Goal: Task Accomplishment & Management: Use online tool/utility

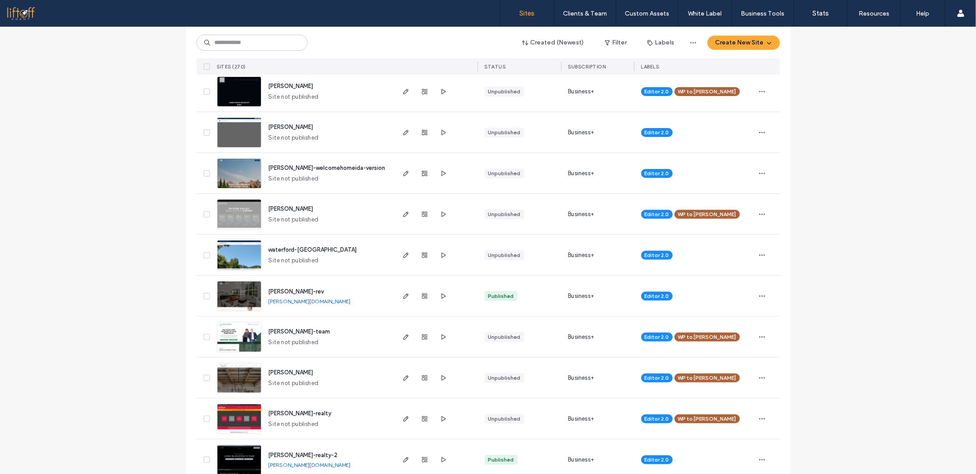
scroll to position [44, 0]
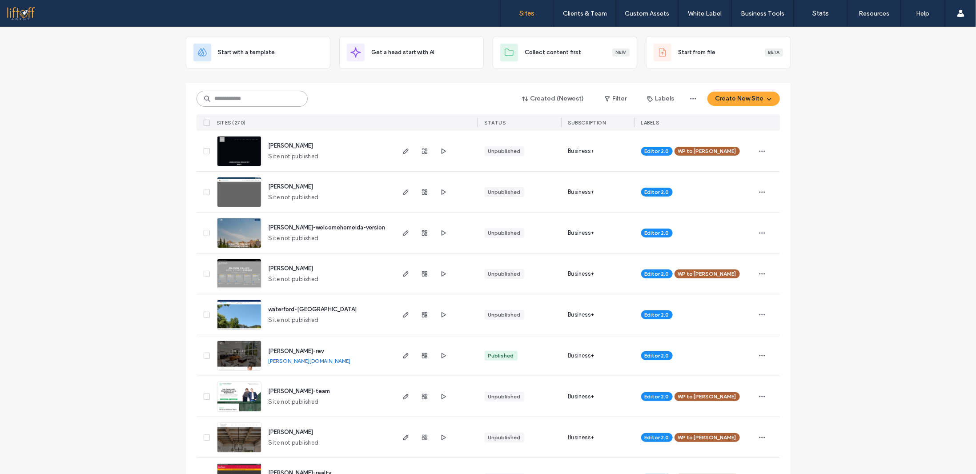
click at [231, 100] on input at bounding box center [252, 99] width 111 height 16
click at [244, 102] on input "*******" at bounding box center [252, 99] width 111 height 16
type input "**********"
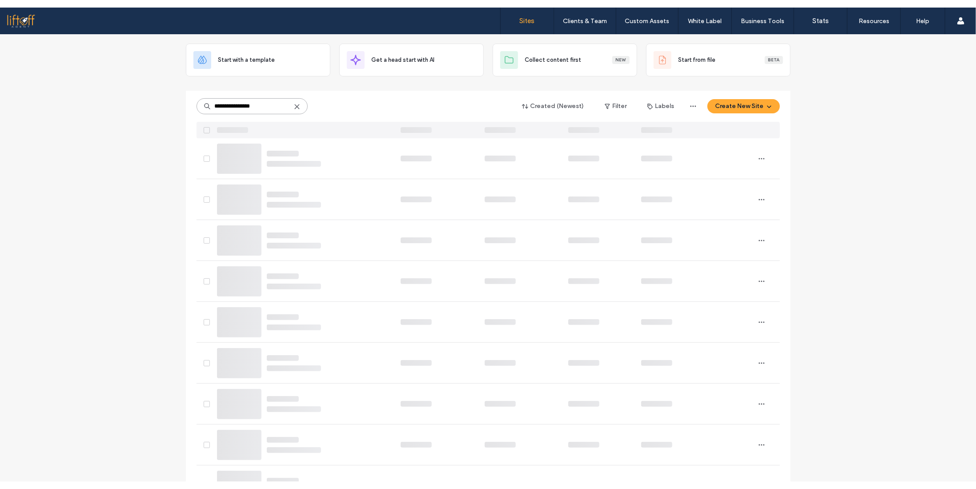
scroll to position [0, 0]
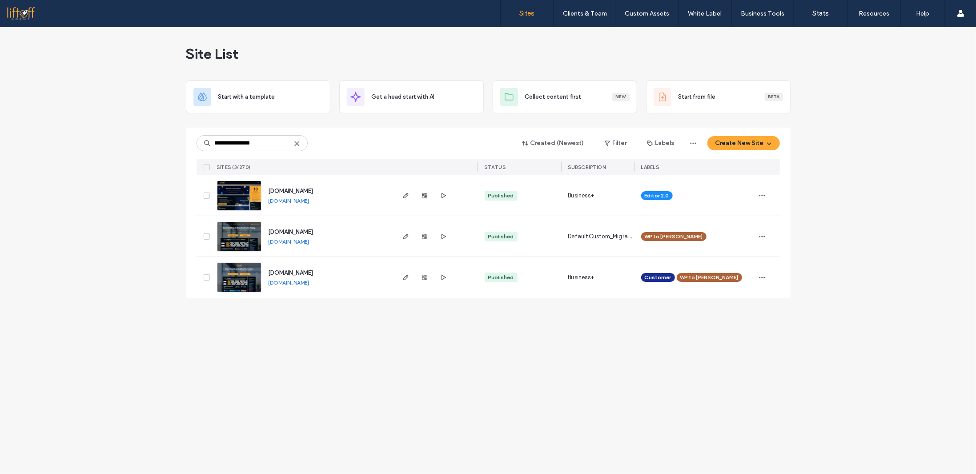
click at [157, 133] on div "**********" at bounding box center [488, 250] width 976 height 447
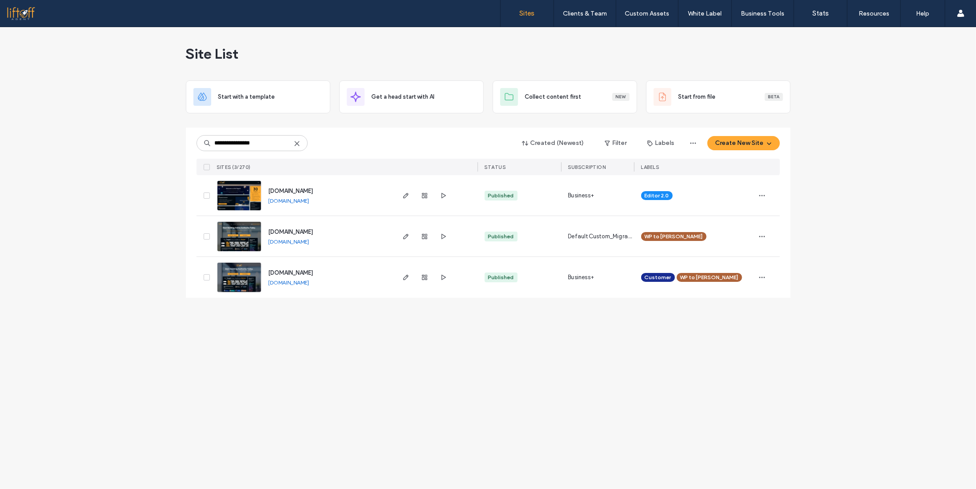
click at [304, 232] on span "www.liftoffagent.com" at bounding box center [291, 232] width 45 height 7
click at [848, 144] on div "**********" at bounding box center [488, 258] width 976 height 462
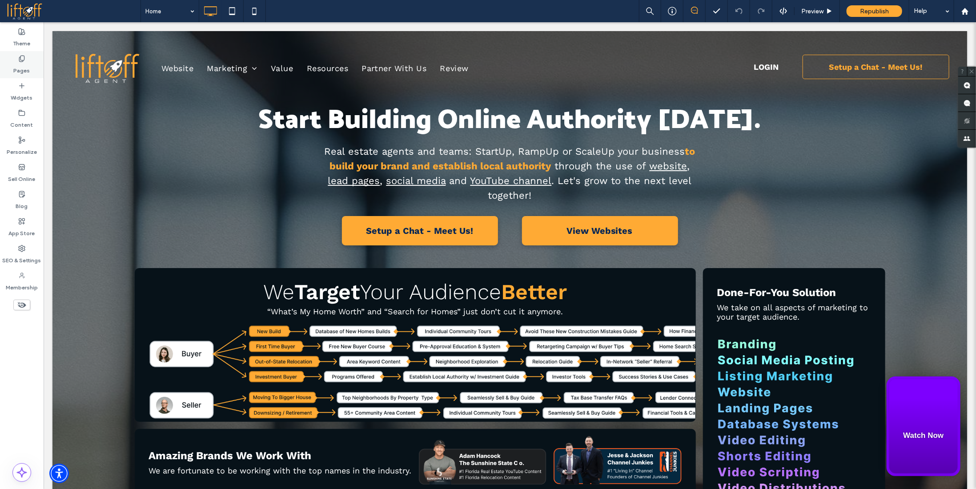
click at [22, 61] on icon at bounding box center [21, 58] width 7 height 7
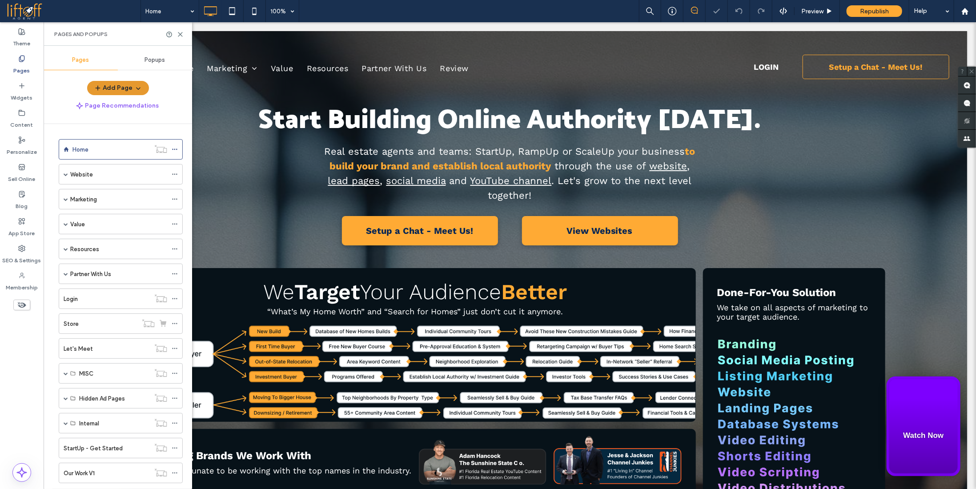
click at [124, 88] on button "Add Page" at bounding box center [118, 88] width 62 height 14
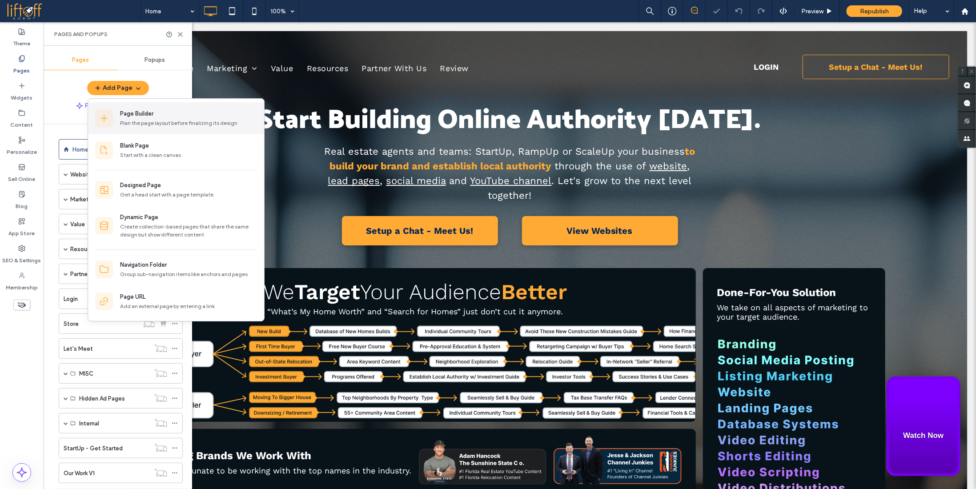
click at [148, 115] on div "Page Builder" at bounding box center [136, 113] width 33 height 9
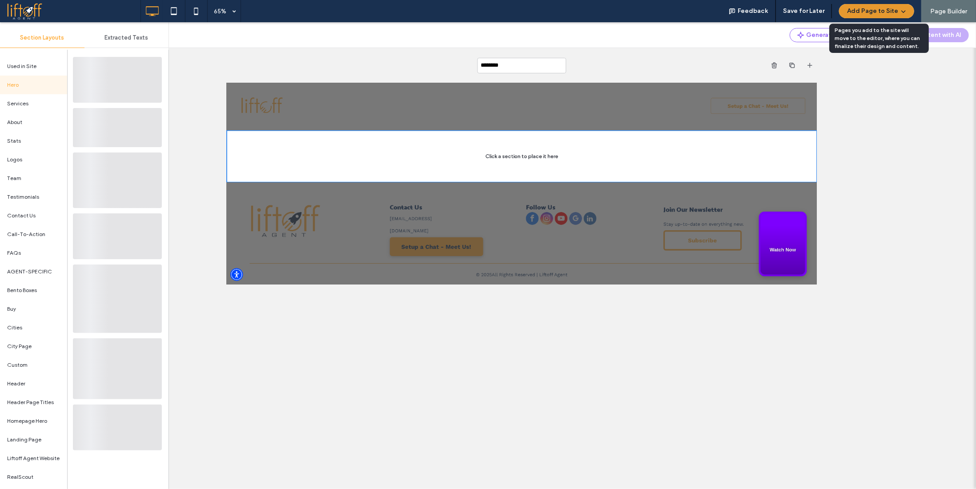
click at [886, 12] on button "Add Page to Site" at bounding box center [876, 11] width 75 height 14
click at [871, 50] on span "Add & Go to Editor" at bounding box center [869, 51] width 51 height 9
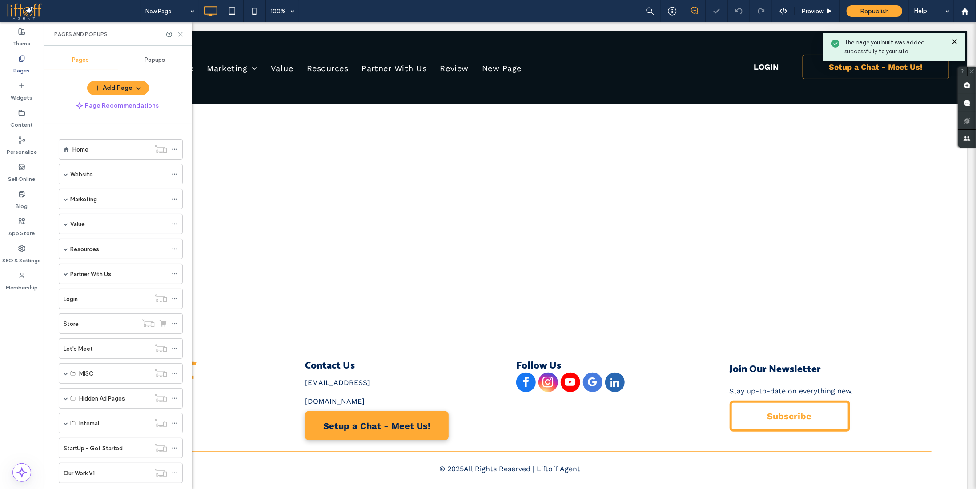
click at [181, 33] on use at bounding box center [180, 34] width 4 height 4
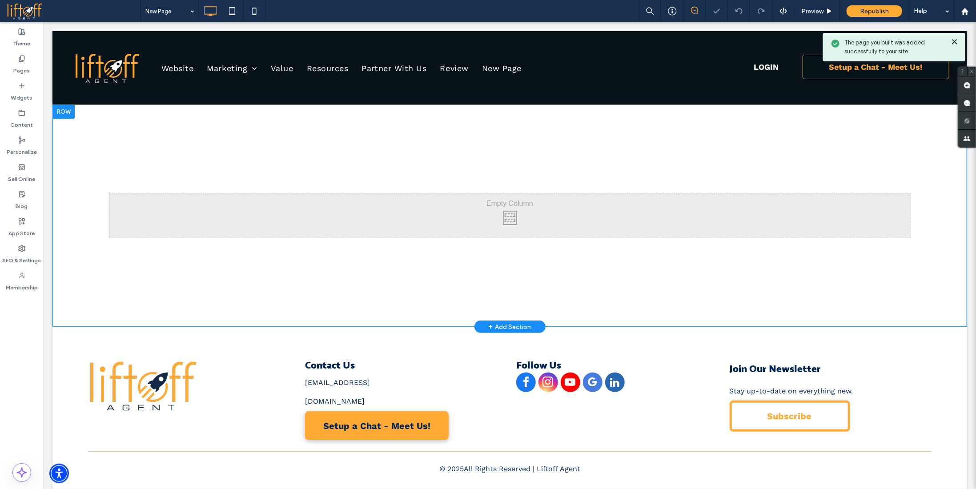
click at [64, 109] on div at bounding box center [63, 111] width 22 height 14
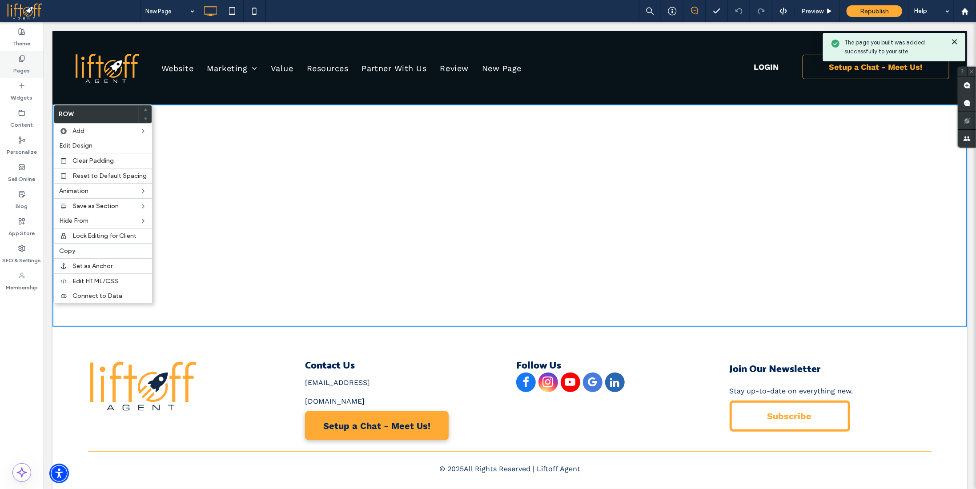
click at [28, 70] on label "Pages" at bounding box center [22, 68] width 16 height 12
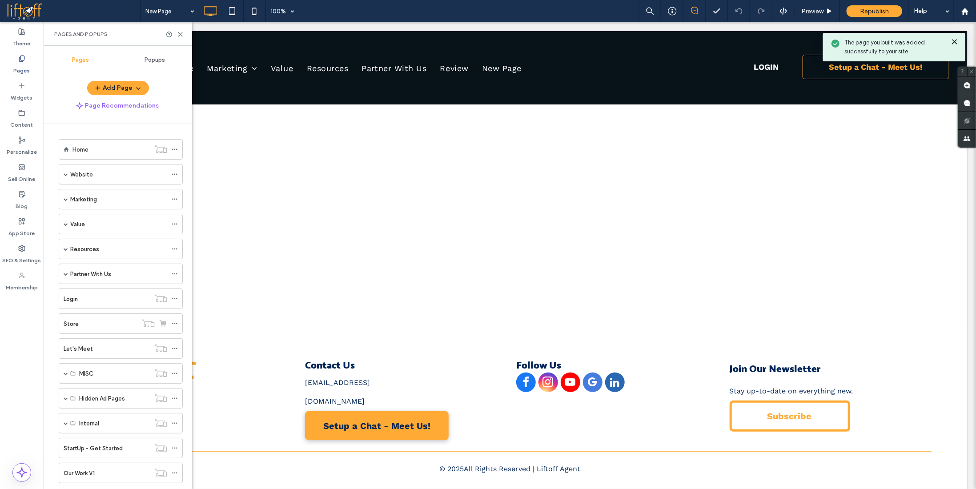
click at [160, 61] on span "Popups" at bounding box center [155, 59] width 20 height 7
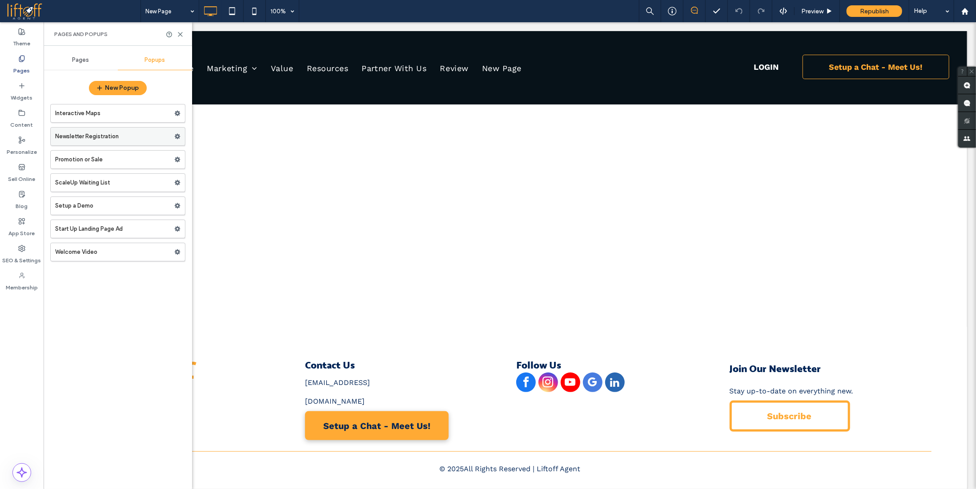
click at [105, 134] on label "Newsletter Registration" at bounding box center [114, 137] width 119 height 18
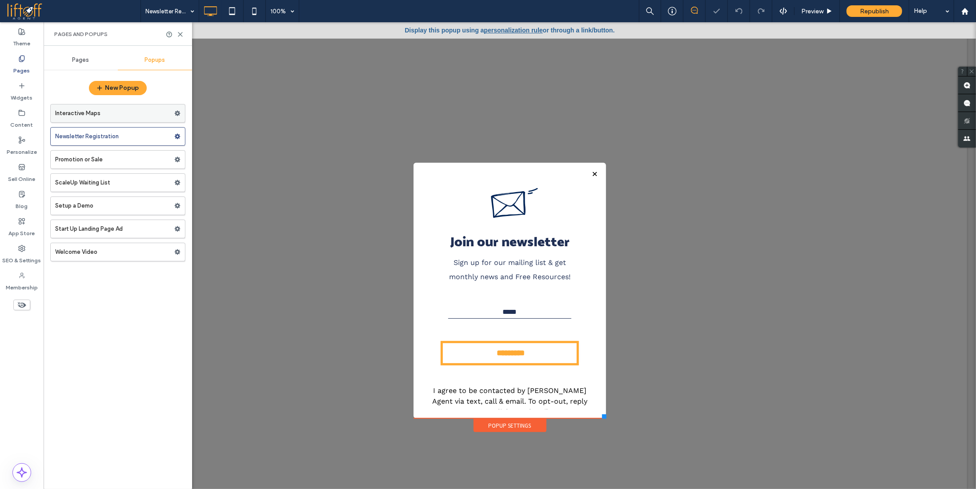
click at [132, 119] on label "Interactive Maps" at bounding box center [114, 113] width 119 height 18
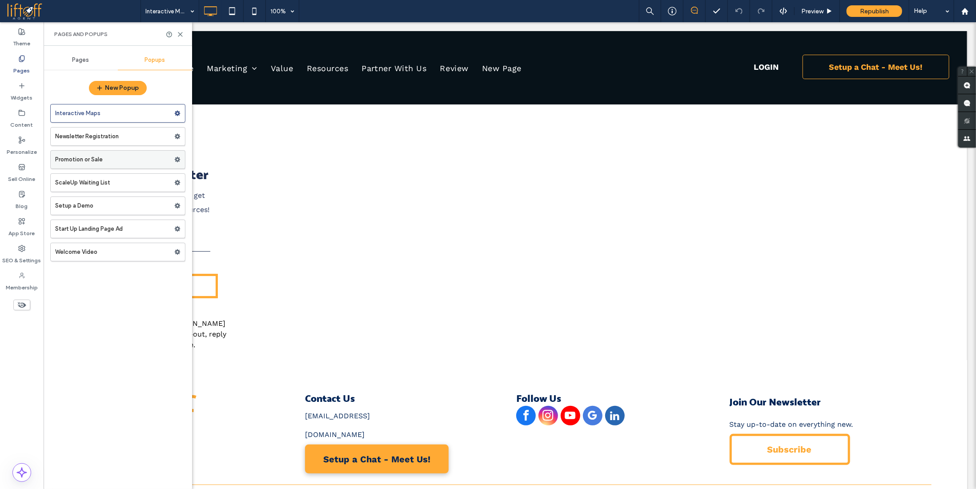
click at [114, 158] on label "Promotion or Sale" at bounding box center [114, 160] width 119 height 18
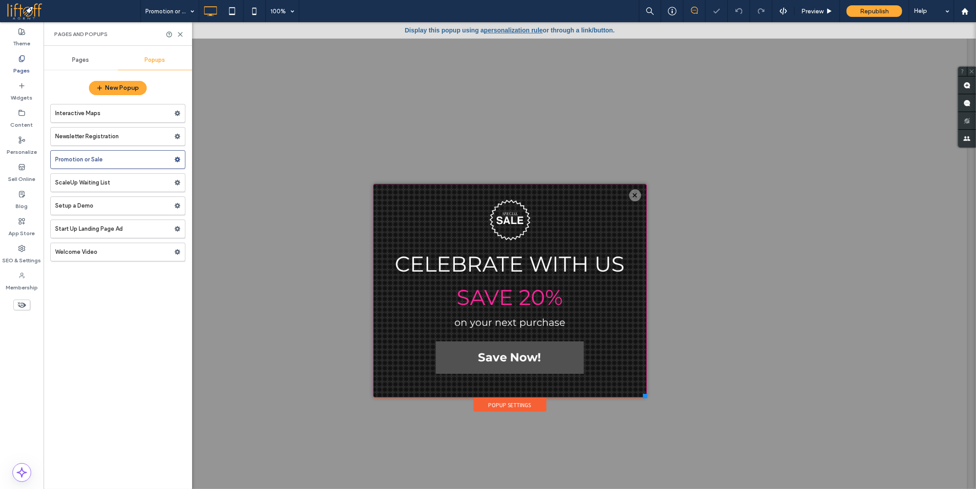
click at [110, 182] on label "ScaleUp Waiting List" at bounding box center [114, 183] width 119 height 18
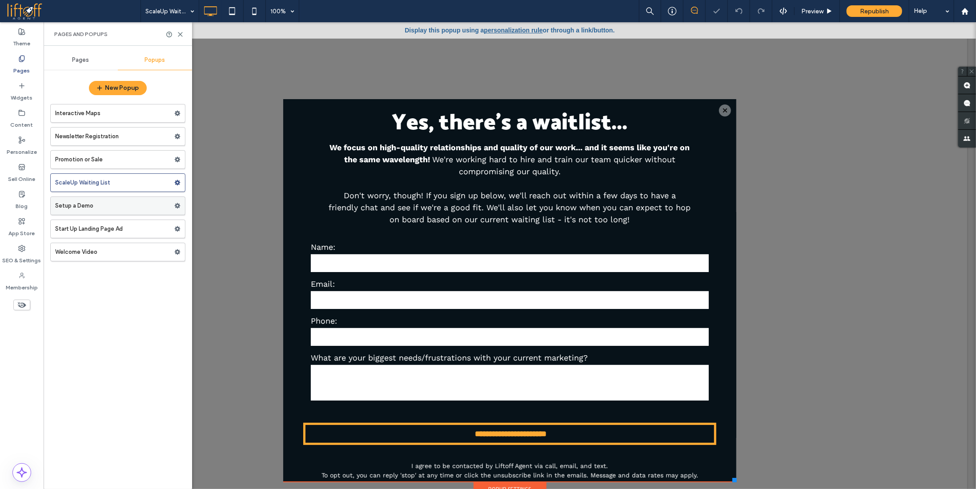
click at [112, 205] on label "Setup a Demo" at bounding box center [114, 206] width 119 height 18
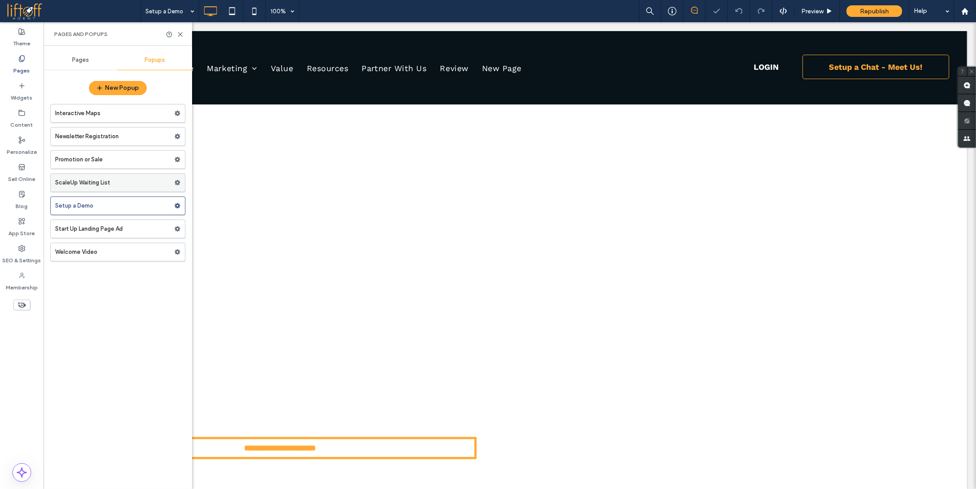
click at [112, 180] on label "ScaleUp Waiting List" at bounding box center [114, 183] width 119 height 18
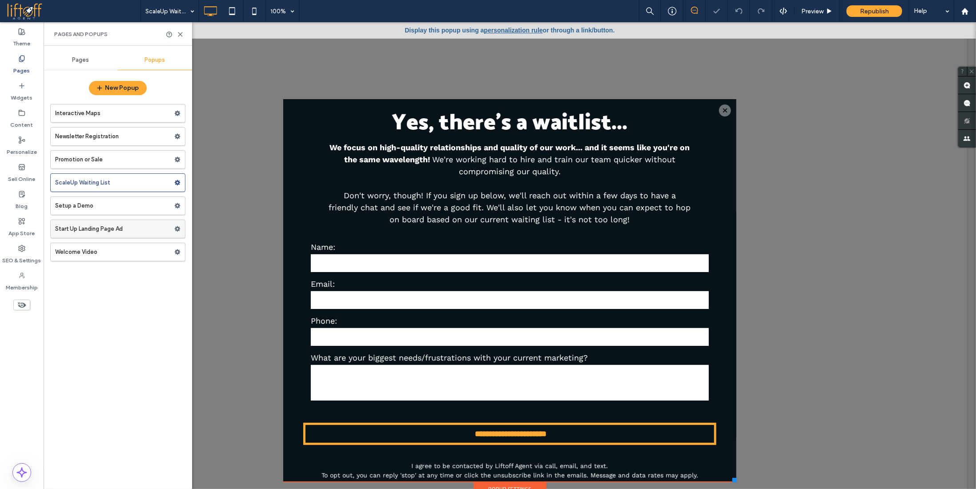
click at [108, 227] on label "Start Up Landing Page Ad" at bounding box center [114, 229] width 119 height 18
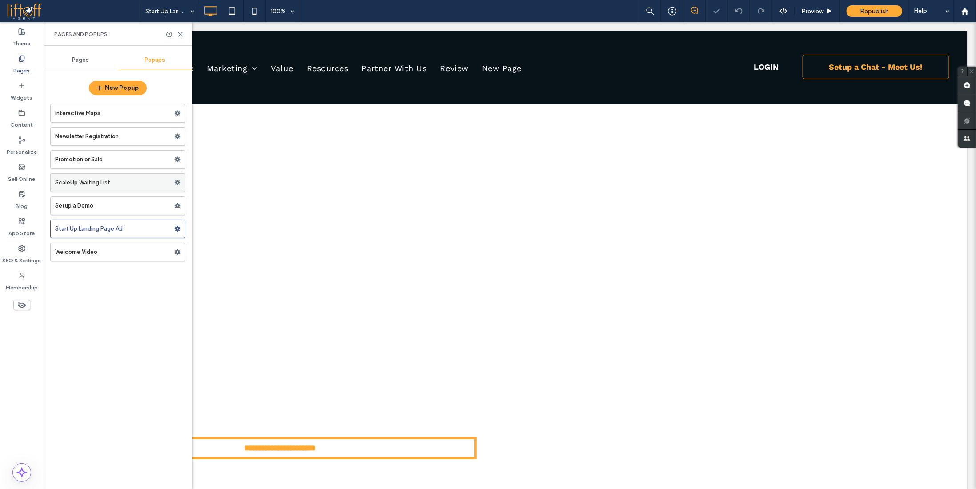
click at [121, 182] on label "ScaleUp Waiting List" at bounding box center [114, 183] width 119 height 18
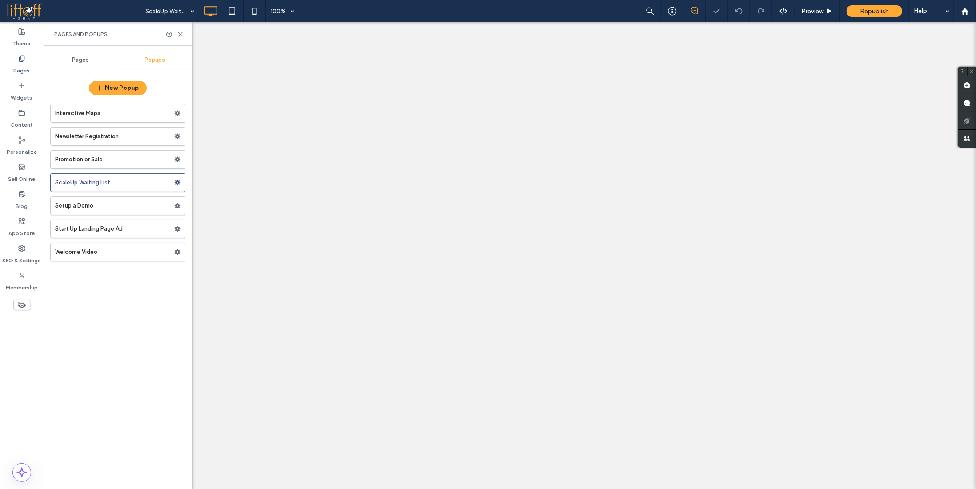
click at [102, 246] on div at bounding box center [488, 244] width 976 height 489
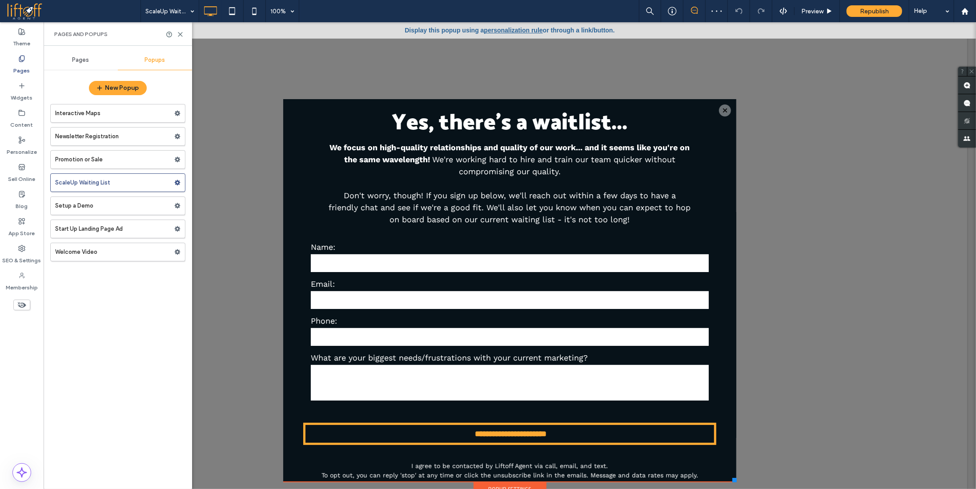
click at [104, 249] on label "Welcome Video" at bounding box center [114, 252] width 119 height 18
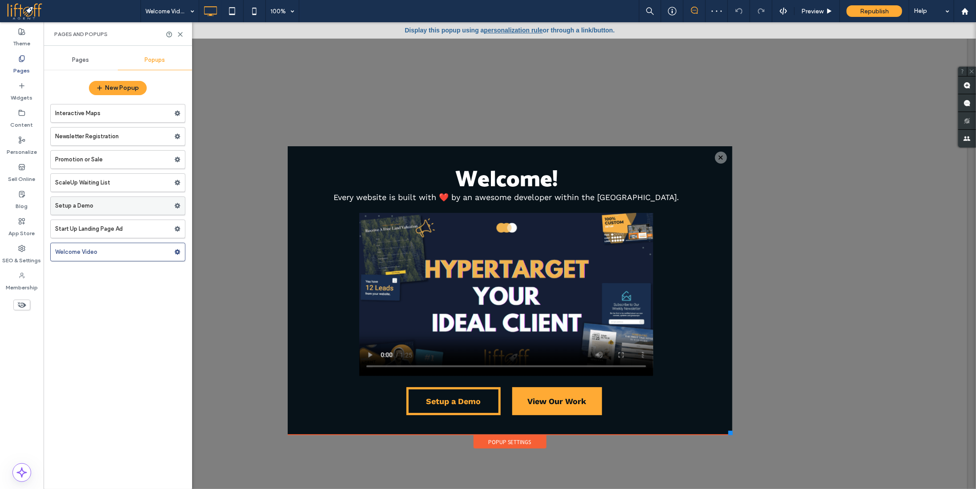
click at [109, 202] on label "Setup a Demo" at bounding box center [114, 206] width 119 height 18
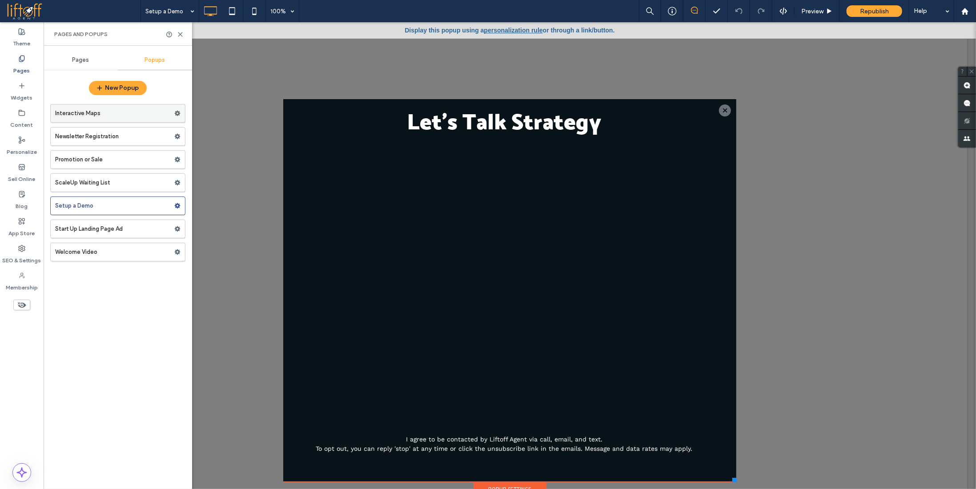
click at [116, 115] on label "Interactive Maps" at bounding box center [114, 113] width 119 height 18
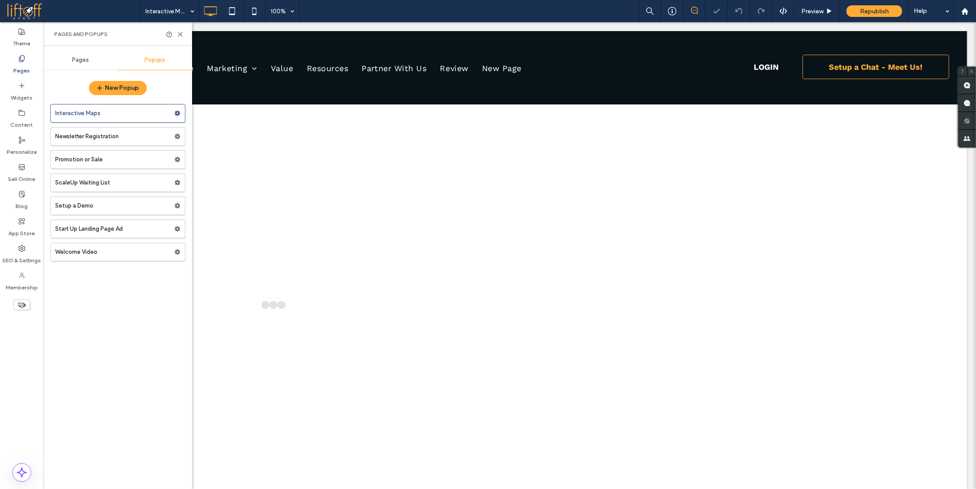
click at [128, 134] on label "Newsletter Registration" at bounding box center [114, 137] width 119 height 18
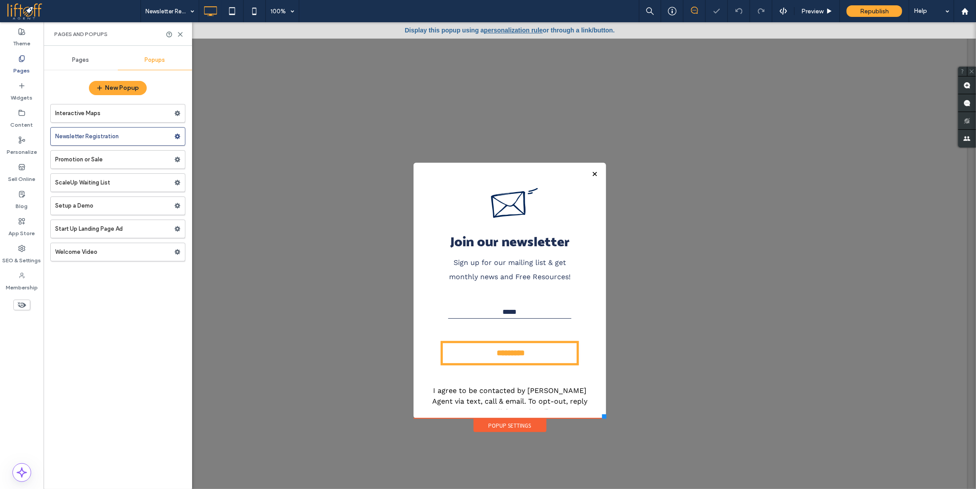
drag, startPoint x: 115, startPoint y: 159, endPoint x: 201, endPoint y: 169, distance: 86.8
click at [173, 166] on label "Promotion or Sale" at bounding box center [114, 160] width 119 height 18
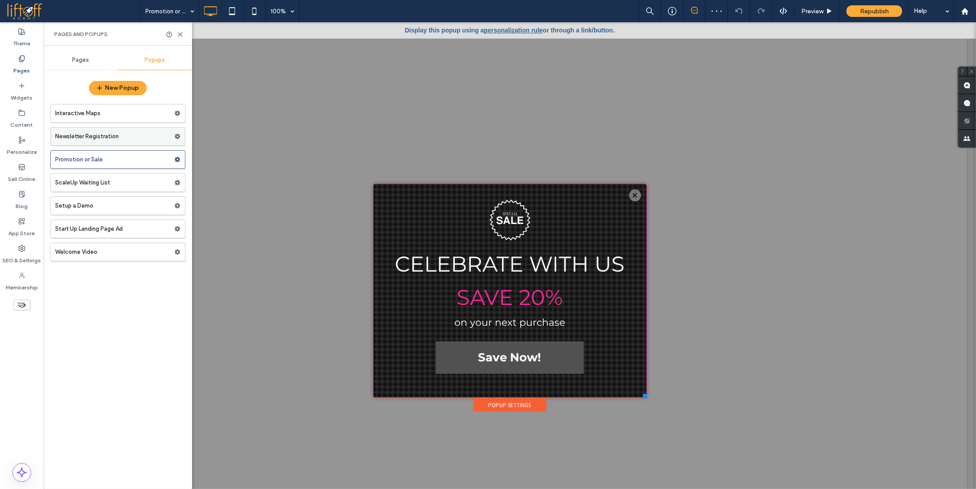
click at [141, 135] on label "Newsletter Registration" at bounding box center [114, 137] width 119 height 18
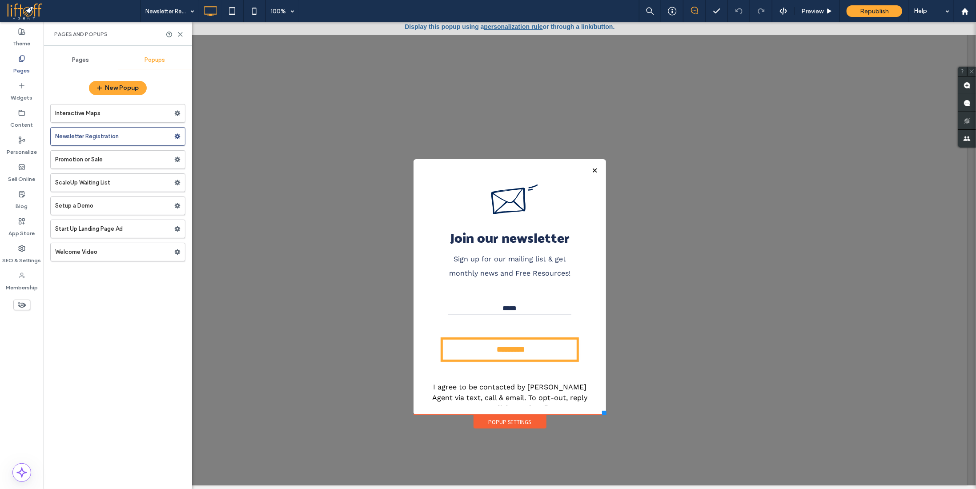
scroll to position [9, 0]
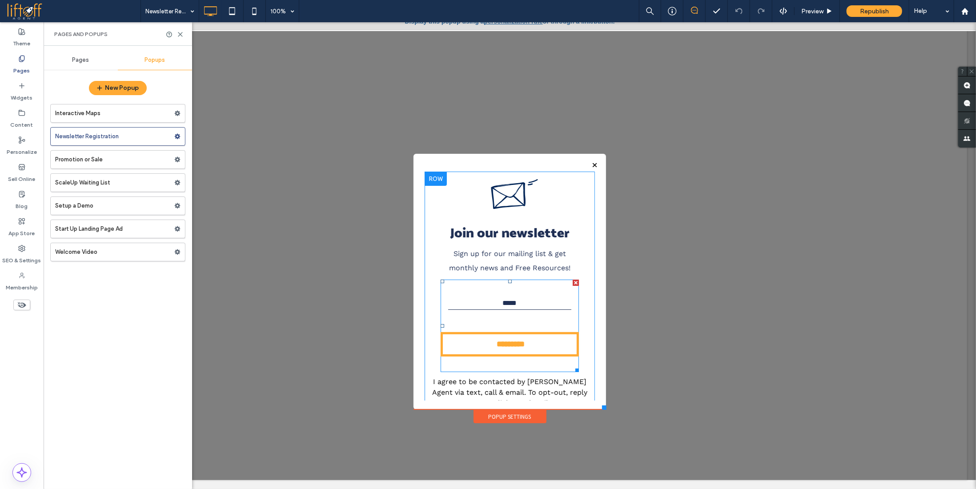
click at [527, 316] on form "Email: *********" at bounding box center [509, 325] width 138 height 92
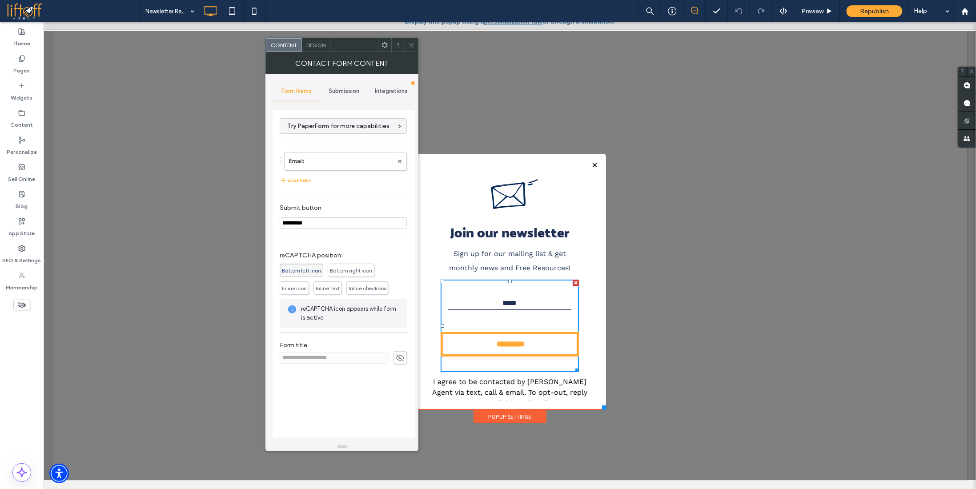
drag, startPoint x: 357, startPoint y: 47, endPoint x: 252, endPoint y: 48, distance: 104.5
click at [330, 48] on div at bounding box center [354, 44] width 48 height 13
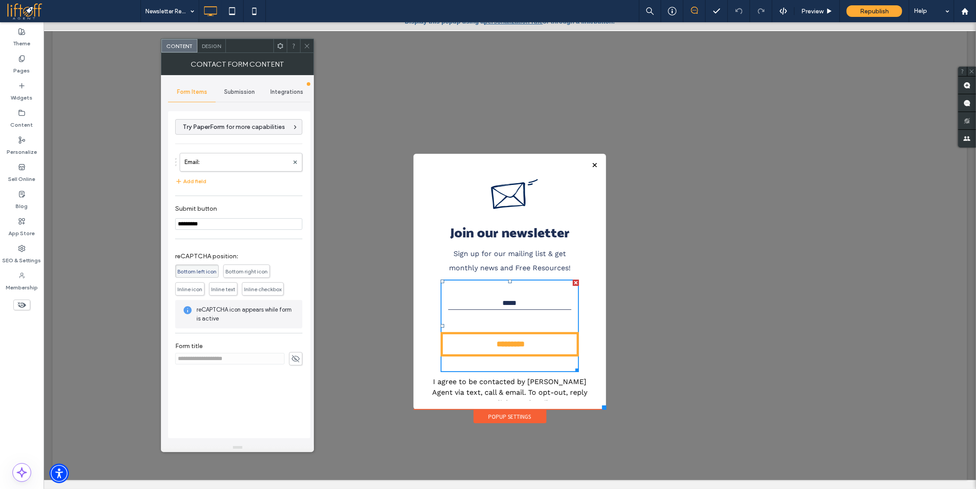
click at [494, 226] on span "Join our newsletter" at bounding box center [510, 232] width 120 height 17
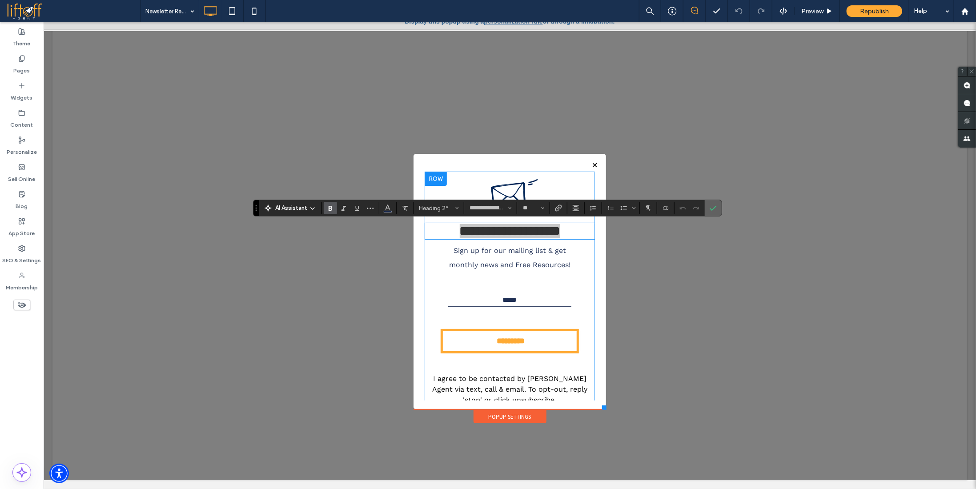
click at [710, 206] on icon "Confirm" at bounding box center [713, 208] width 7 height 7
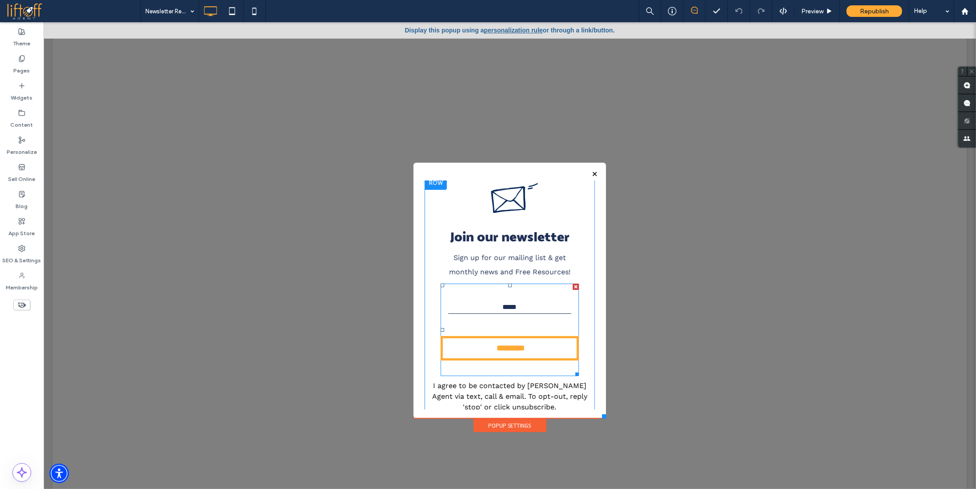
scroll to position [12, 0]
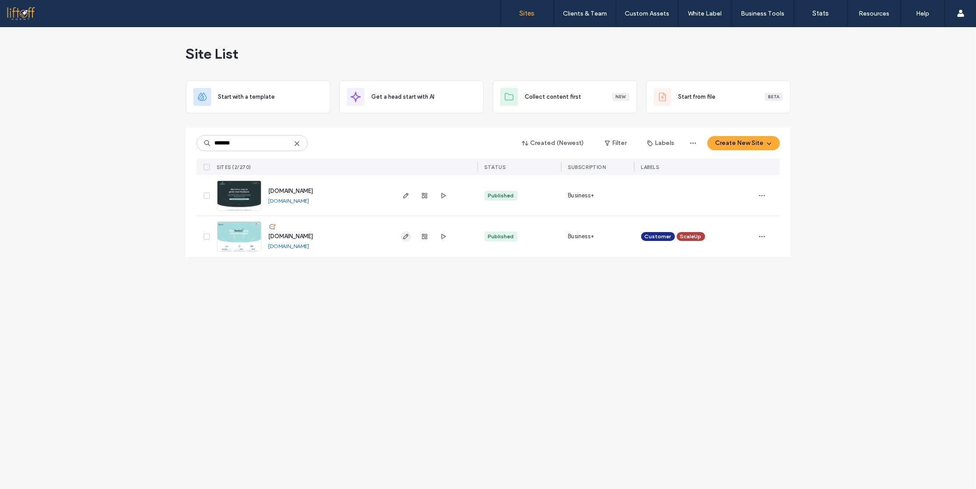
click at [404, 234] on icon "button" at bounding box center [405, 236] width 7 height 7
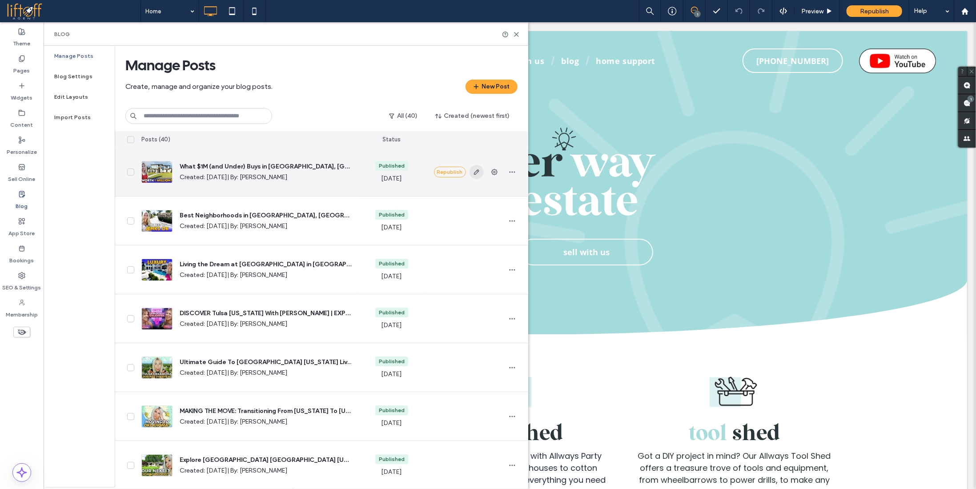
click at [476, 172] on icon "button" at bounding box center [476, 172] width 7 height 7
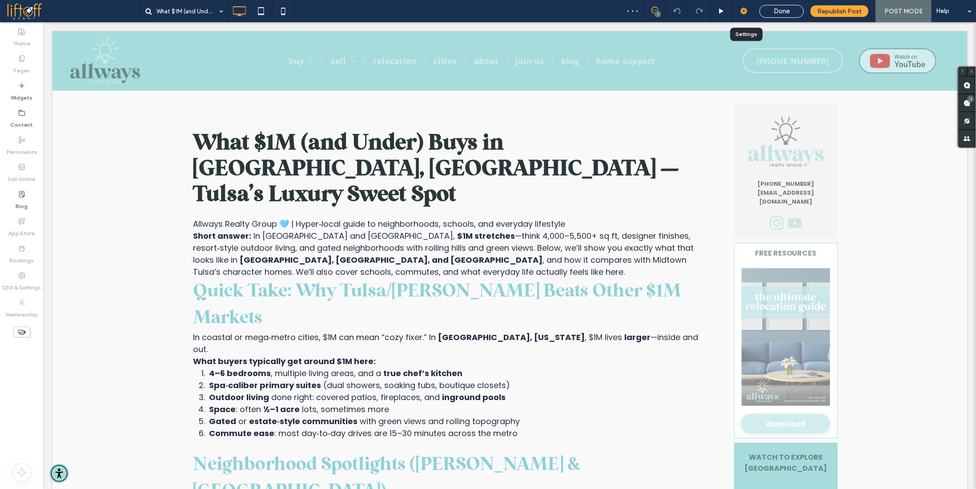
click at [742, 8] on icon at bounding box center [743, 11] width 9 height 9
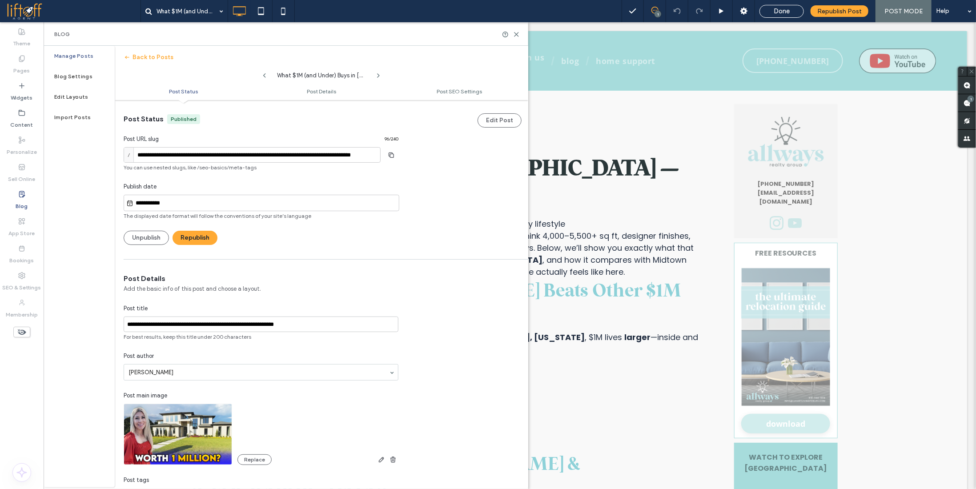
click at [537, 61] on span "Join Us" at bounding box center [529, 57] width 29 height 12
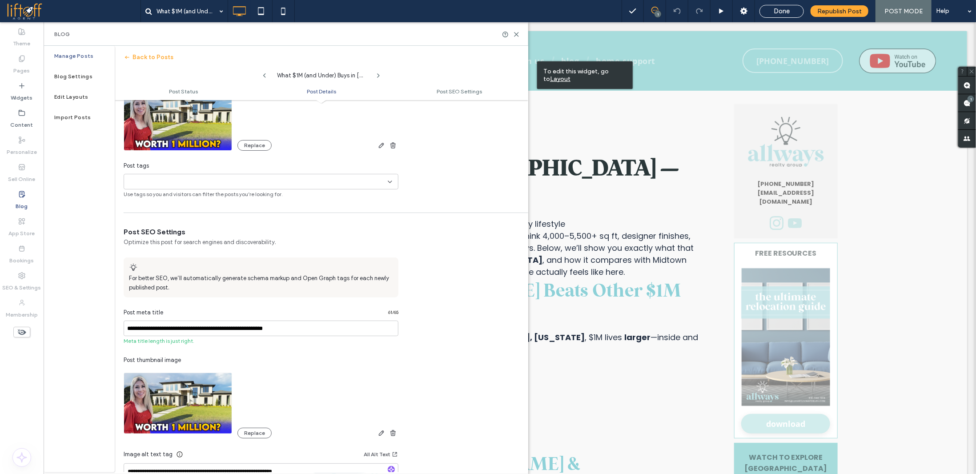
scroll to position [313, 0]
click at [340, 182] on div "+0 +0" at bounding box center [258, 183] width 260 height 15
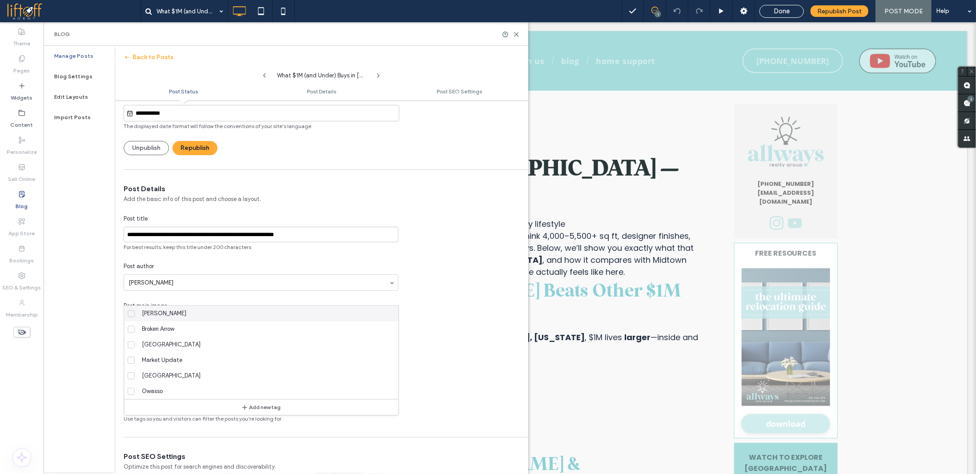
scroll to position [222, 0]
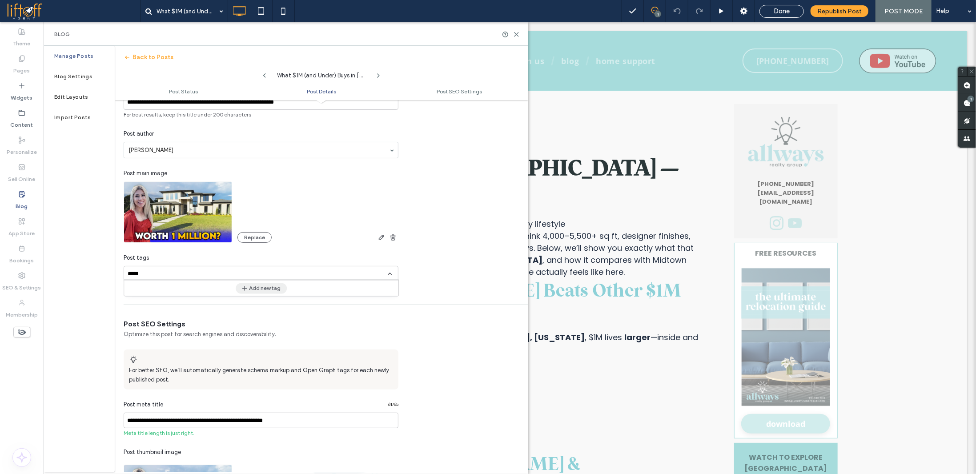
type input "*****"
click at [265, 288] on button "Add new tag" at bounding box center [261, 288] width 51 height 11
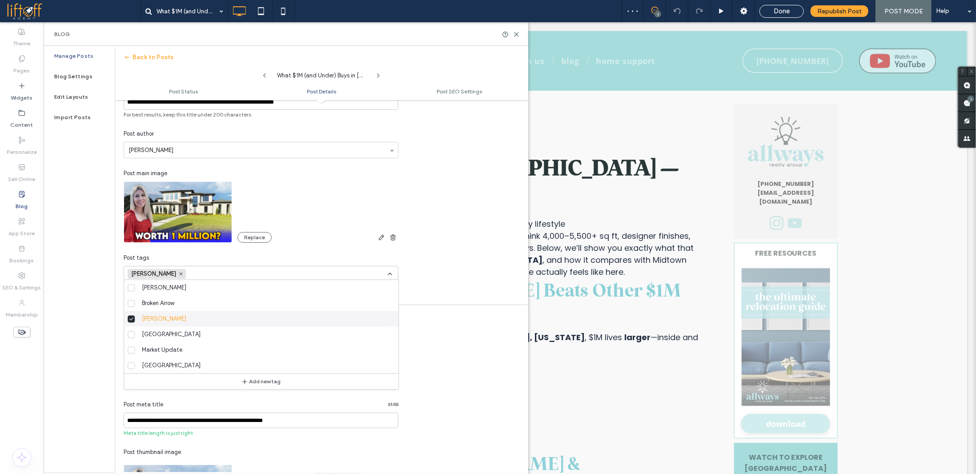
click at [329, 270] on div "Jenks +0 Jenks +0" at bounding box center [258, 273] width 260 height 15
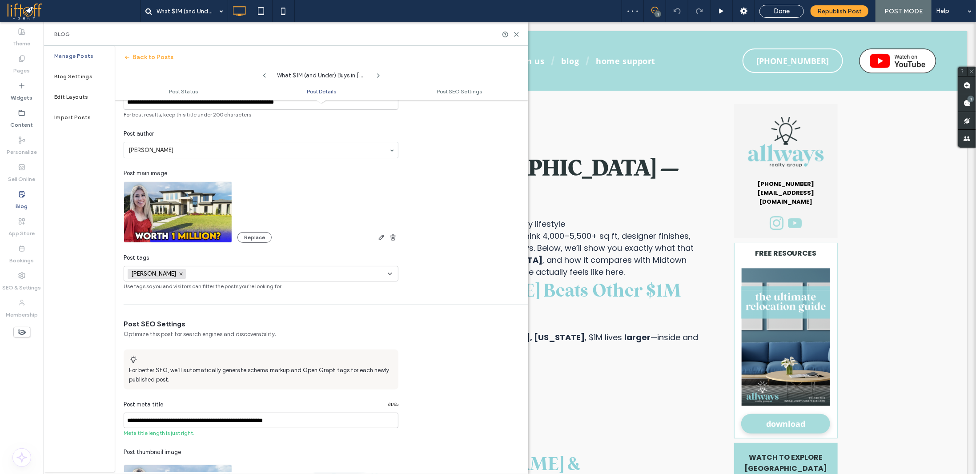
scroll to position [0, 0]
click at [327, 271] on div "Jenks +0 Jenks +0" at bounding box center [258, 273] width 260 height 15
type input "*********"
click at [264, 287] on button "Add new tag" at bounding box center [261, 288] width 51 height 11
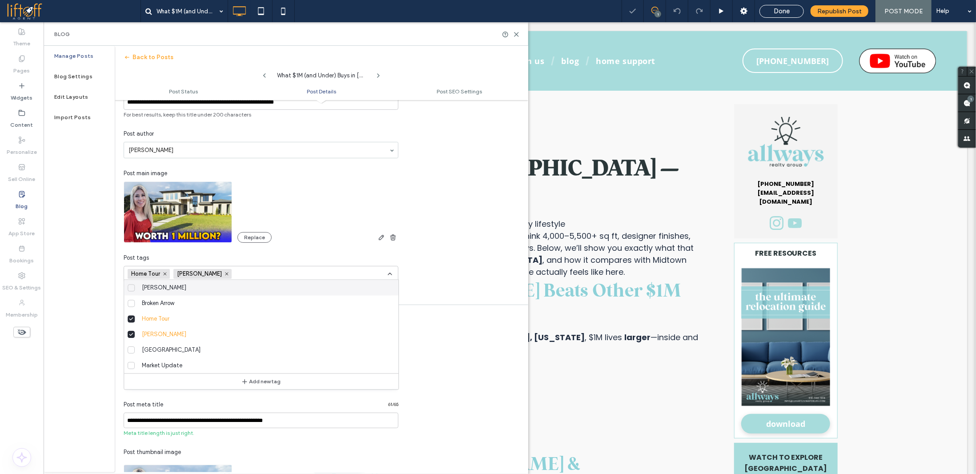
click at [450, 251] on div "**********" at bounding box center [322, 171] width 414 height 239
click at [423, 281] on div "**********" at bounding box center [322, 171] width 414 height 239
click at [388, 271] on icon at bounding box center [389, 273] width 7 height 7
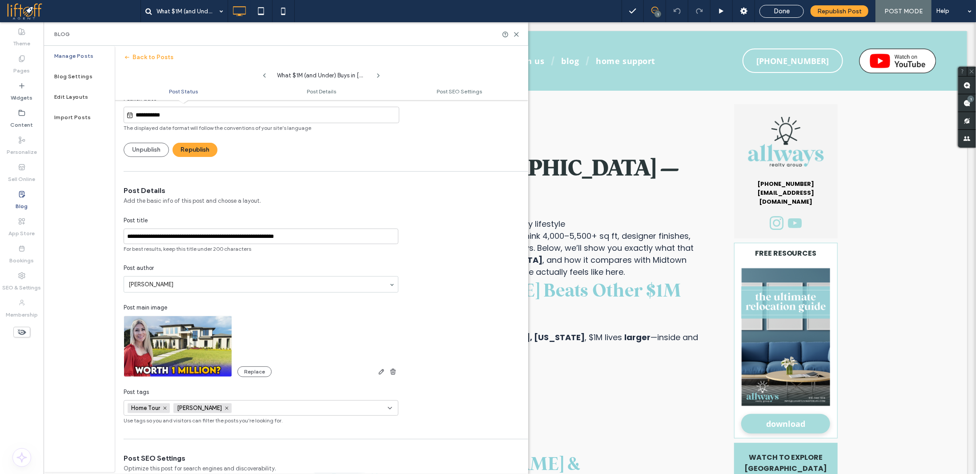
scroll to position [89, 0]
drag, startPoint x: 120, startPoint y: 186, endPoint x: 185, endPoint y: 189, distance: 65.4
click at [175, 189] on div "**********" at bounding box center [261, 304] width 293 height 239
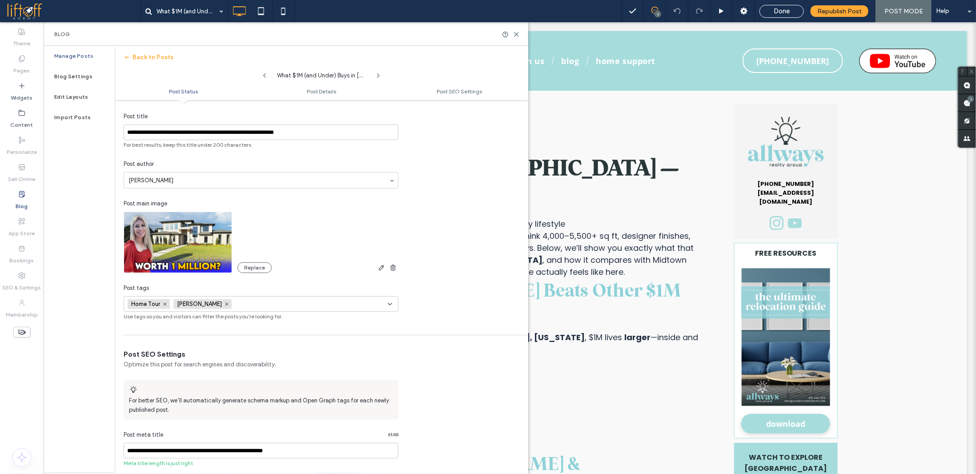
scroll to position [311, 0]
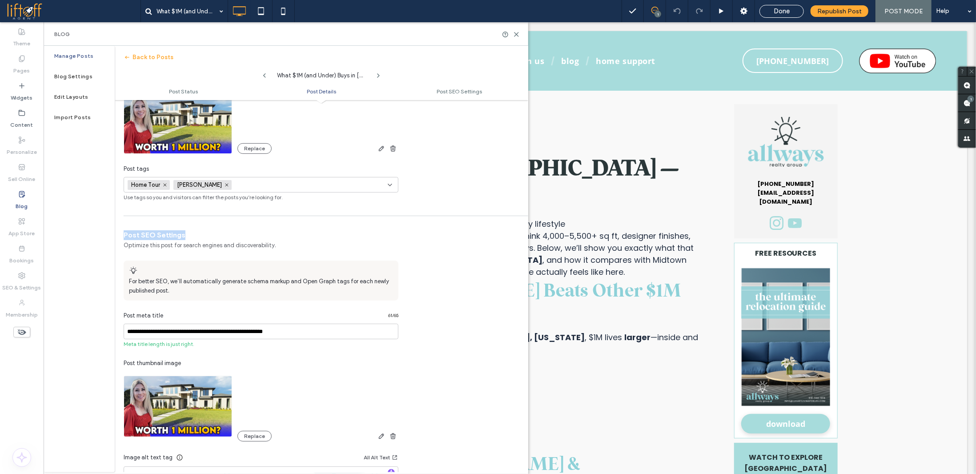
drag, startPoint x: 125, startPoint y: 233, endPoint x: 192, endPoint y: 234, distance: 66.7
click at [192, 234] on span "Post SEO Settings" at bounding box center [261, 235] width 275 height 10
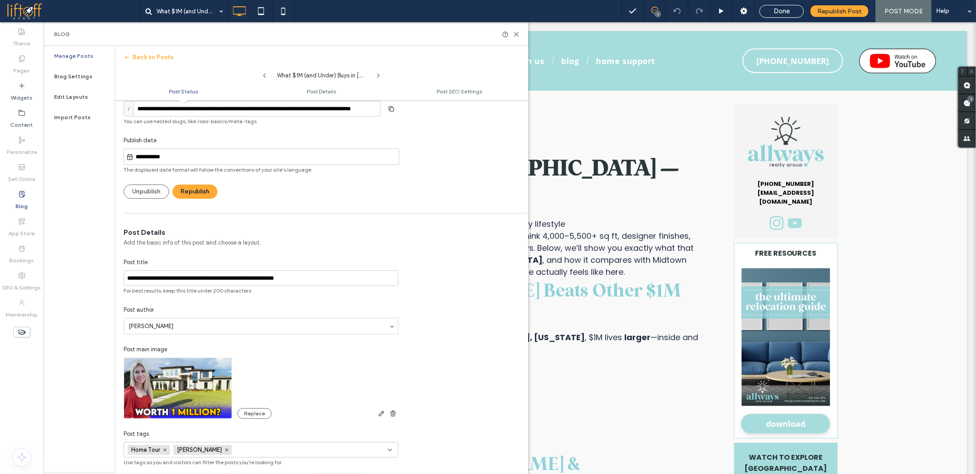
scroll to position [44, 0]
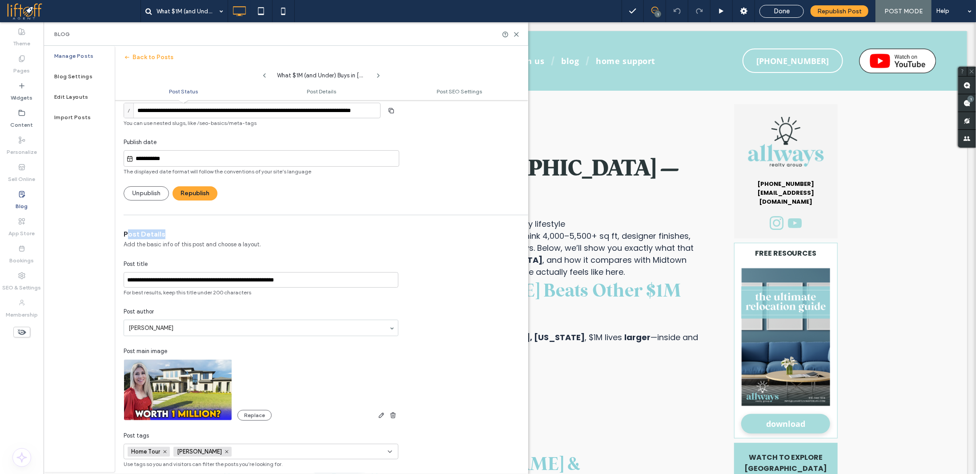
drag, startPoint x: 127, startPoint y: 233, endPoint x: 193, endPoint y: 239, distance: 66.5
click at [173, 236] on span "Post Details" at bounding box center [261, 234] width 275 height 10
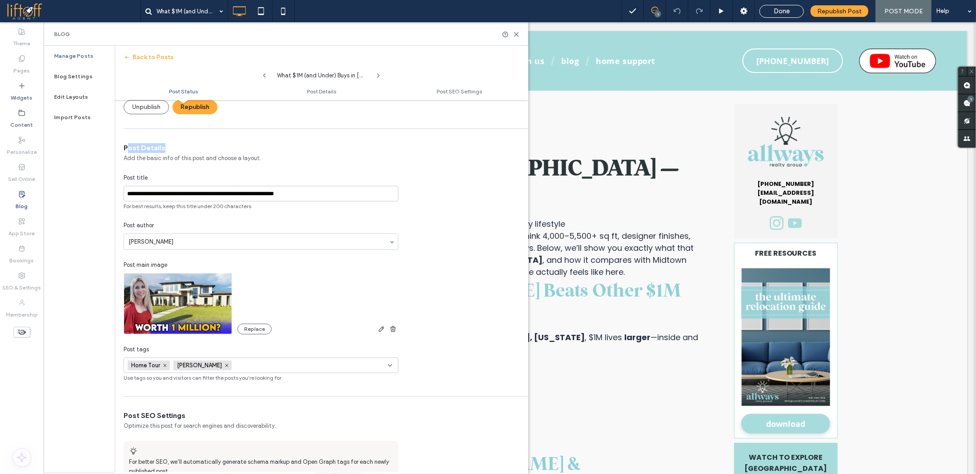
scroll to position [133, 0]
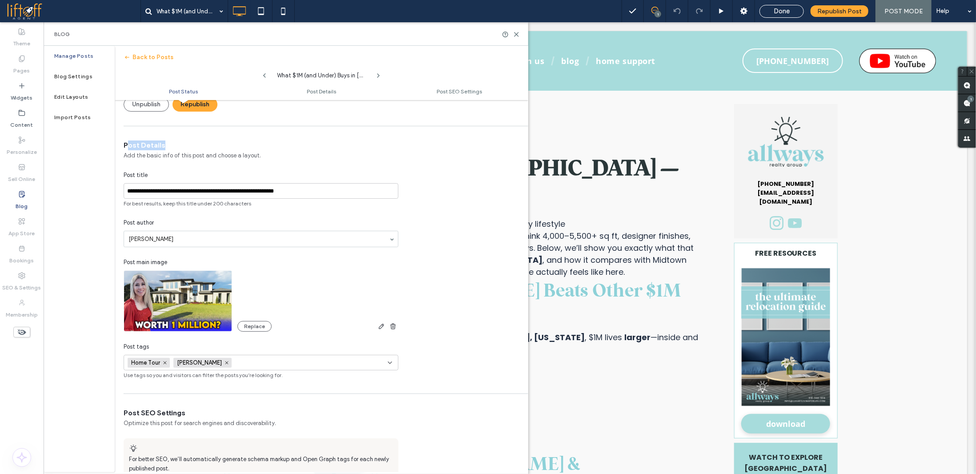
click at [130, 148] on span "Post Details" at bounding box center [261, 146] width 275 height 10
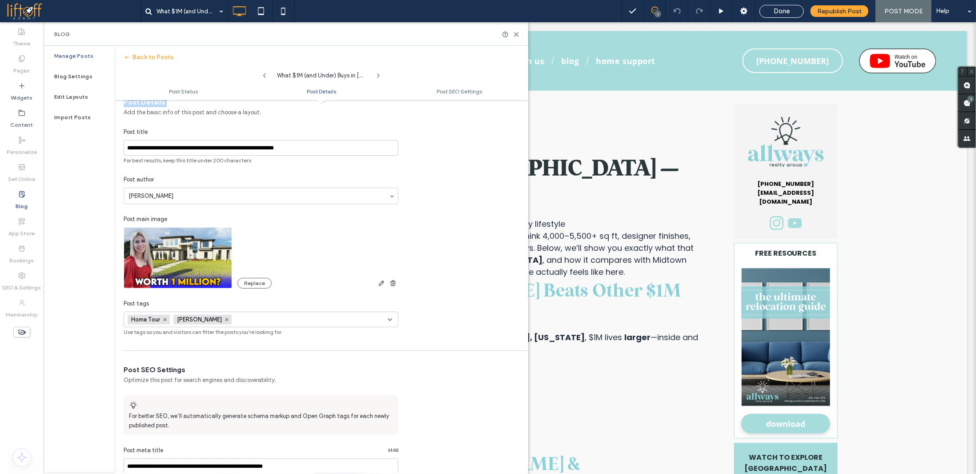
scroll to position [178, 0]
drag, startPoint x: 141, startPoint y: 144, endPoint x: 356, endPoint y: 149, distance: 214.8
click at [349, 149] on input "**********" at bounding box center [261, 147] width 275 height 16
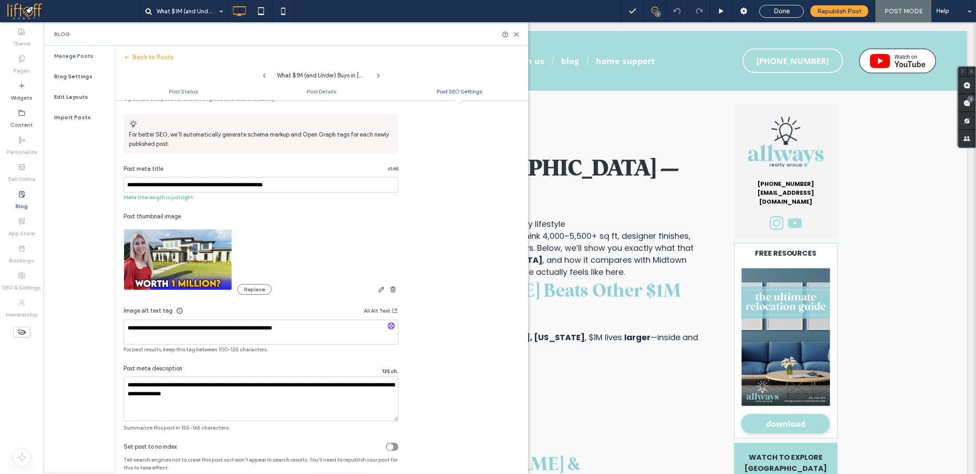
scroll to position [470, 0]
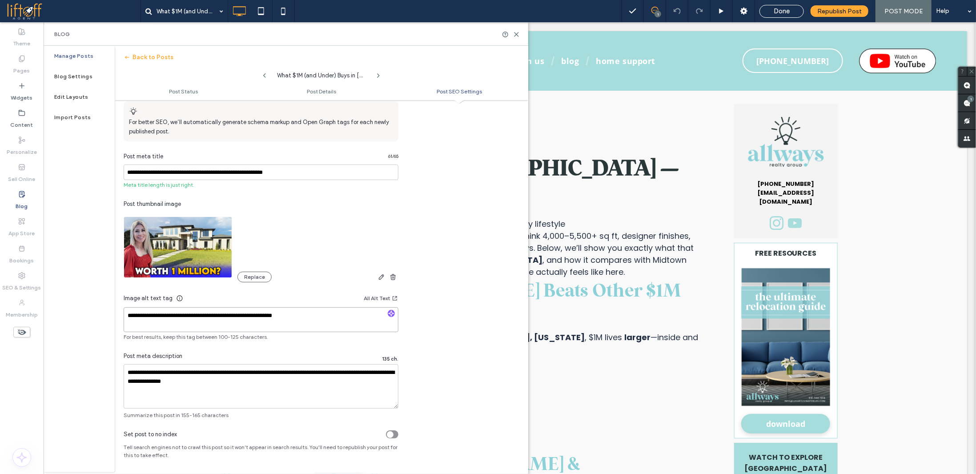
drag, startPoint x: 146, startPoint y: 311, endPoint x: 256, endPoint y: 315, distance: 109.9
click at [243, 316] on textarea "**********" at bounding box center [261, 319] width 275 height 25
click at [390, 310] on icon "button" at bounding box center [391, 313] width 6 height 6
type textarea "**********"
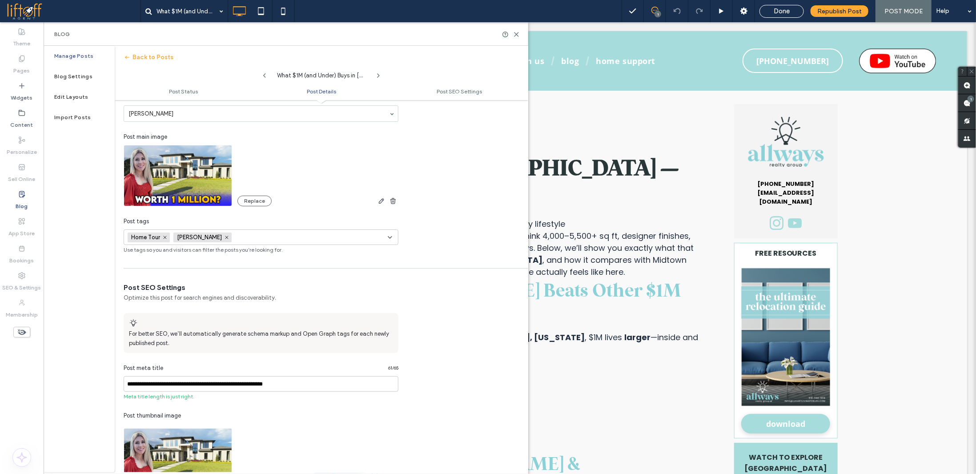
scroll to position [248, 0]
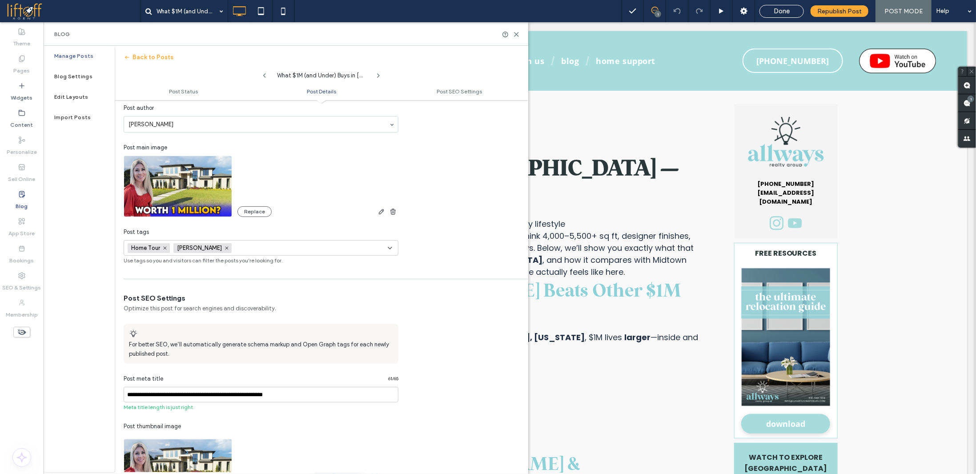
click at [492, 239] on div "**********" at bounding box center [322, 145] width 414 height 239
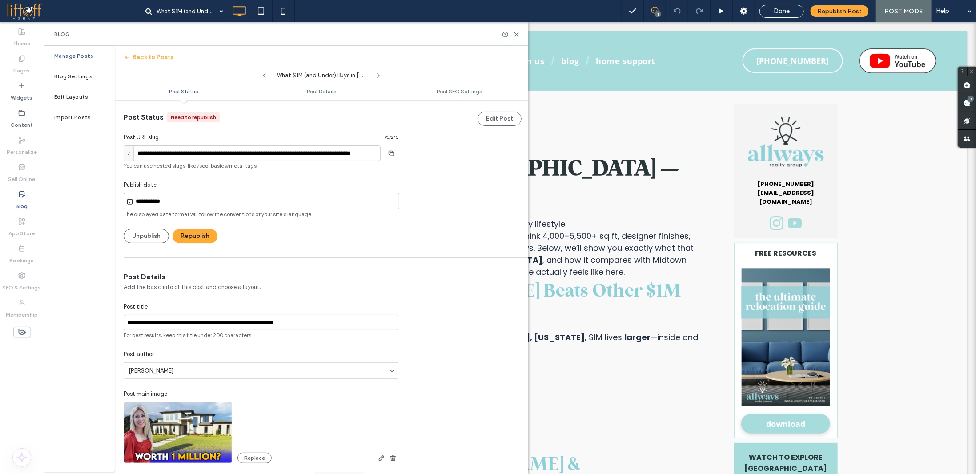
scroll to position [0, 0]
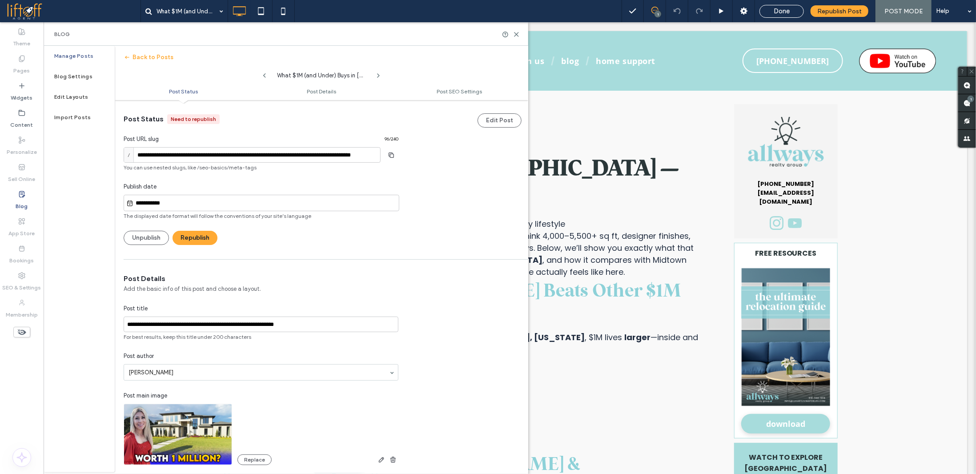
click at [461, 231] on div "**********" at bounding box center [322, 172] width 414 height 145
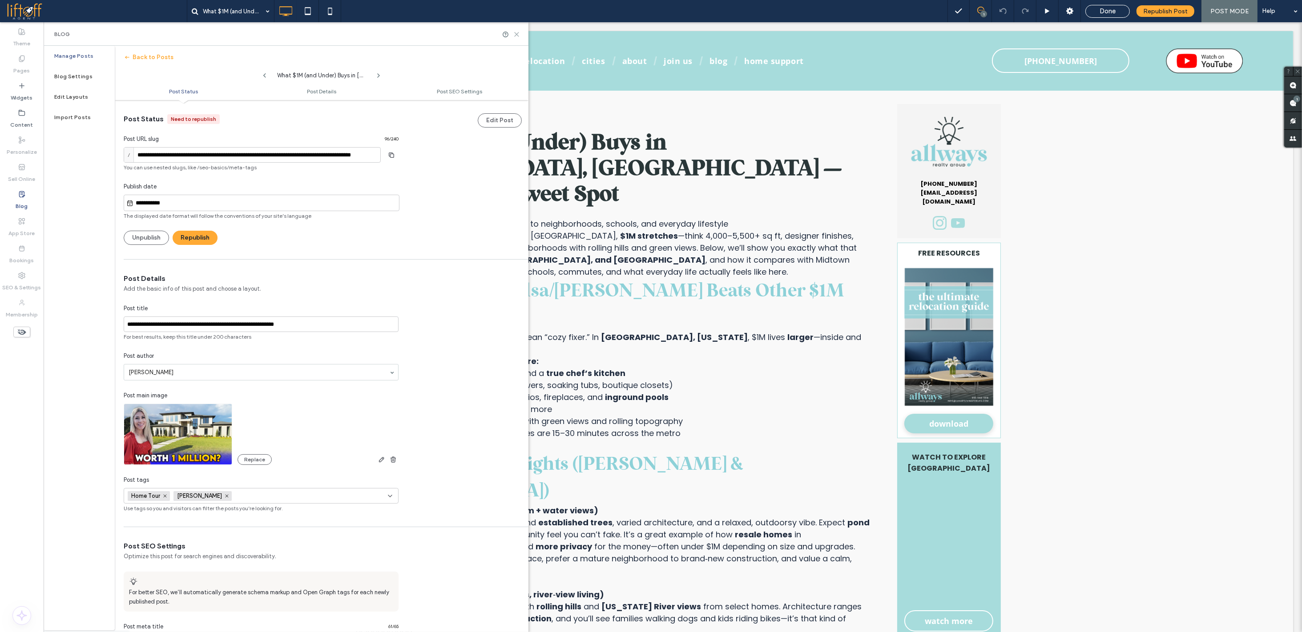
click at [515, 34] on icon at bounding box center [516, 34] width 7 height 7
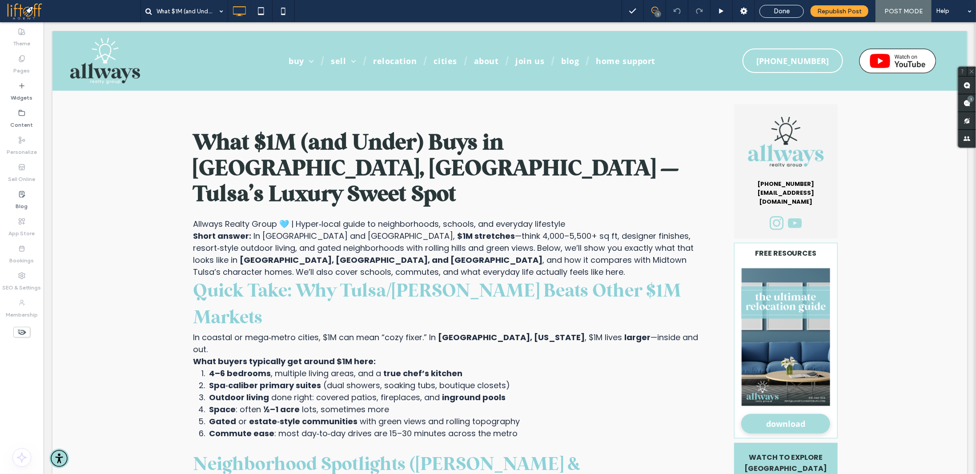
click at [421, 14] on div "What $1M (and Under) Buys in Bixby, OK — Tulsa’s Luxury Sweet Spot" at bounding box center [381, 11] width 481 height 22
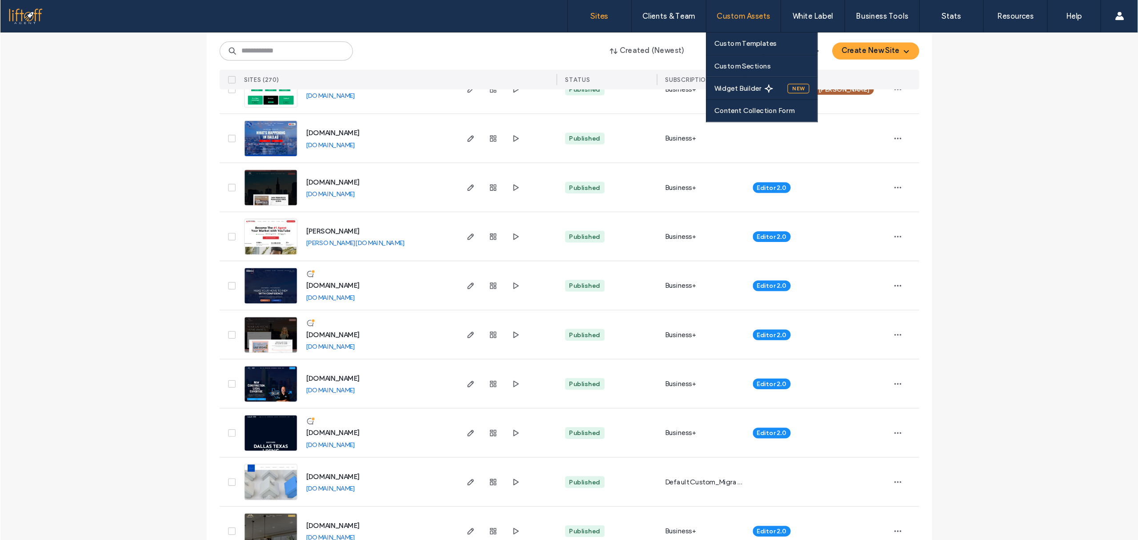
scroll to position [2535, 0]
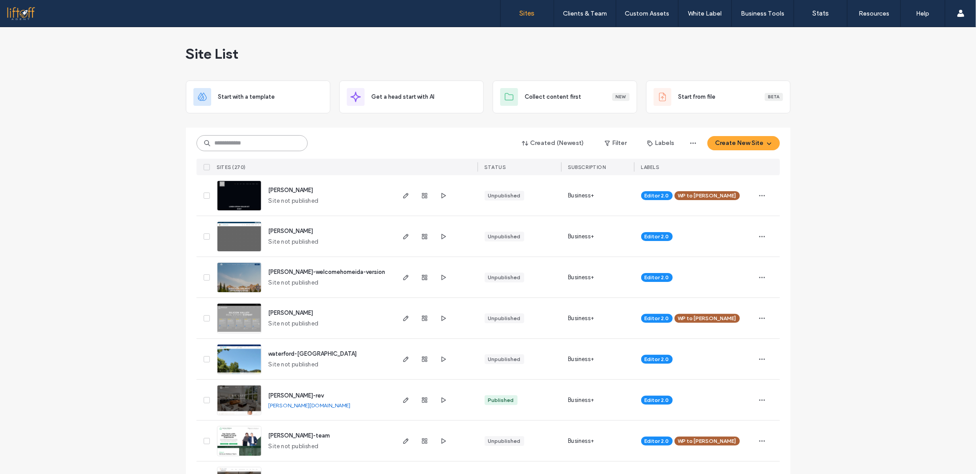
drag, startPoint x: 237, startPoint y: 143, endPoint x: 257, endPoint y: 132, distance: 23.1
click at [237, 143] on input at bounding box center [252, 143] width 111 height 16
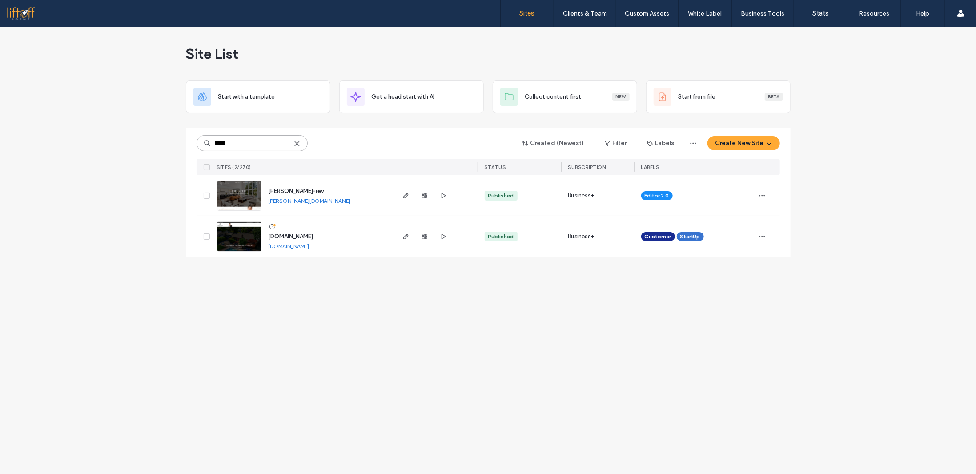
type input "*****"
drag, startPoint x: 322, startPoint y: 201, endPoint x: 338, endPoint y: 197, distance: 15.8
click at [322, 201] on link "[PERSON_NAME][DOMAIN_NAME]" at bounding box center [310, 200] width 82 height 7
click at [407, 193] on icon "button" at bounding box center [405, 195] width 7 height 7
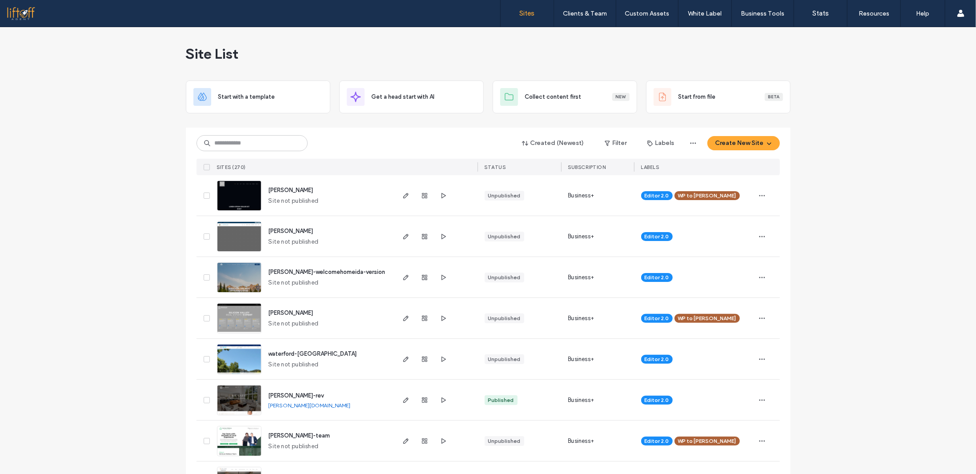
drag, startPoint x: 153, startPoint y: 95, endPoint x: 154, endPoint y: 39, distance: 56.0
drag, startPoint x: 140, startPoint y: 89, endPoint x: 160, endPoint y: 92, distance: 20.2
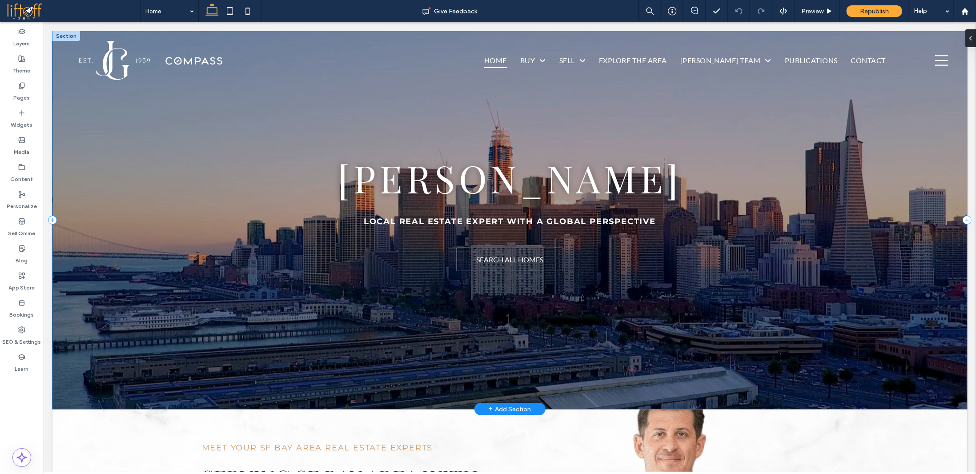
click at [622, 119] on div "[PERSON_NAME] LOCAL REAL ESTATE EXPERT WITH A GLOBAL PERSPECTIVE a a a a SEARCH…" at bounding box center [509, 220] width 915 height 378
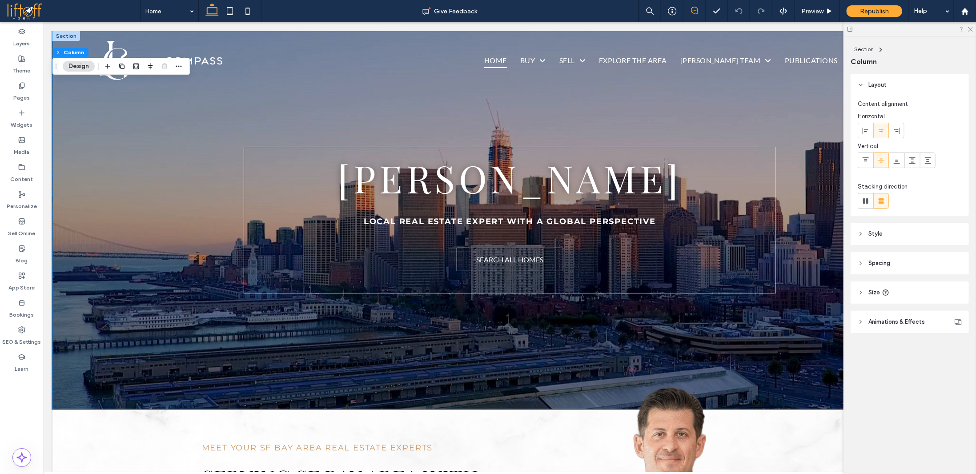
click at [695, 12] on icon at bounding box center [694, 10] width 7 height 7
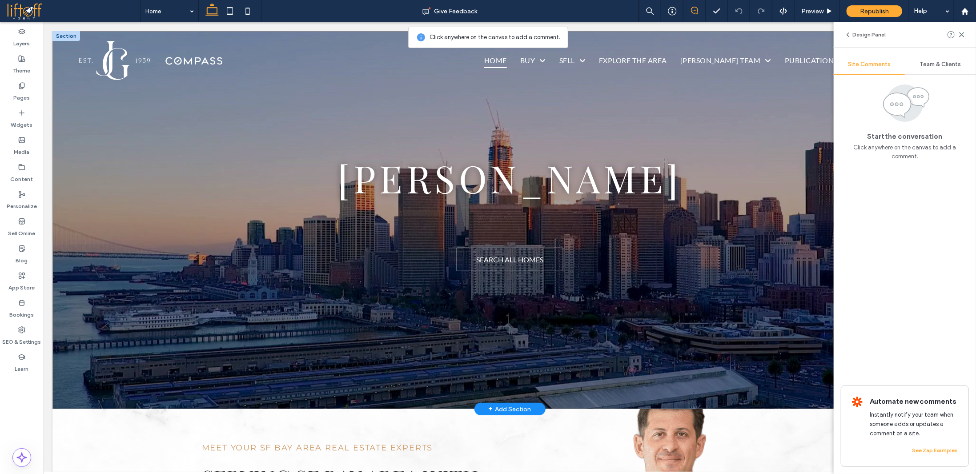
click at [529, 123] on div "[PERSON_NAME] LOCAL REAL ESTATE EXPERT WITH A GLOBAL PERSPECTIVE TOP PRODUCING …" at bounding box center [509, 220] width 915 height 378
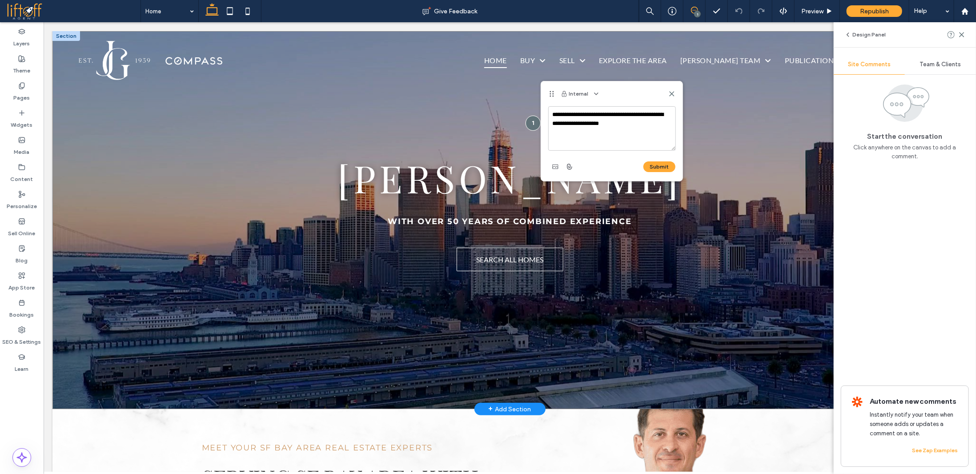
type textarea "**********"
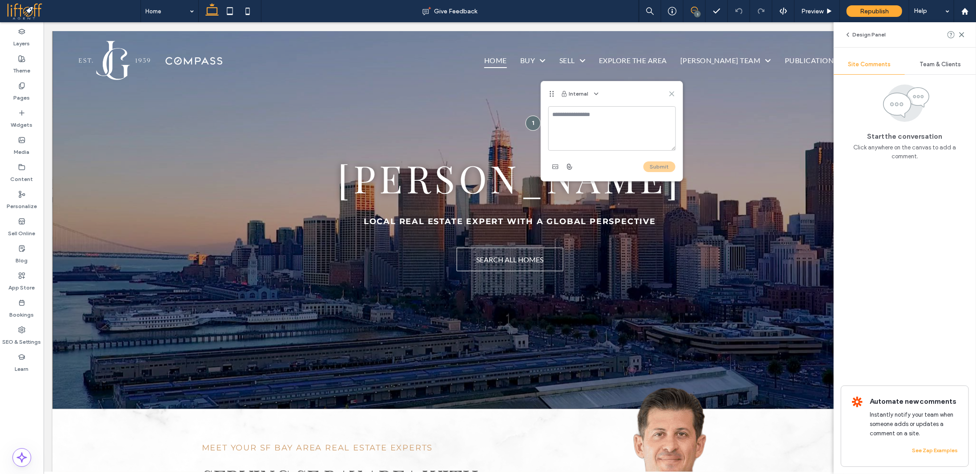
click at [673, 94] on use at bounding box center [672, 94] width 4 height 4
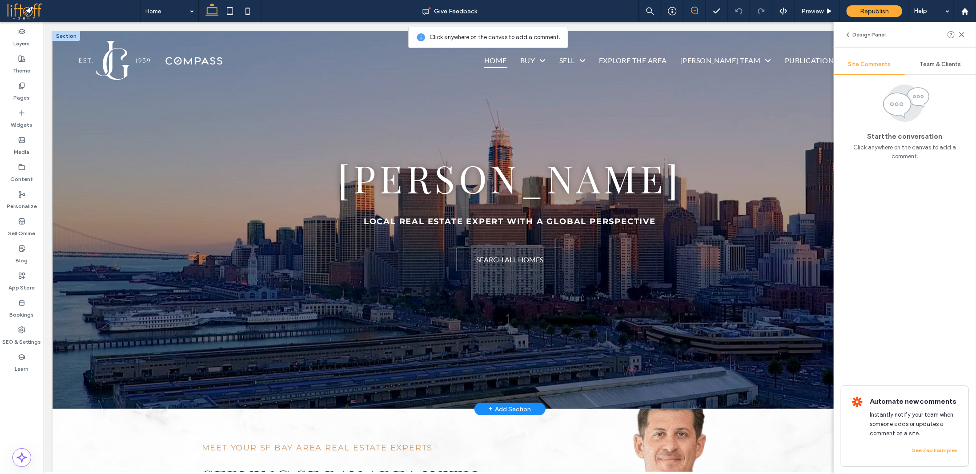
click at [471, 124] on div "JOE GATTI LOCAL REAL ESTATE EXPERT WITH A GLOBAL PERSPECTIVE a a a a SEARCH ALL…" at bounding box center [509, 220] width 915 height 378
click at [964, 34] on icon at bounding box center [961, 34] width 7 height 7
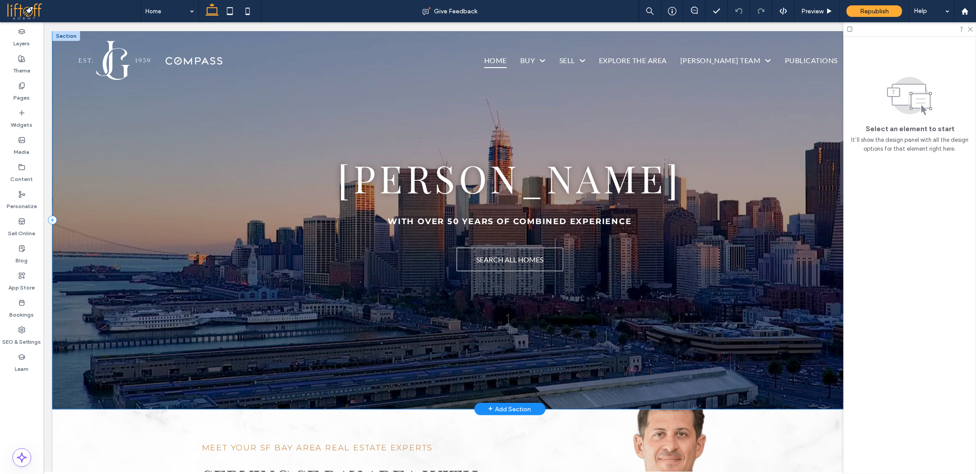
click at [312, 121] on div "JOE GATTI WITH OVER 50 YEARS OF COMBINED EXPERIENCE a a a a SEARCH ALL HOMES" at bounding box center [509, 220] width 915 height 378
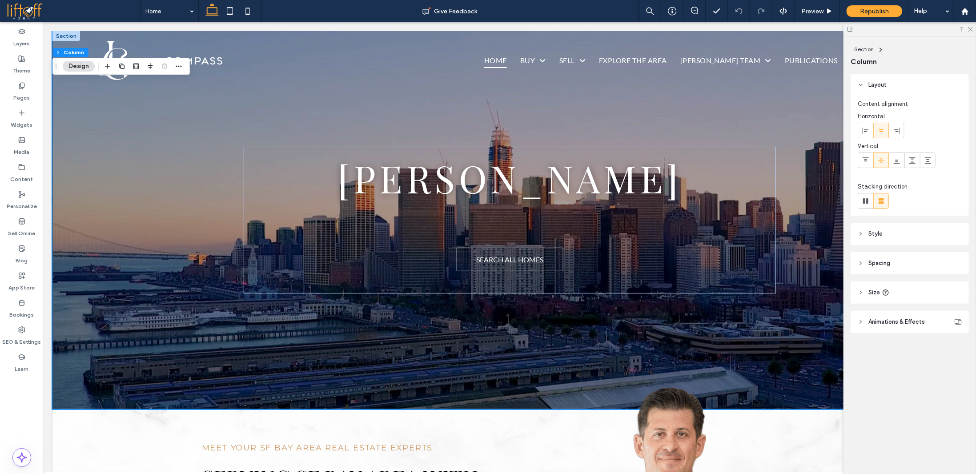
click at [863, 237] on header "Style" at bounding box center [910, 234] width 118 height 22
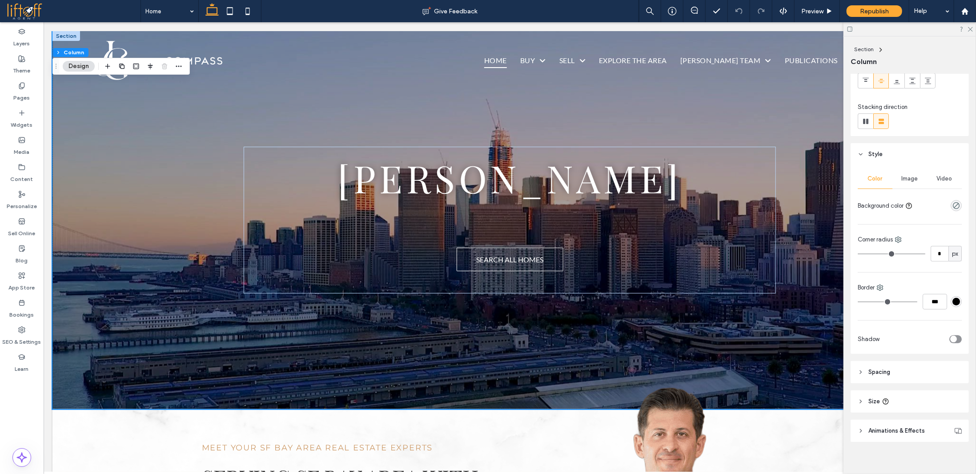
scroll to position [85, 0]
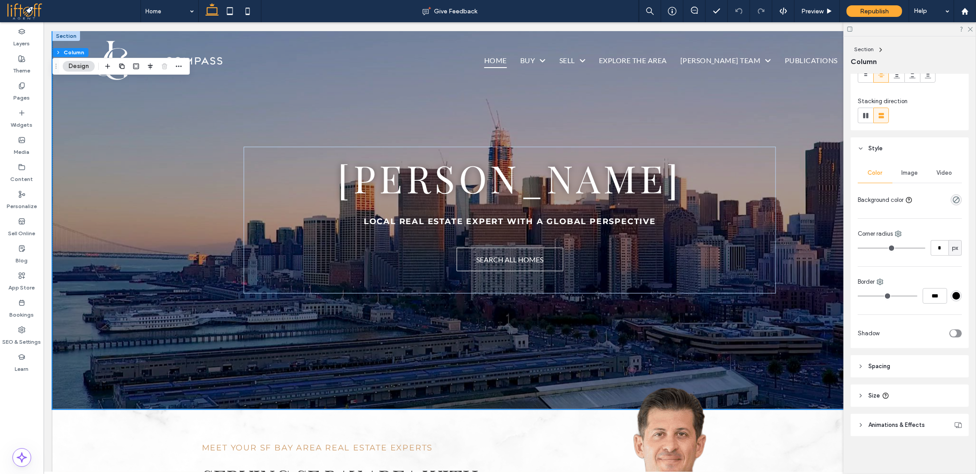
click at [874, 421] on span "Animations & Effects" at bounding box center [896, 425] width 56 height 9
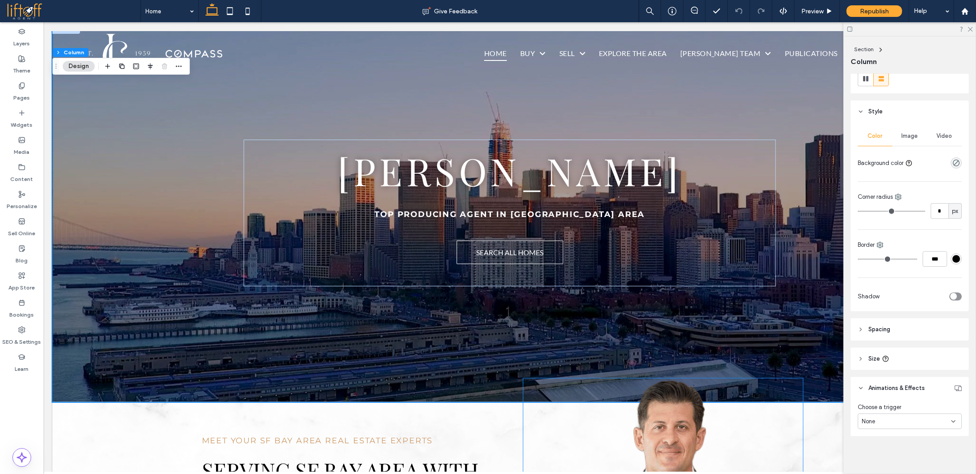
scroll to position [0, 0]
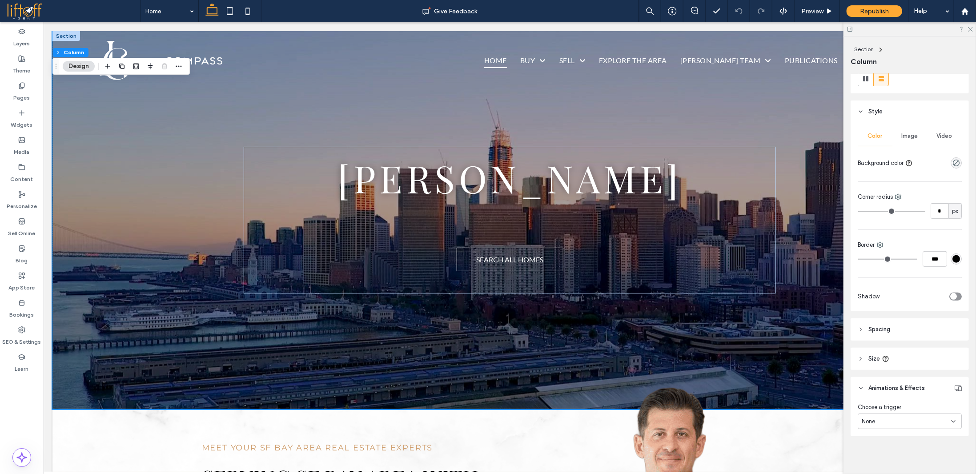
click at [885, 326] on span "Spacing" at bounding box center [879, 329] width 22 height 9
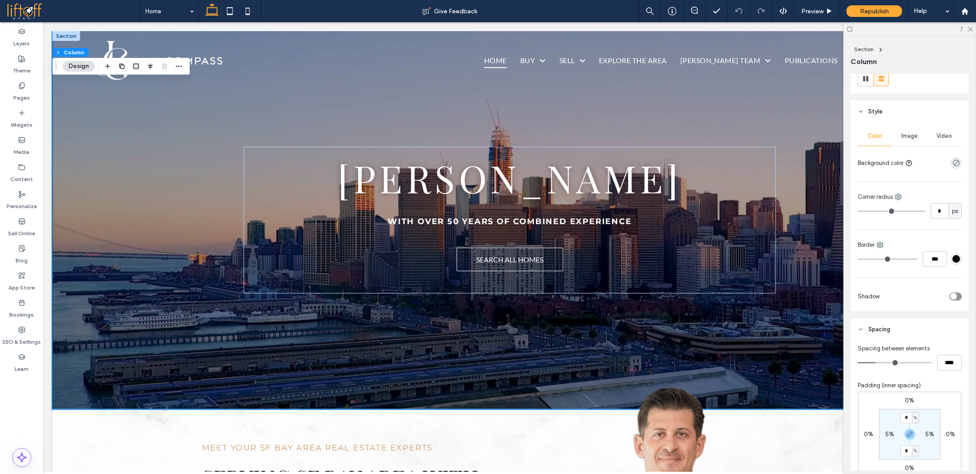
click at [893, 329] on header "Spacing" at bounding box center [910, 329] width 118 height 22
click at [879, 113] on span "Style" at bounding box center [875, 111] width 14 height 9
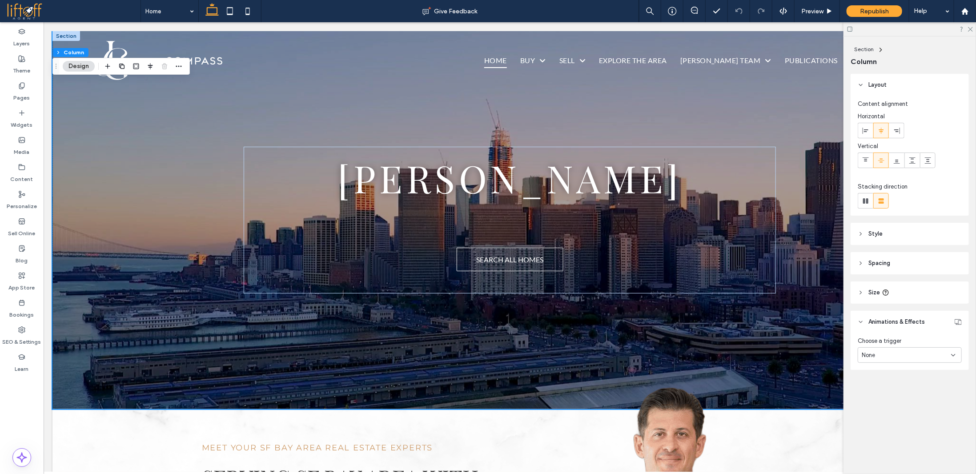
click at [908, 295] on header "Size" at bounding box center [910, 292] width 118 height 22
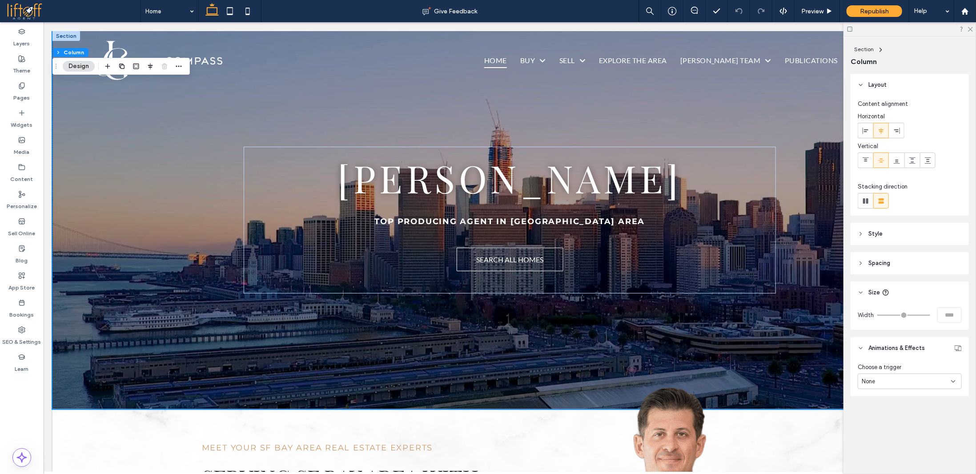
drag, startPoint x: 972, startPoint y: 32, endPoint x: 957, endPoint y: 36, distance: 14.9
click at [971, 31] on div at bounding box center [910, 29] width 133 height 14
drag, startPoint x: 972, startPoint y: 28, endPoint x: 776, endPoint y: 42, distance: 196.1
click at [972, 28] on use at bounding box center [970, 29] width 5 height 5
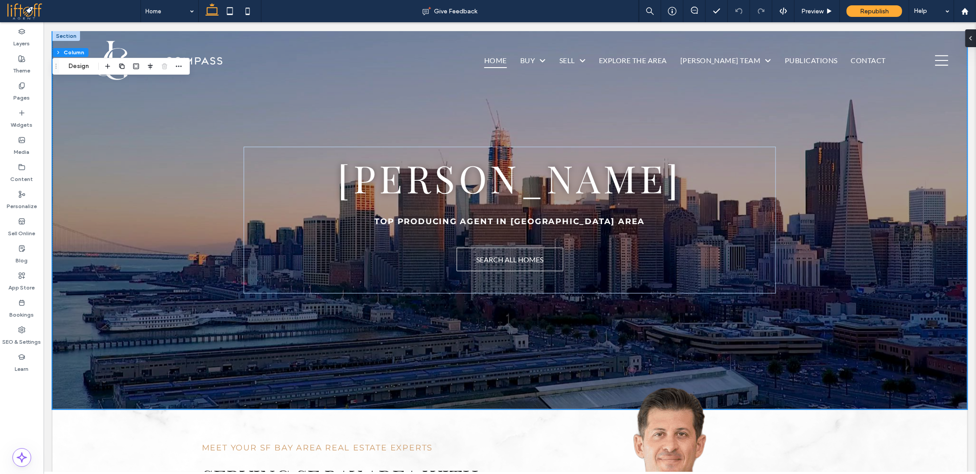
click at [465, 183] on div at bounding box center [509, 203] width 532 height 44
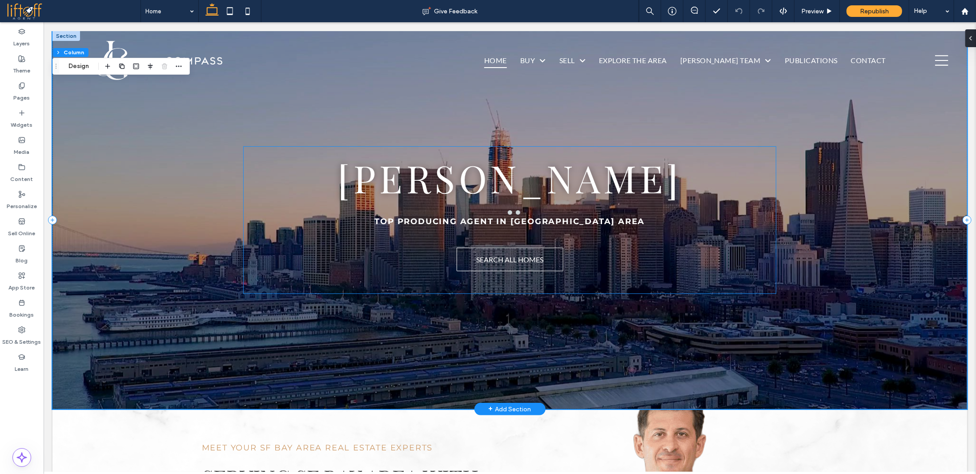
click at [465, 183] on div at bounding box center [509, 203] width 532 height 44
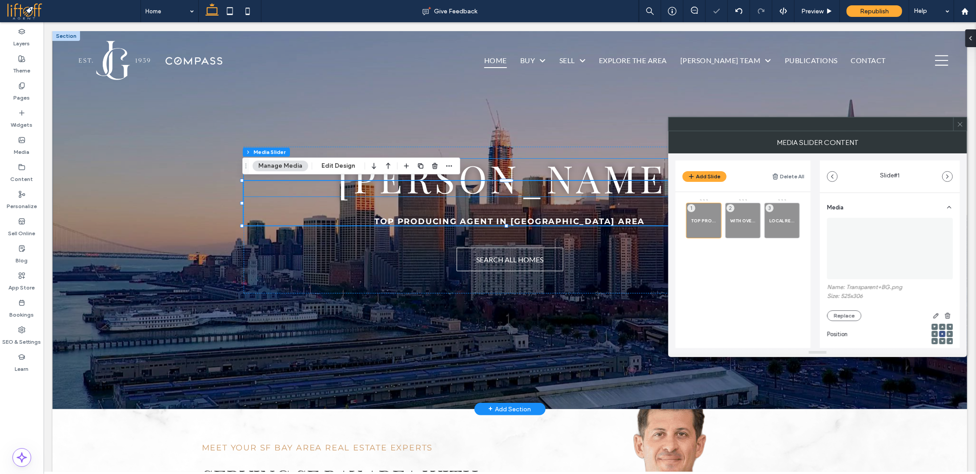
click at [477, 170] on span "JOE GATTI" at bounding box center [509, 177] width 345 height 50
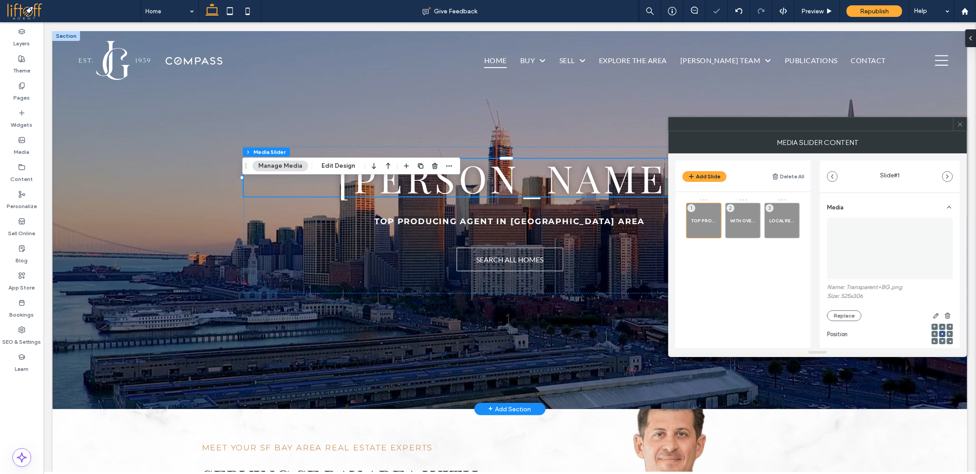
click at [477, 170] on div "JOE GATTI" at bounding box center [509, 177] width 532 height 38
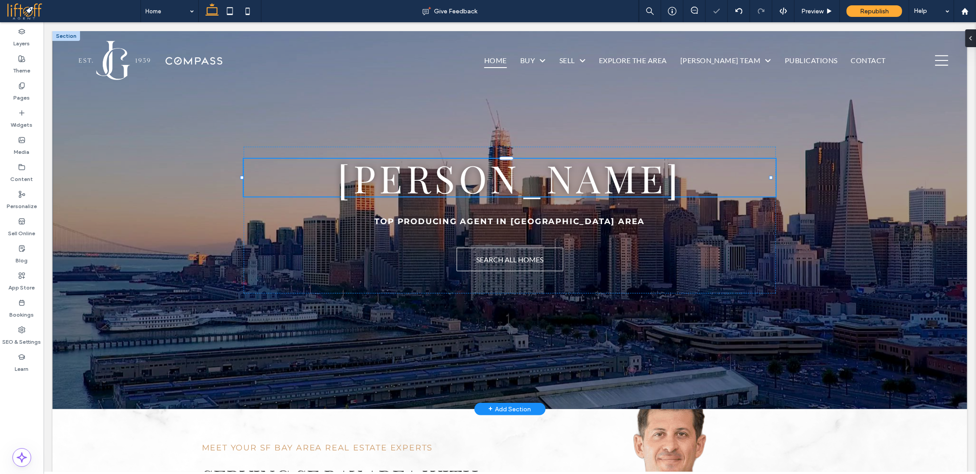
type input "**********"
type input "**"
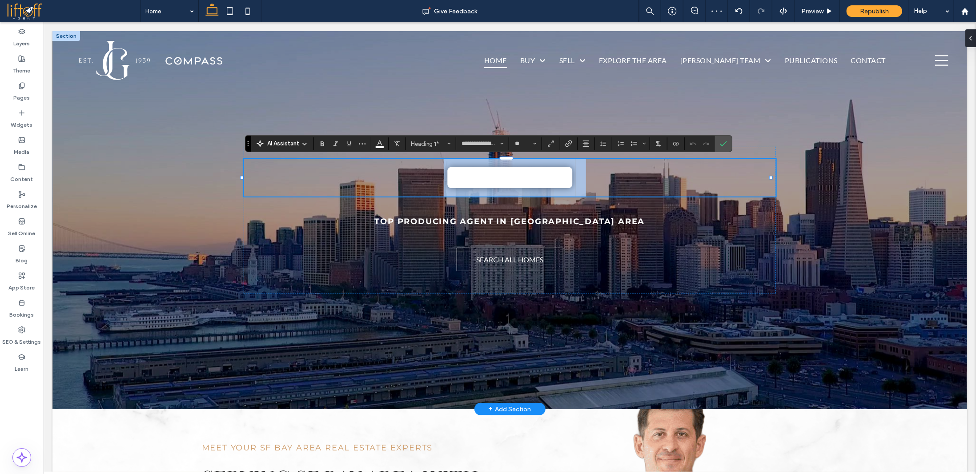
click at [468, 175] on span "*********" at bounding box center [509, 176] width 132 height 37
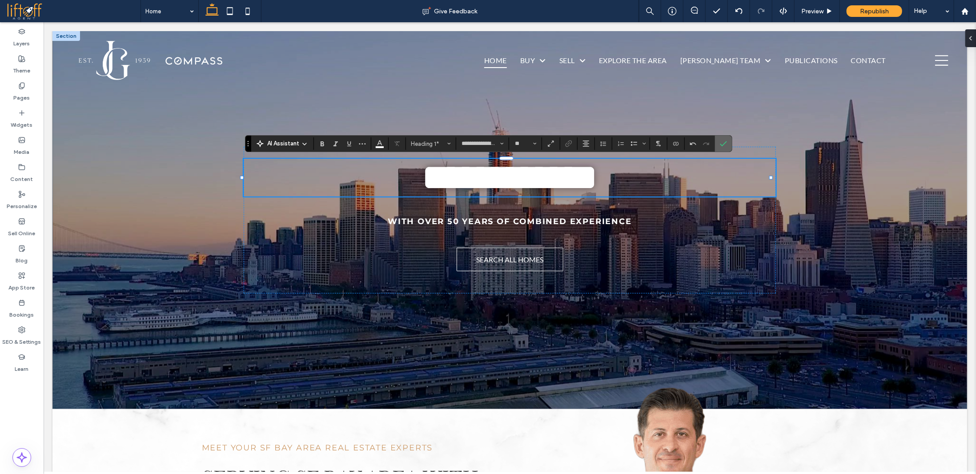
click at [721, 147] on icon "Confirm" at bounding box center [723, 143] width 7 height 7
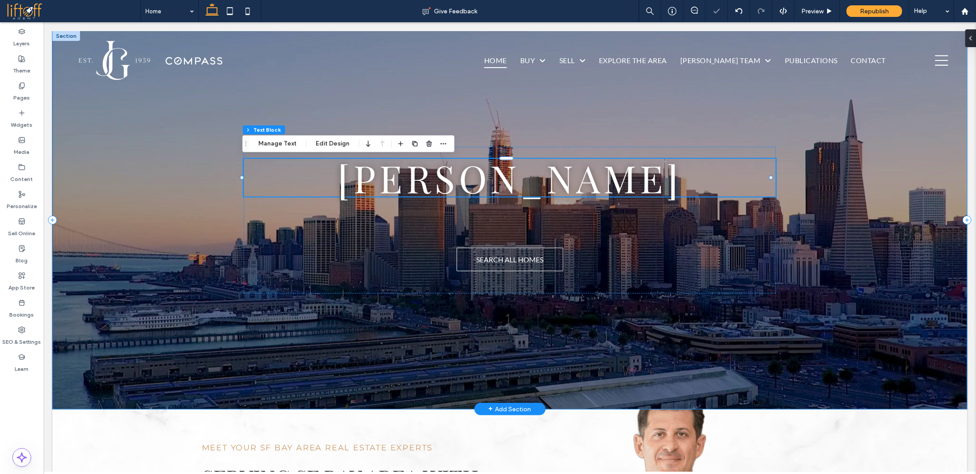
click at [799, 353] on div "JOSeph GATTI WITH OVER 50 YEARS OF COMBINED EXPERIENCE LOCAL REAL ESTATE EXPERT…" at bounding box center [509, 220] width 915 height 378
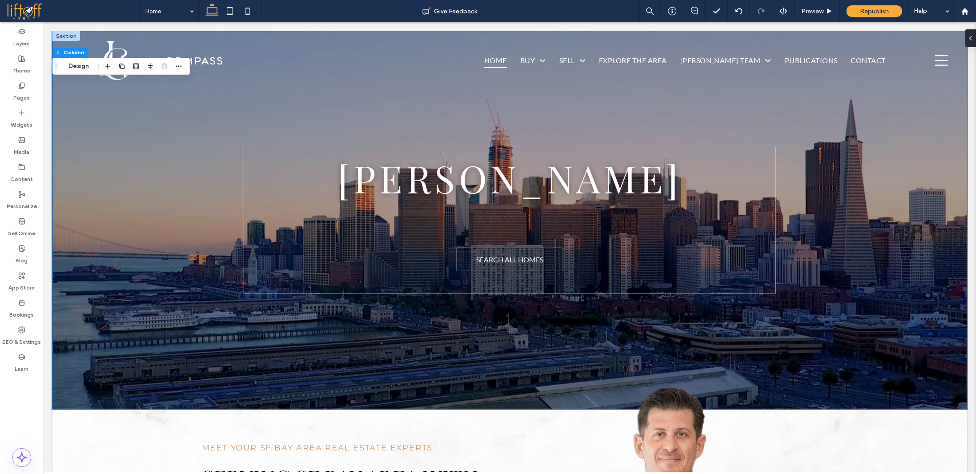
drag, startPoint x: 974, startPoint y: 57, endPoint x: 999, endPoint y: 40, distance: 30.1
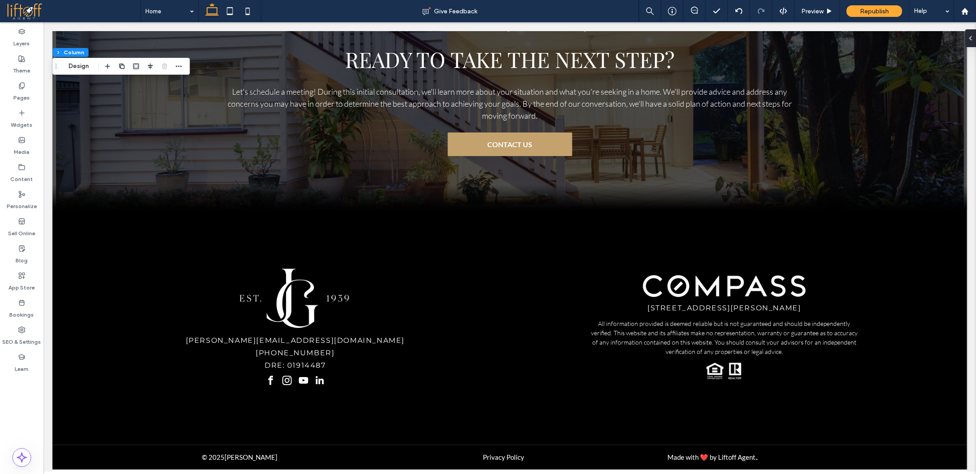
scroll to position [2869, 0]
click at [824, 13] on div "Preview" at bounding box center [817, 12] width 45 height 8
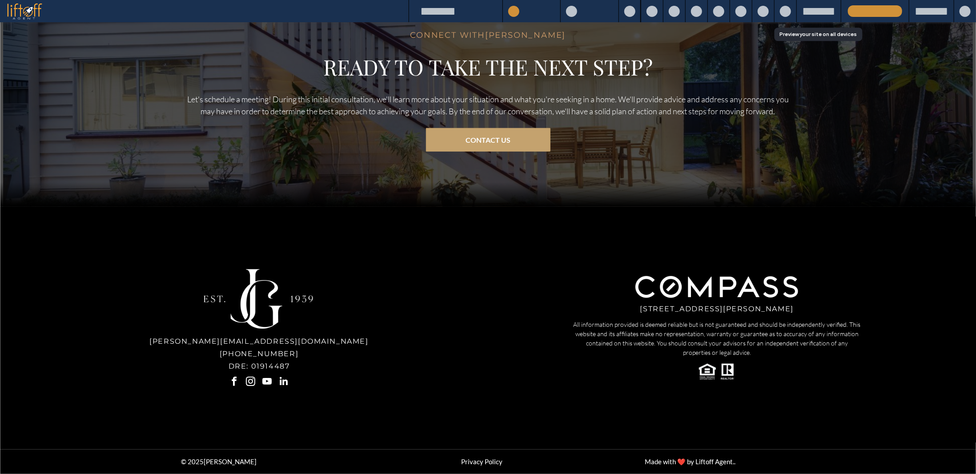
scroll to position [2888, 0]
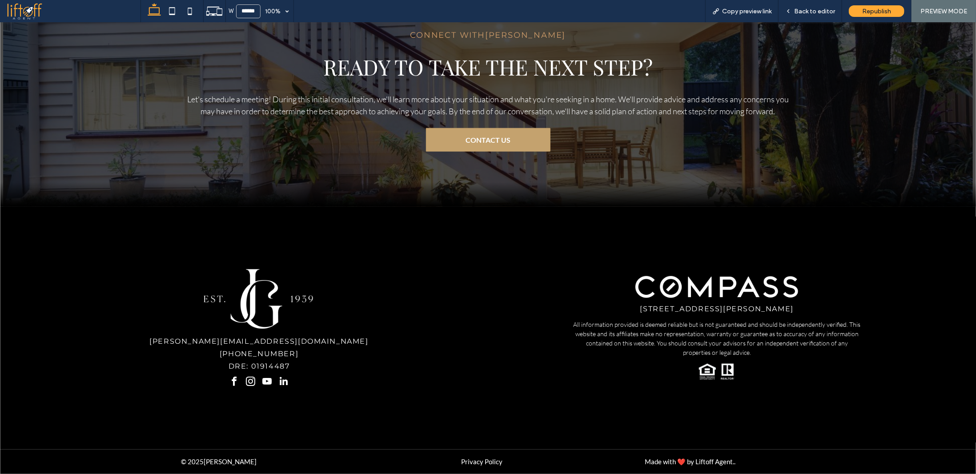
click at [262, 384] on span "youtube" at bounding box center [267, 381] width 14 height 14
click at [265, 382] on span "youtube" at bounding box center [267, 381] width 14 height 14
drag, startPoint x: 266, startPoint y: 386, endPoint x: 264, endPoint y: 380, distance: 7.0
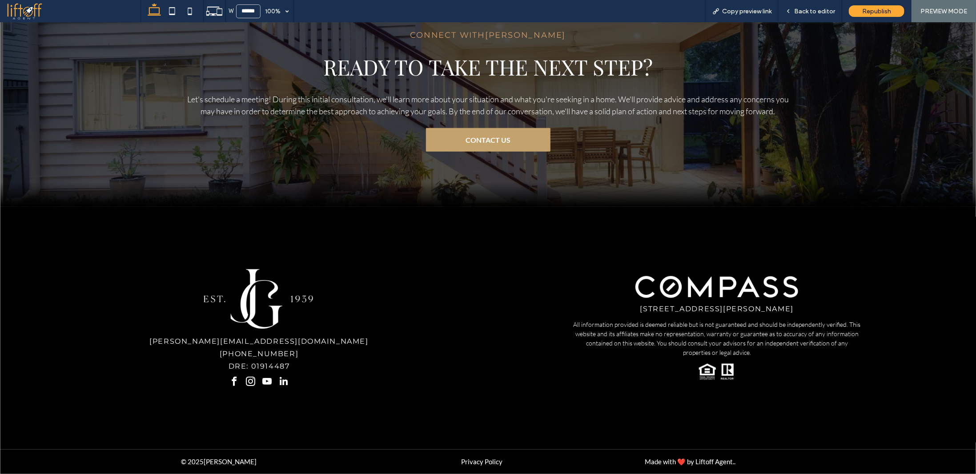
click at [266, 386] on span "youtube" at bounding box center [267, 381] width 14 height 14
click at [264, 379] on span "youtube" at bounding box center [267, 381] width 14 height 14
click at [817, 11] on span "Back to editor" at bounding box center [814, 12] width 41 height 8
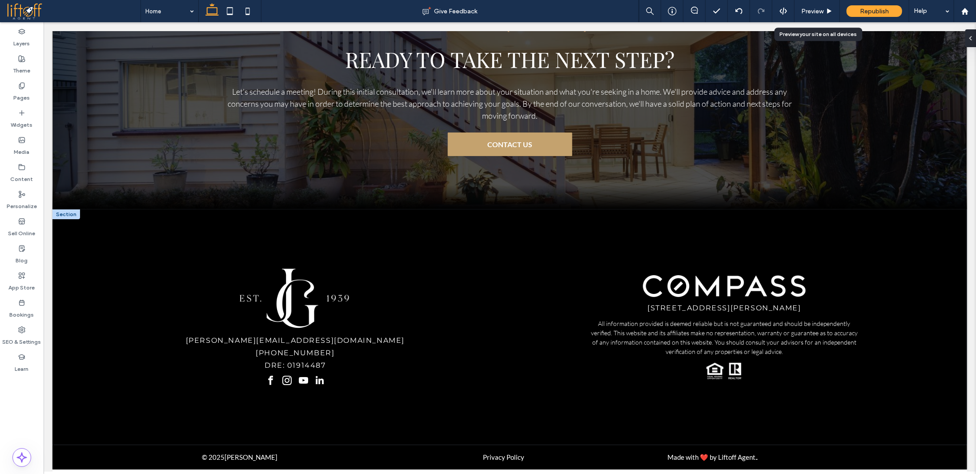
scroll to position [2885, 0]
click at [41, 172] on div "Content" at bounding box center [22, 173] width 44 height 27
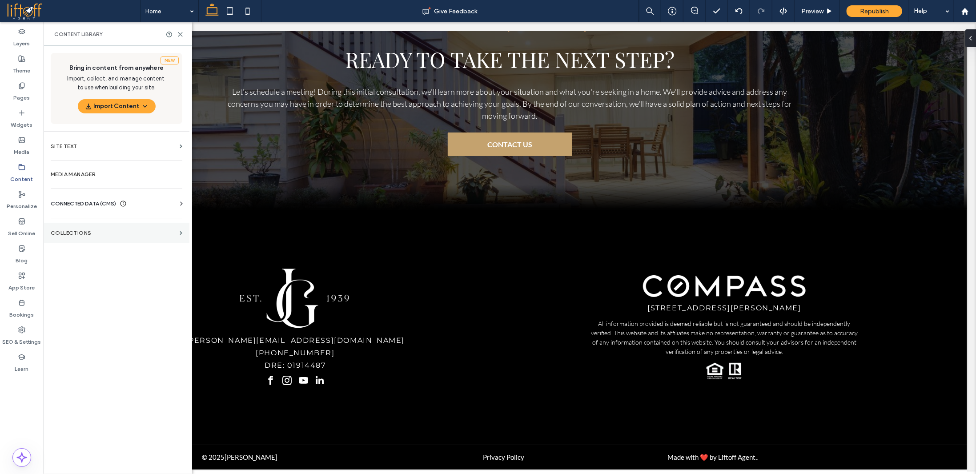
click at [98, 235] on section "Collections" at bounding box center [117, 233] width 146 height 20
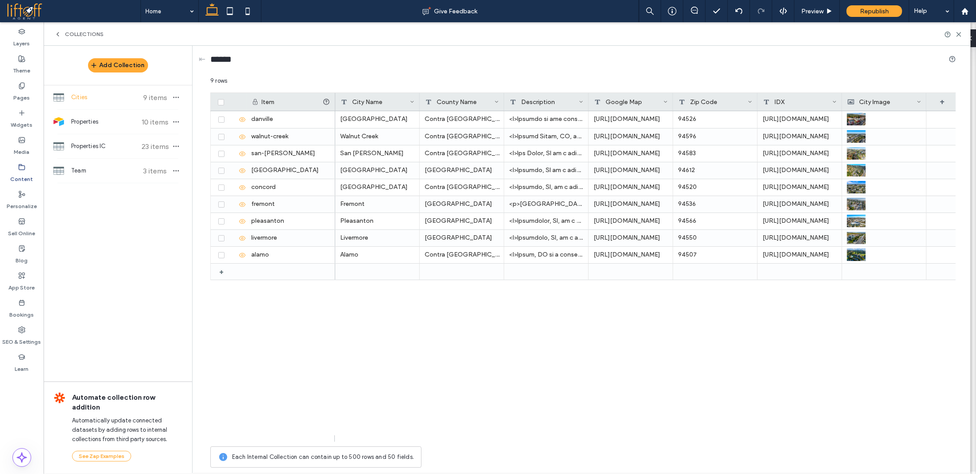
click at [21, 171] on label "Content" at bounding box center [22, 177] width 23 height 12
click at [56, 33] on icon at bounding box center [57, 34] width 7 height 7
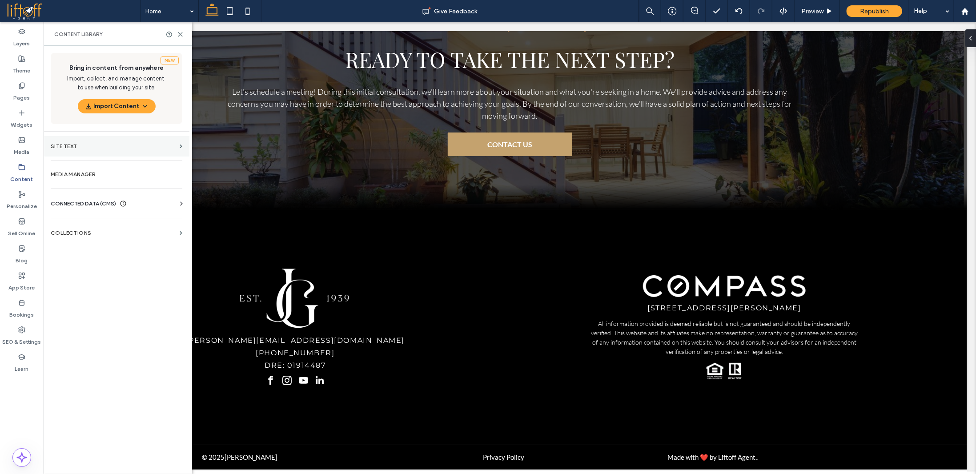
click at [137, 141] on section "Site Text" at bounding box center [117, 146] width 146 height 20
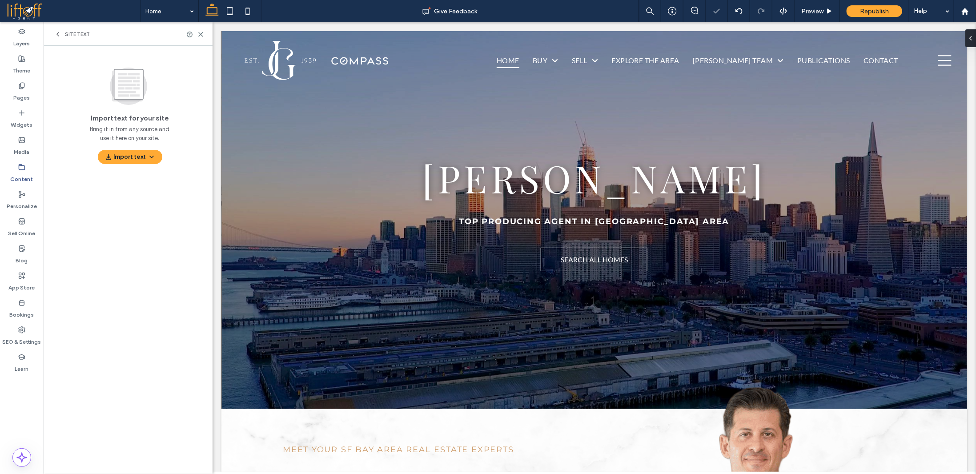
scroll to position [0, 0]
click at [57, 34] on icon at bounding box center [57, 34] width 7 height 7
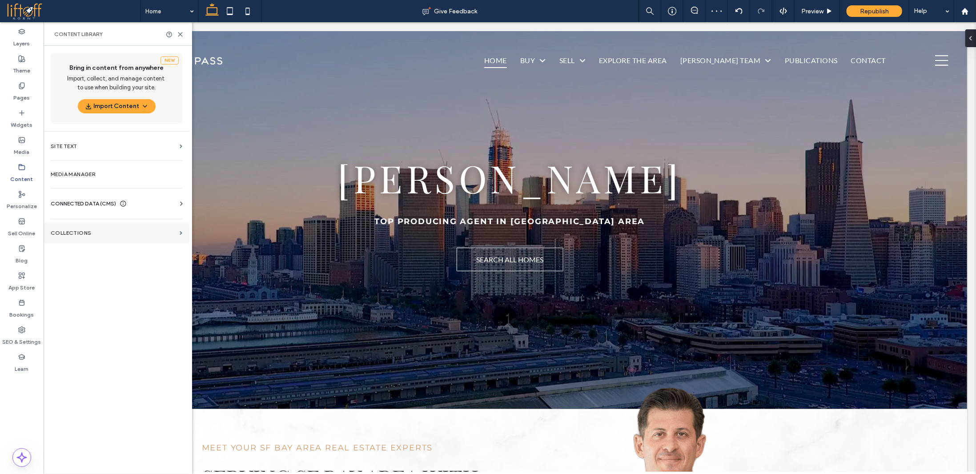
click at [159, 232] on label "Collections" at bounding box center [113, 233] width 125 height 6
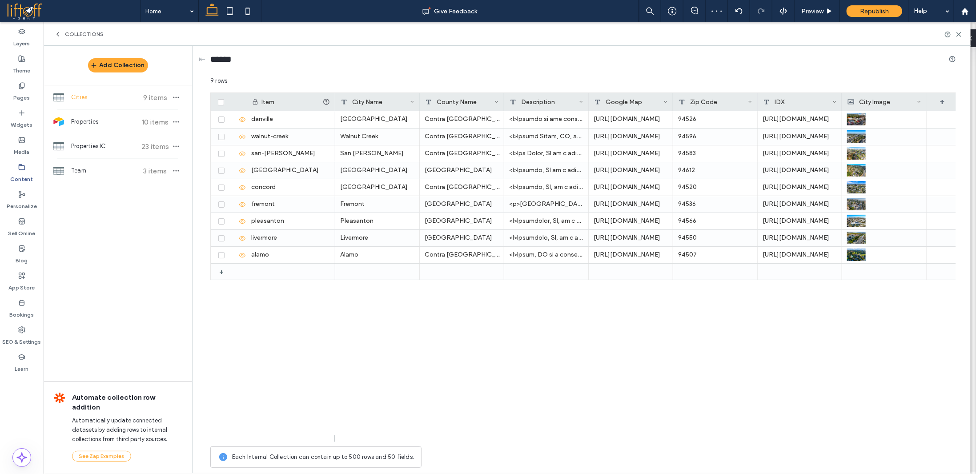
click at [24, 174] on label "Content" at bounding box center [22, 177] width 23 height 12
click at [25, 144] on label "Media" at bounding box center [22, 150] width 16 height 12
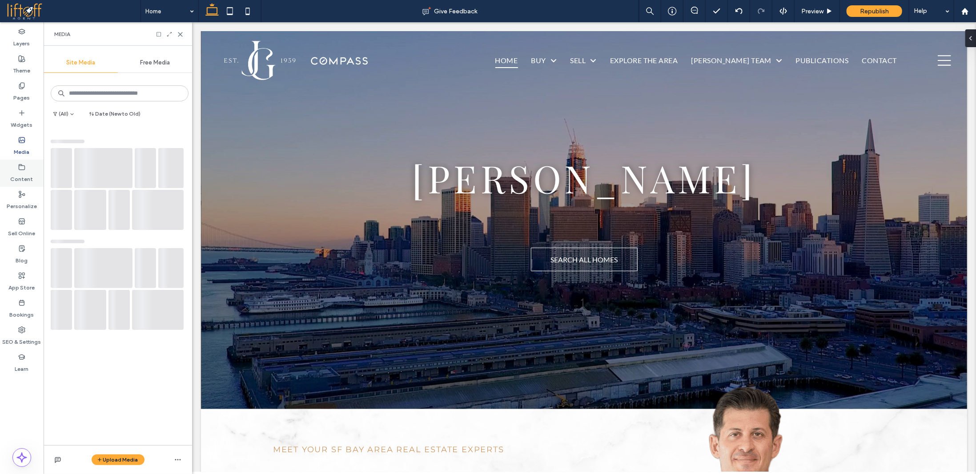
click at [27, 172] on label "Content" at bounding box center [22, 177] width 23 height 12
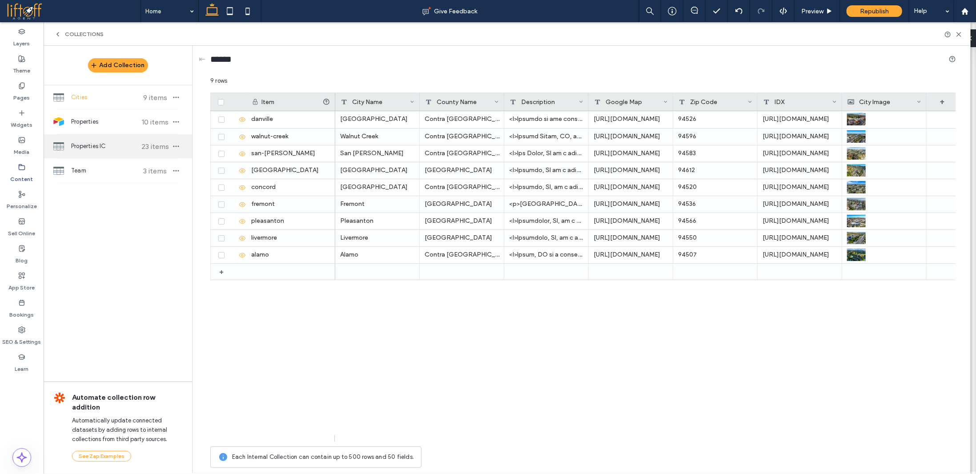
click at [96, 147] on span "Properties IC" at bounding box center [104, 146] width 66 height 9
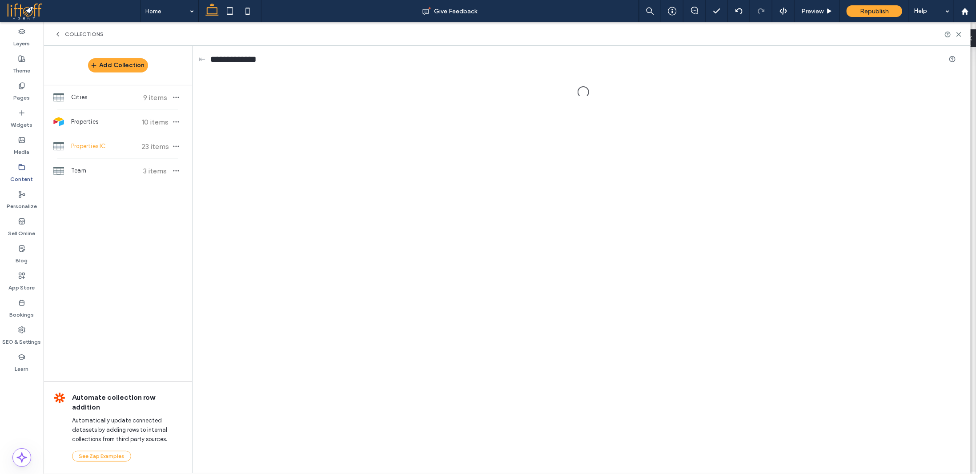
drag, startPoint x: 97, startPoint y: 110, endPoint x: 87, endPoint y: 81, distance: 30.7
click at [96, 110] on div "Properties 10 items" at bounding box center [118, 122] width 149 height 24
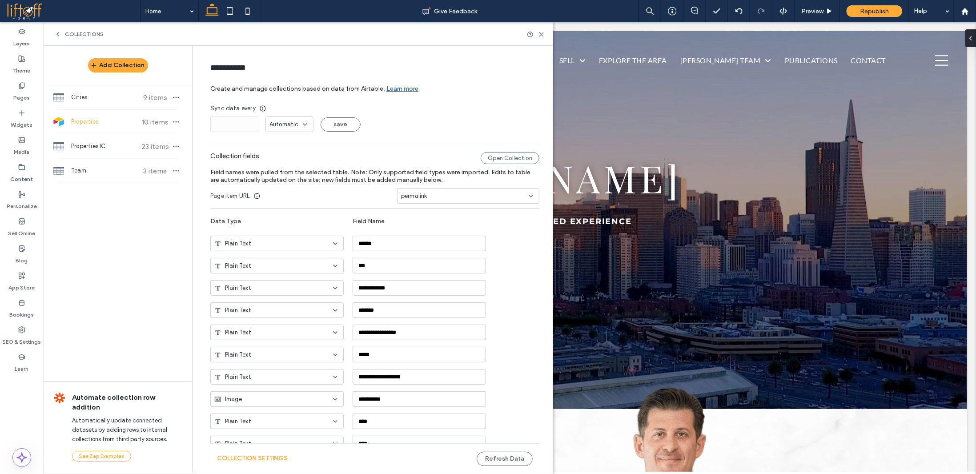
click at [59, 38] on div "Collections" at bounding box center [299, 34] width 510 height 24
click at [57, 33] on icon at bounding box center [57, 34] width 7 height 7
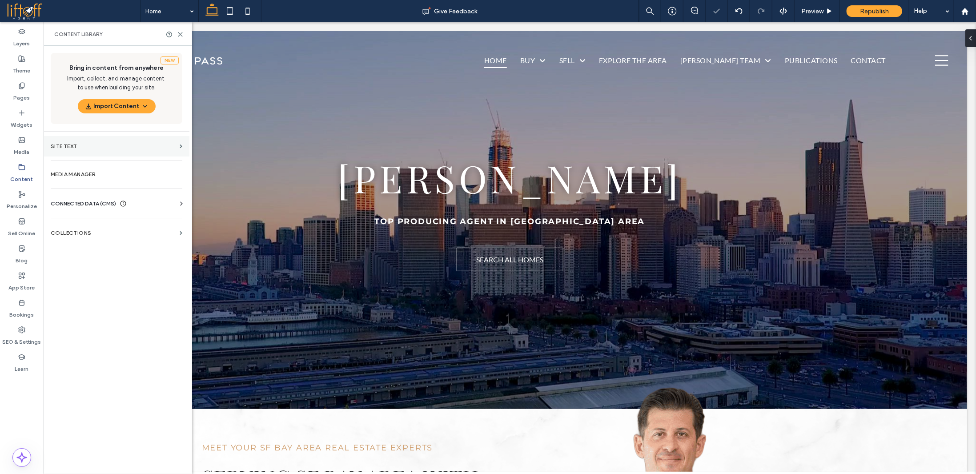
click at [116, 145] on label "Site Text" at bounding box center [113, 146] width 125 height 6
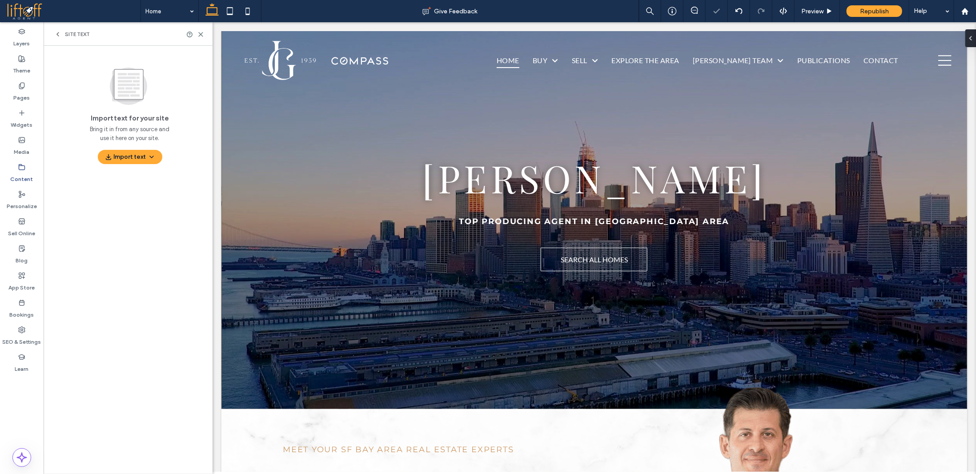
click at [56, 33] on icon at bounding box center [57, 34] width 7 height 7
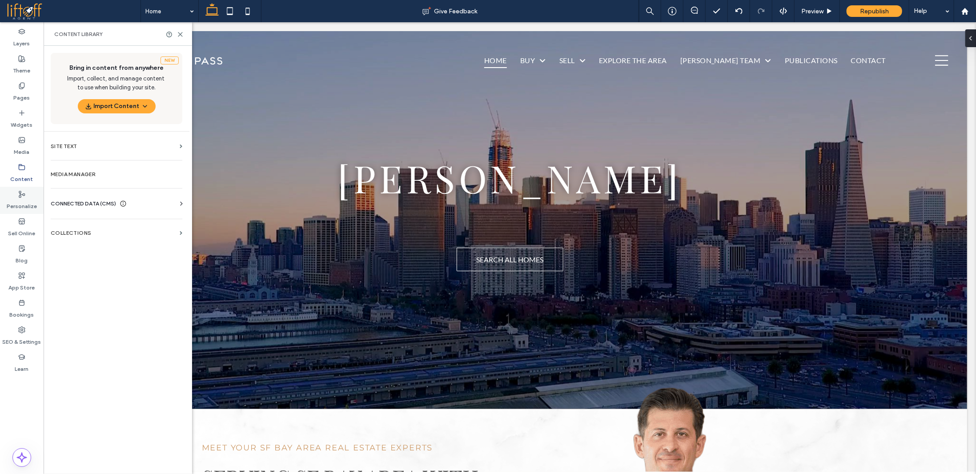
click at [22, 204] on label "Personalize" at bounding box center [22, 204] width 30 height 12
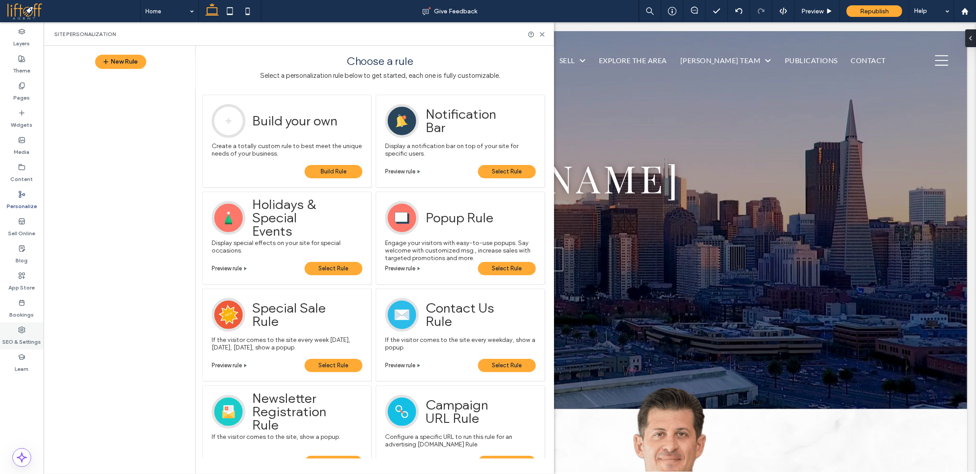
click at [25, 331] on div "SEO & Settings" at bounding box center [22, 335] width 44 height 27
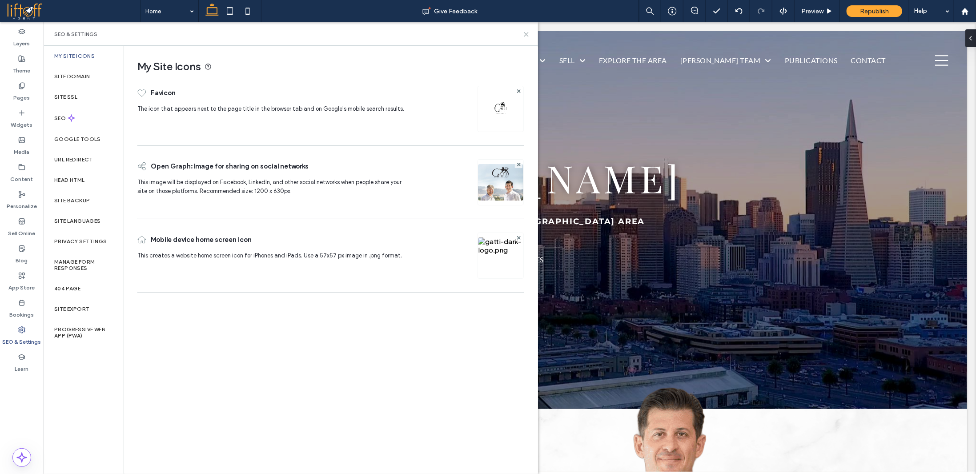
drag, startPoint x: 525, startPoint y: 34, endPoint x: 482, endPoint y: 12, distance: 48.5
click at [525, 34] on icon at bounding box center [526, 34] width 7 height 7
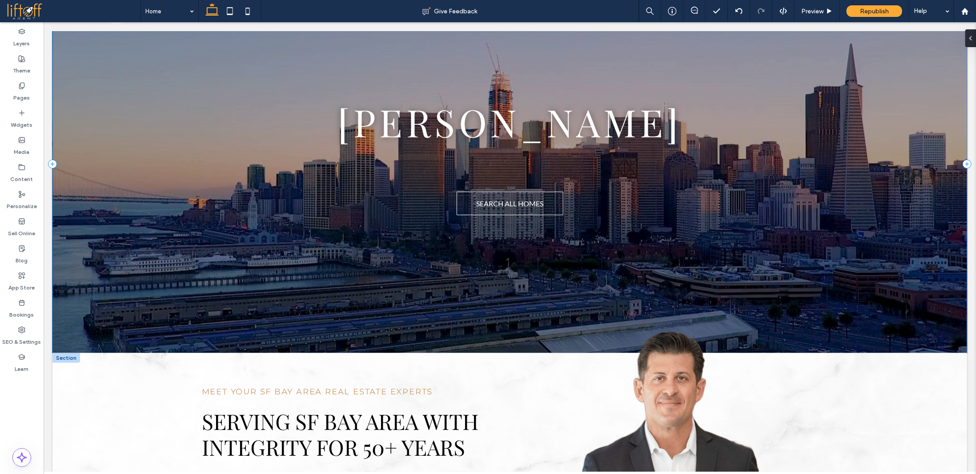
scroll to position [89, 0]
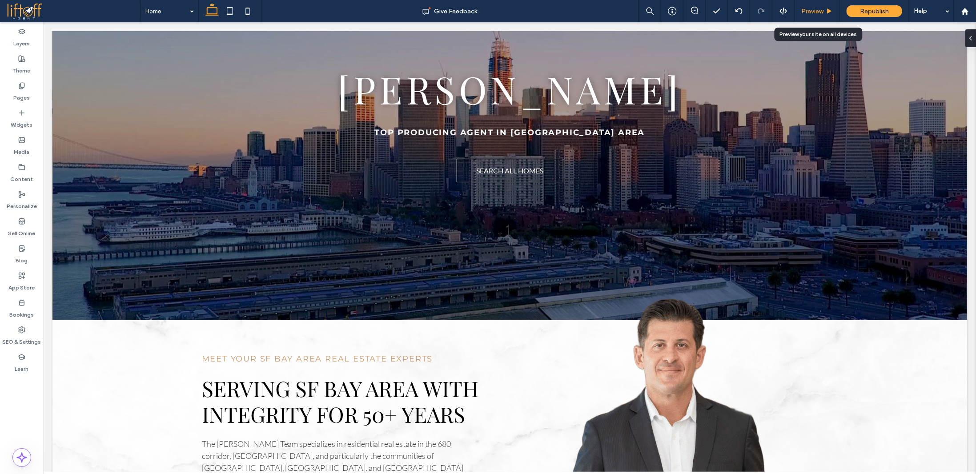
click at [832, 7] on div "Preview" at bounding box center [817, 11] width 45 height 22
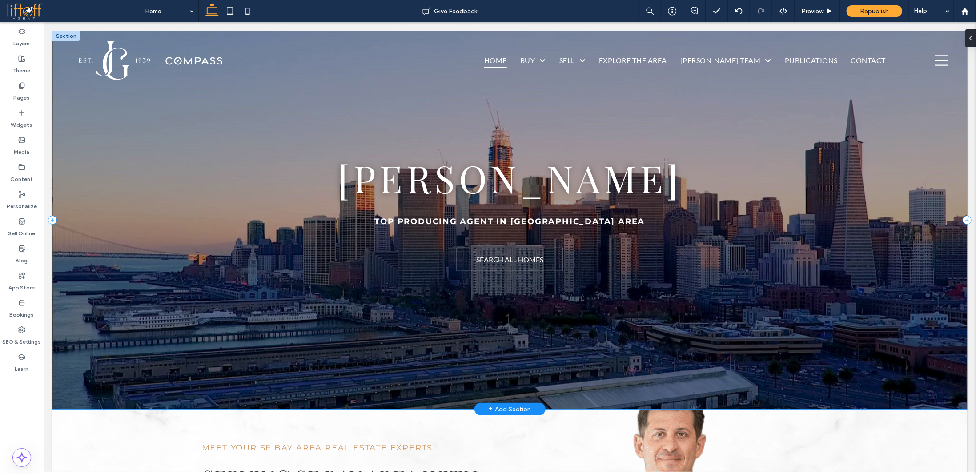
scroll to position [0, 0]
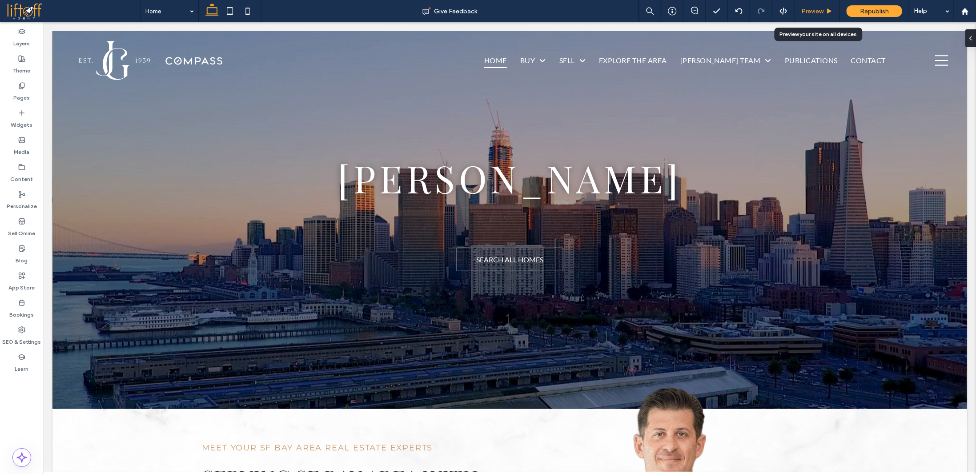
click at [817, 10] on span "Preview" at bounding box center [812, 12] width 22 height 8
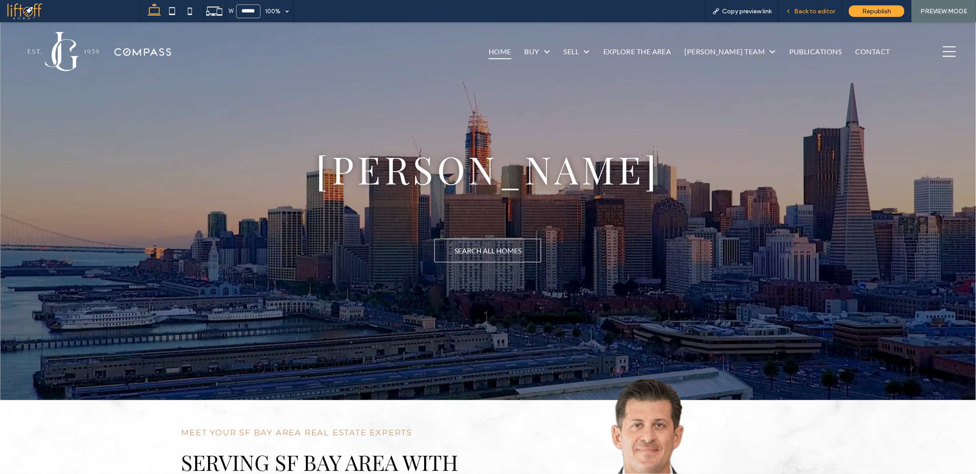
click at [805, 10] on span "Back to editor" at bounding box center [814, 12] width 41 height 8
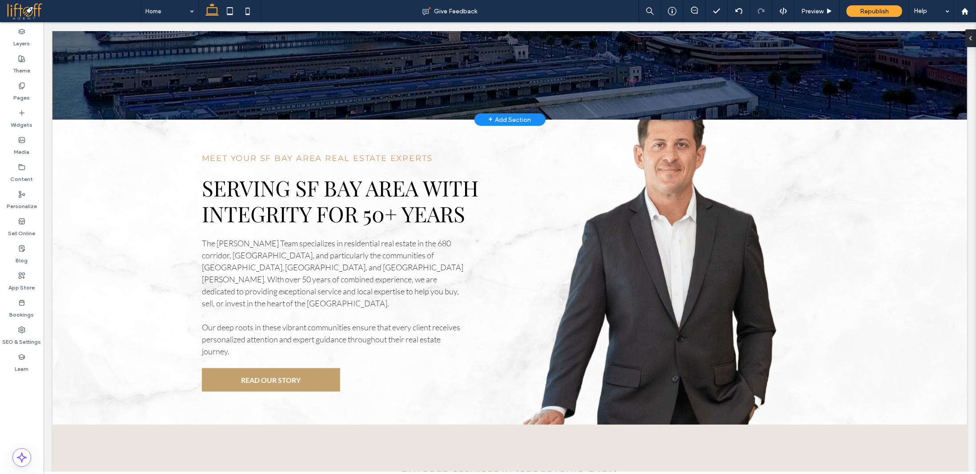
scroll to position [292, 0]
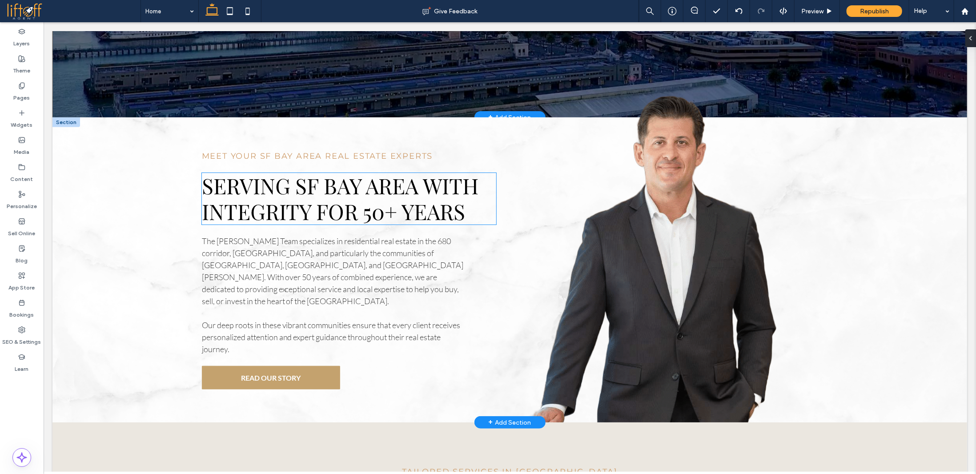
click at [374, 222] on span "serving sf bay area with INTEGRITY for 50+ Years" at bounding box center [339, 198] width 277 height 54
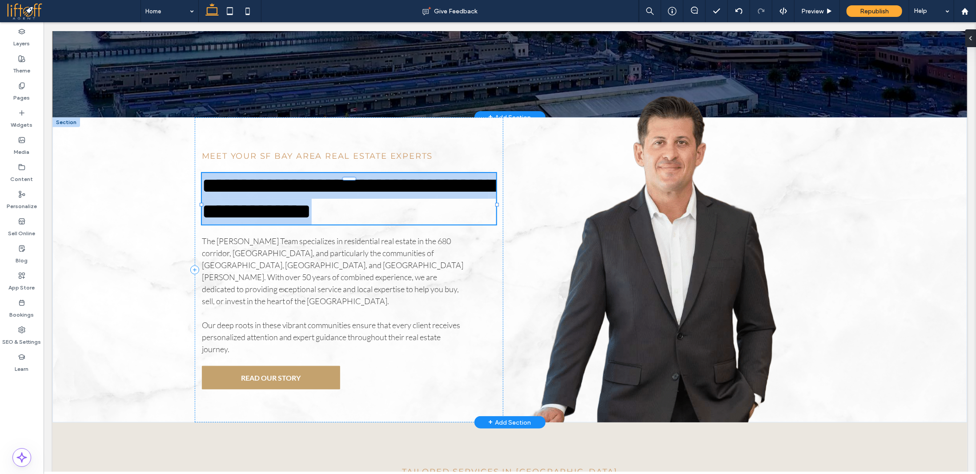
type input "**********"
type input "**"
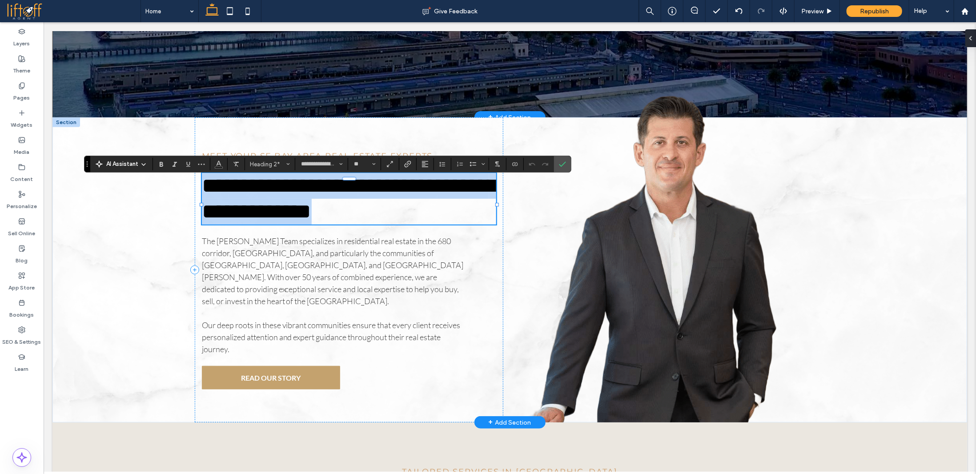
click at [378, 220] on span "**********" at bounding box center [349, 198] width 296 height 47
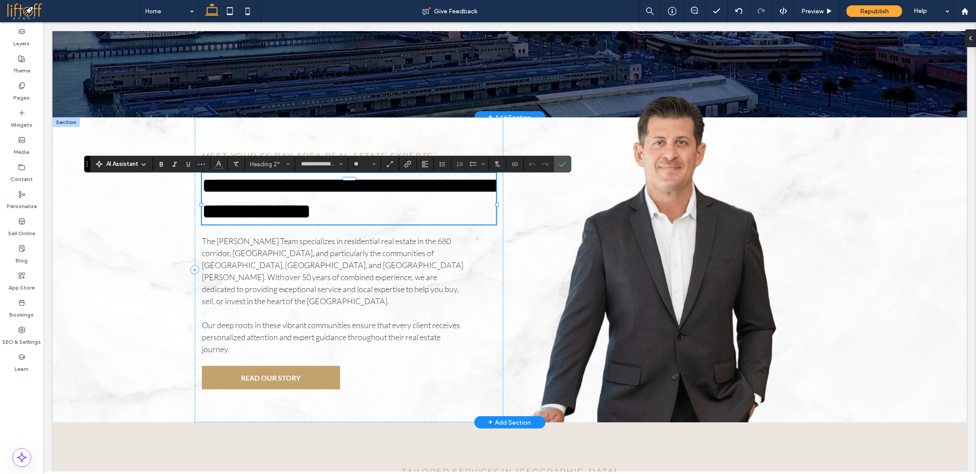
scroll to position [1, 0]
click at [559, 165] on use "Confirm" at bounding box center [562, 164] width 7 height 5
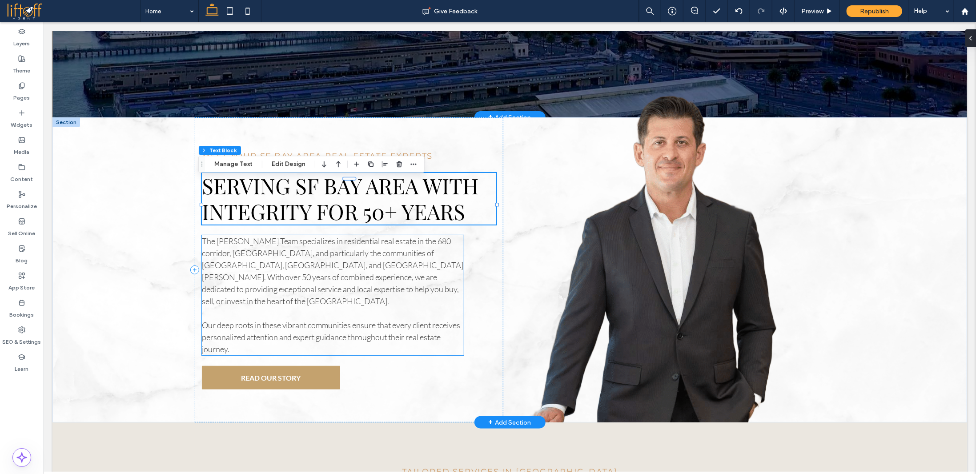
click at [350, 286] on span "The Gatti Team specializes in residential real estate in the 680 corridor, East…" at bounding box center [332, 271] width 262 height 70
click at [350, 286] on div "The Gatti Team specializes in residential real estate in the 680 corridor, East…" at bounding box center [332, 295] width 262 height 120
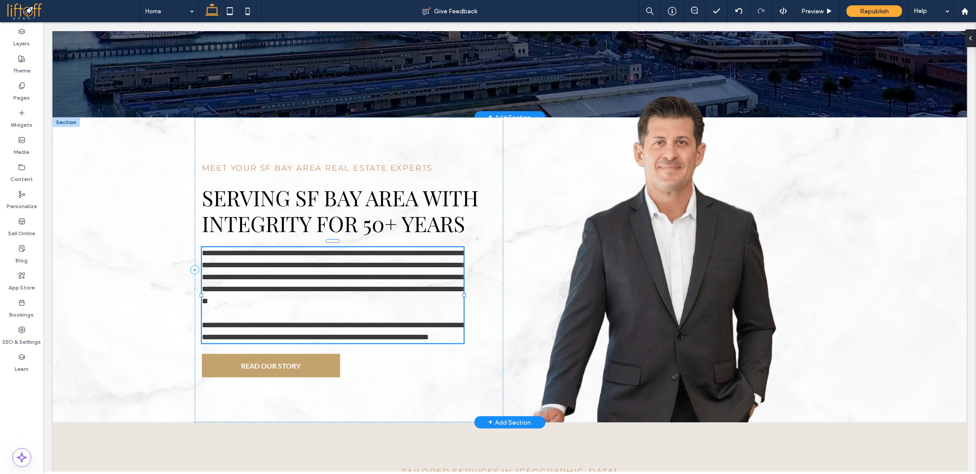
type input "****"
type input "**"
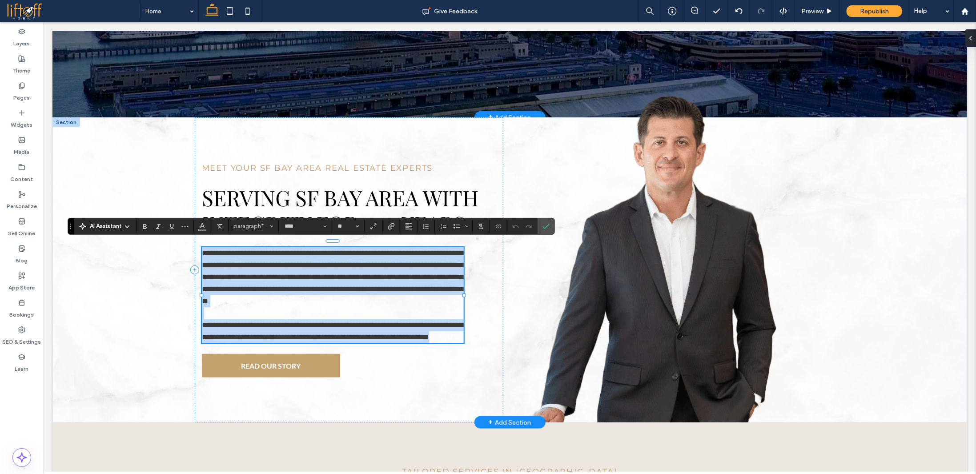
click at [407, 281] on span "**********" at bounding box center [333, 277] width 265 height 56
click at [418, 293] on p "**********" at bounding box center [332, 277] width 262 height 60
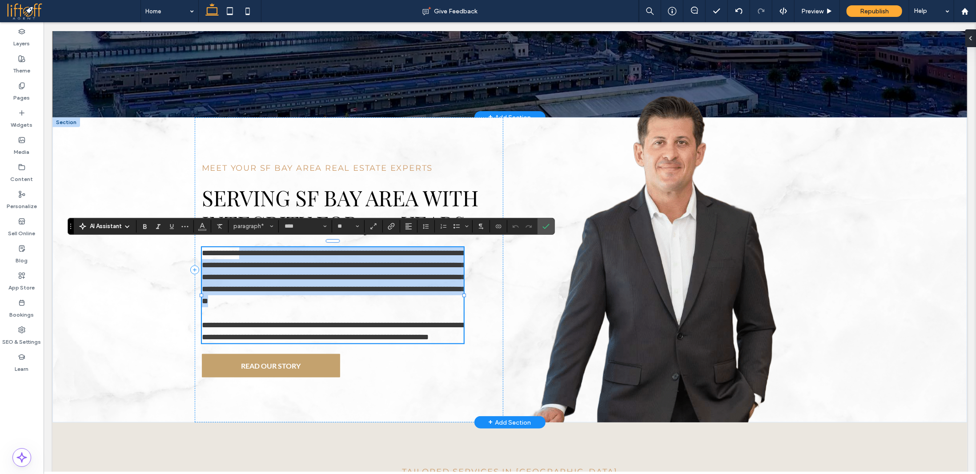
drag, startPoint x: 358, startPoint y: 289, endPoint x: 301, endPoint y: 257, distance: 65.7
click at [239, 247] on p "**********" at bounding box center [332, 277] width 262 height 60
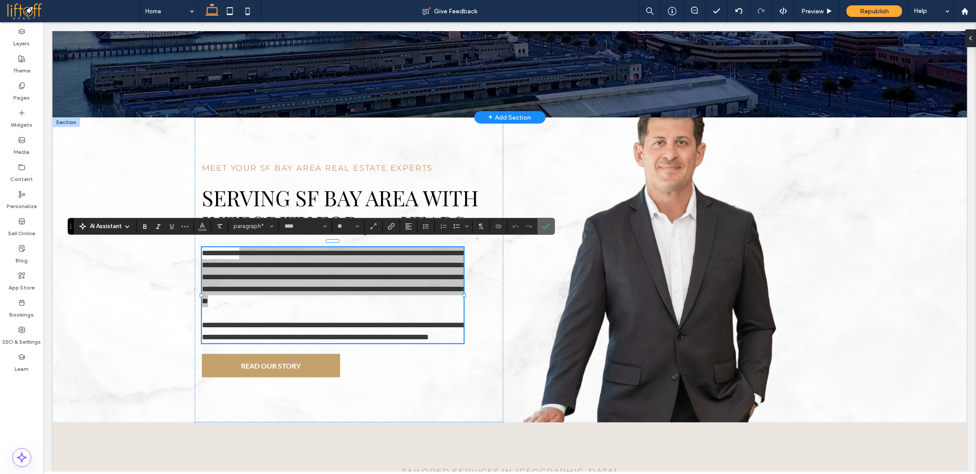
click at [544, 226] on icon "Confirm" at bounding box center [546, 226] width 7 height 7
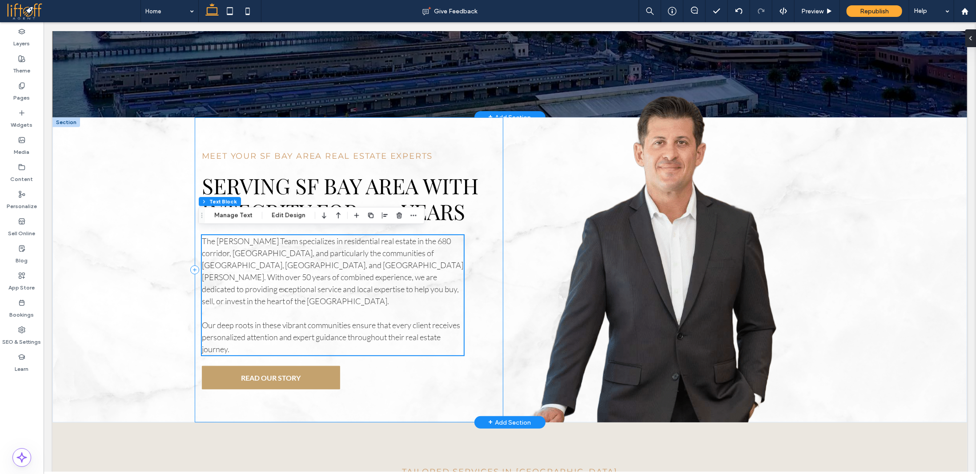
scroll to position [292, 0]
click at [377, 328] on span "Our deep roots in these vibrant communities ensure that every client receives p…" at bounding box center [330, 337] width 259 height 34
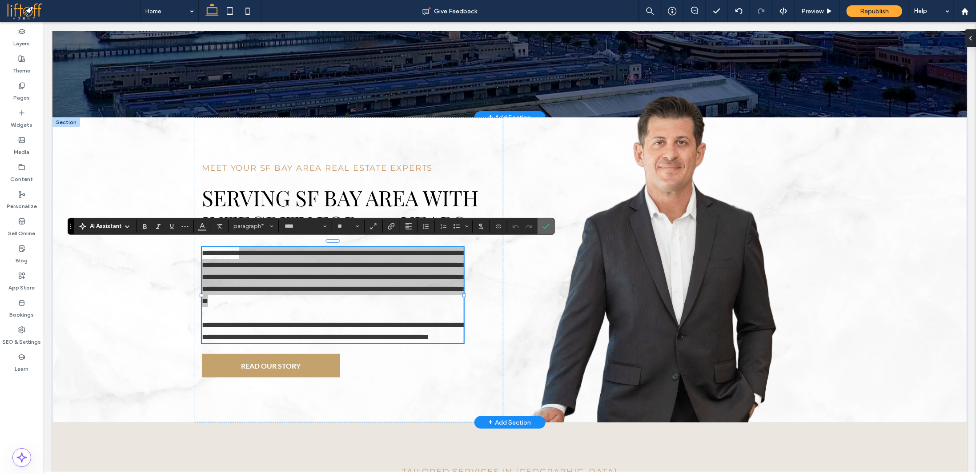
click at [544, 224] on icon "Confirm" at bounding box center [546, 226] width 7 height 7
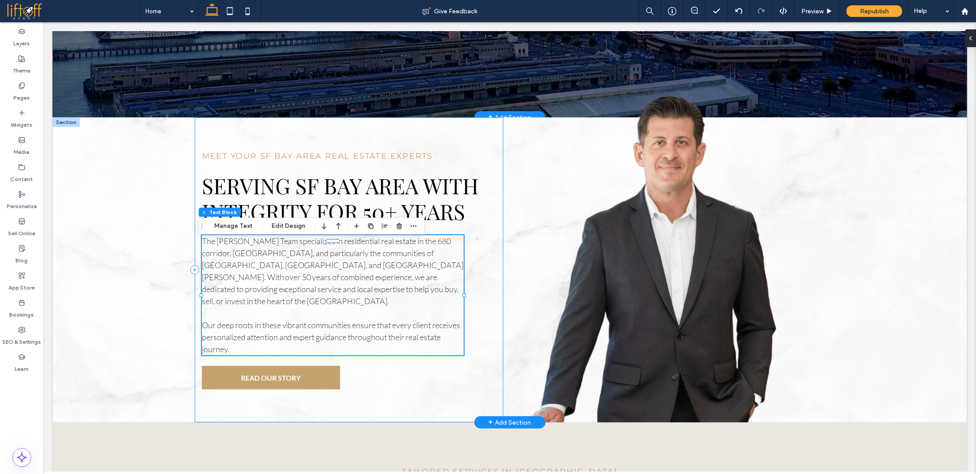
click at [484, 251] on div "Meet Your SF Bay Area Real Estate Experts serving sf bay area with INTEGRITY fo…" at bounding box center [348, 269] width 309 height 305
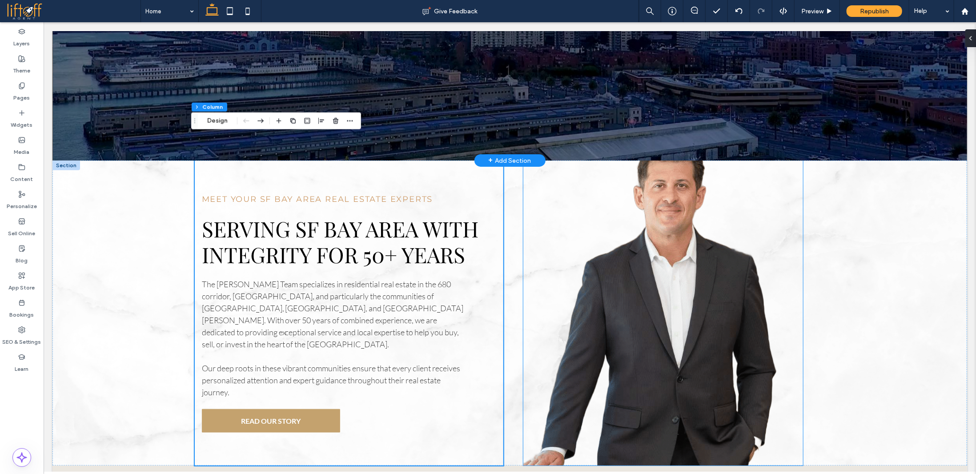
scroll to position [247, 0]
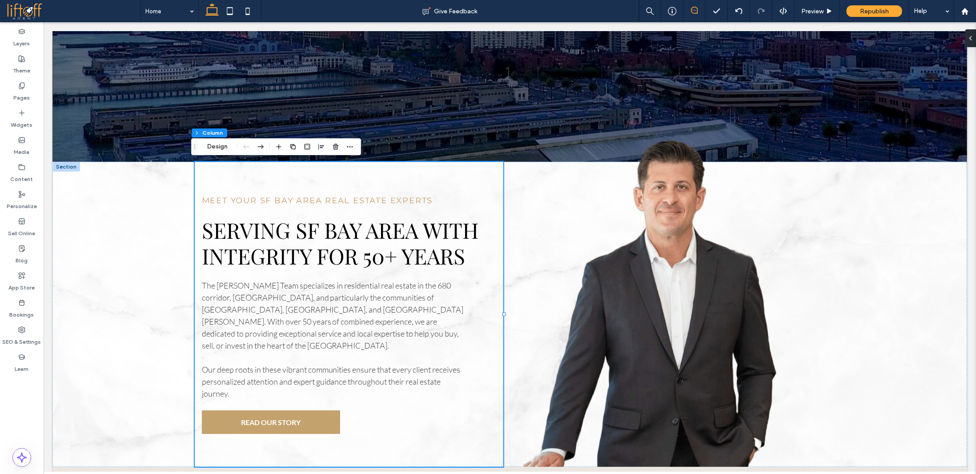
click at [696, 10] on use at bounding box center [694, 10] width 7 height 7
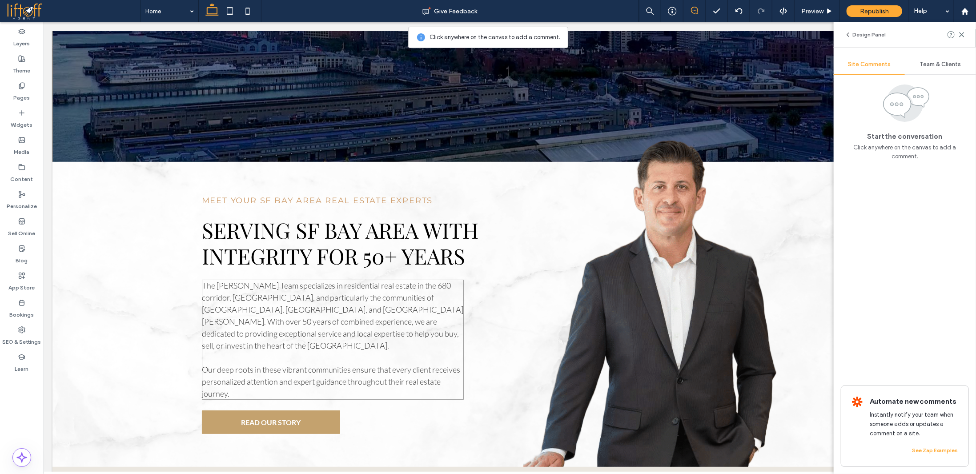
click at [384, 295] on span "The Gatti Team specializes in residential real estate in the 680 corridor, East…" at bounding box center [332, 315] width 262 height 70
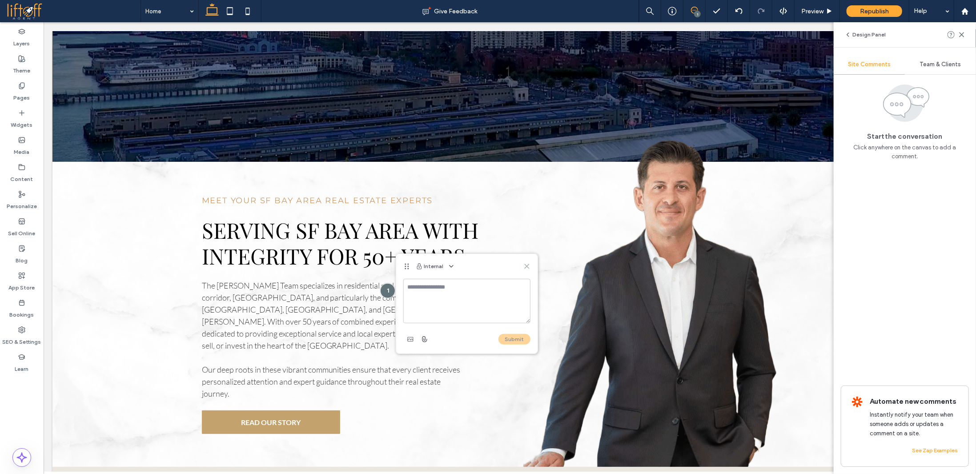
drag, startPoint x: 481, startPoint y: 242, endPoint x: 525, endPoint y: 264, distance: 48.9
click at [525, 264] on use at bounding box center [527, 266] width 4 height 4
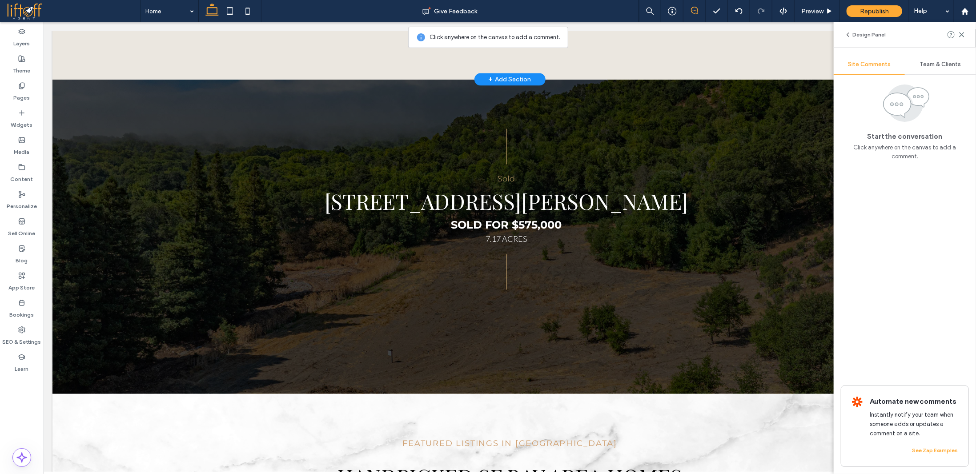
scroll to position [1003, 0]
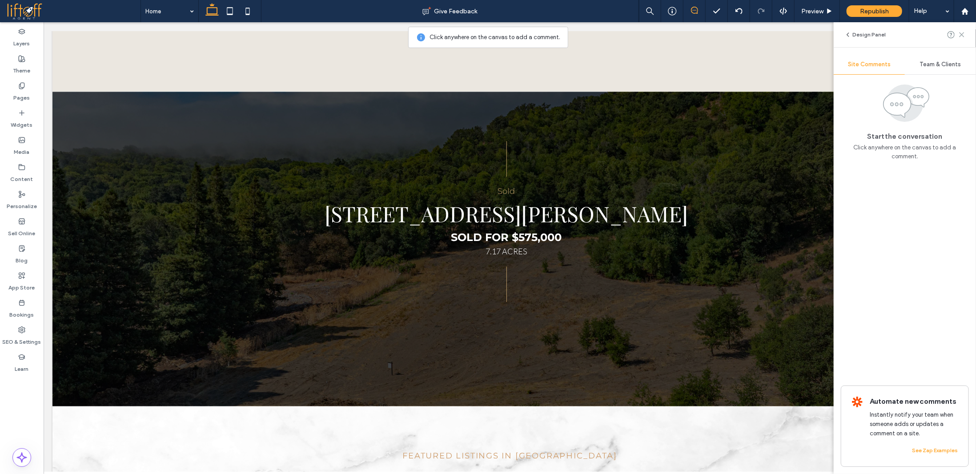
click at [963, 34] on icon at bounding box center [961, 34] width 7 height 7
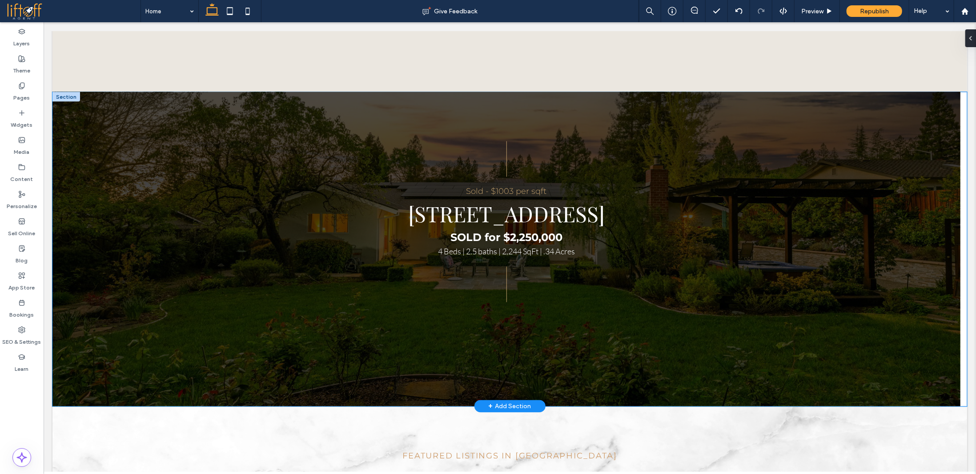
click at [330, 169] on div "9 / 10" at bounding box center [279, 159] width 454 height 36
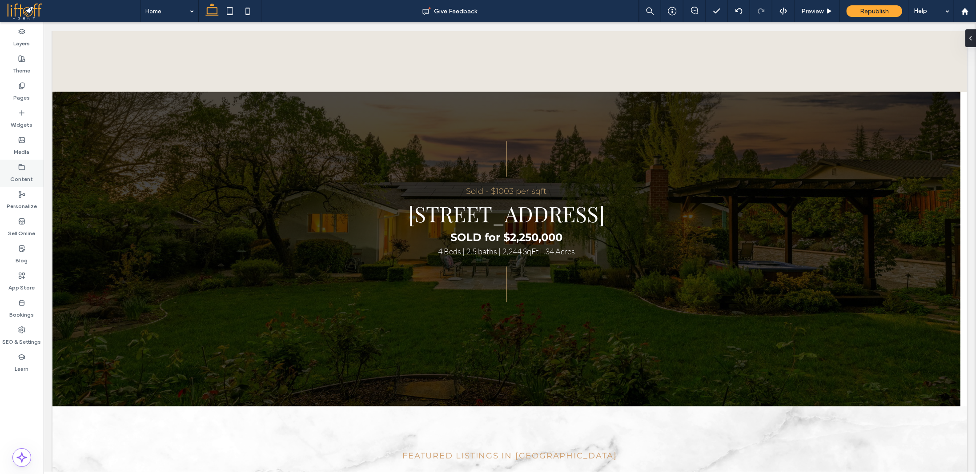
click at [24, 171] on label "Content" at bounding box center [22, 177] width 23 height 12
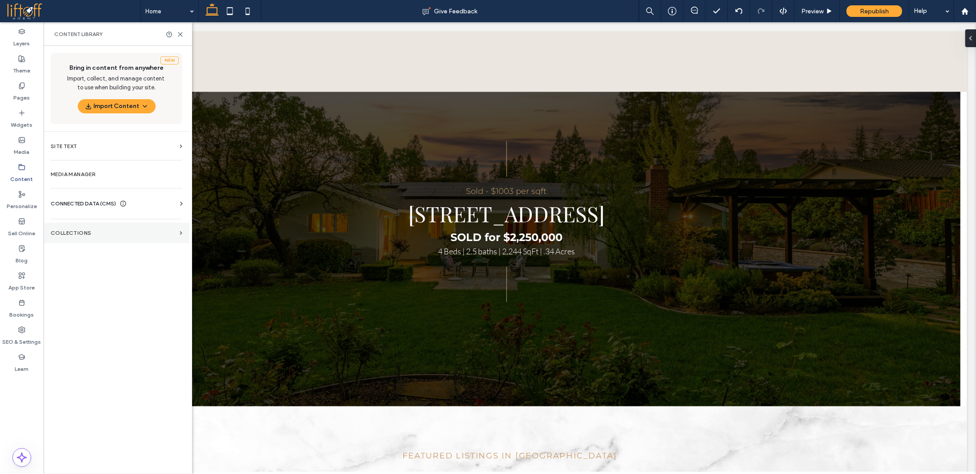
drag, startPoint x: 104, startPoint y: 248, endPoint x: 104, endPoint y: 241, distance: 7.1
click at [104, 246] on div "New Bring in content from anywhere Import, collect, and manage content to use w…" at bounding box center [117, 259] width 146 height 426
click at [104, 231] on label "Collections" at bounding box center [113, 233] width 125 height 6
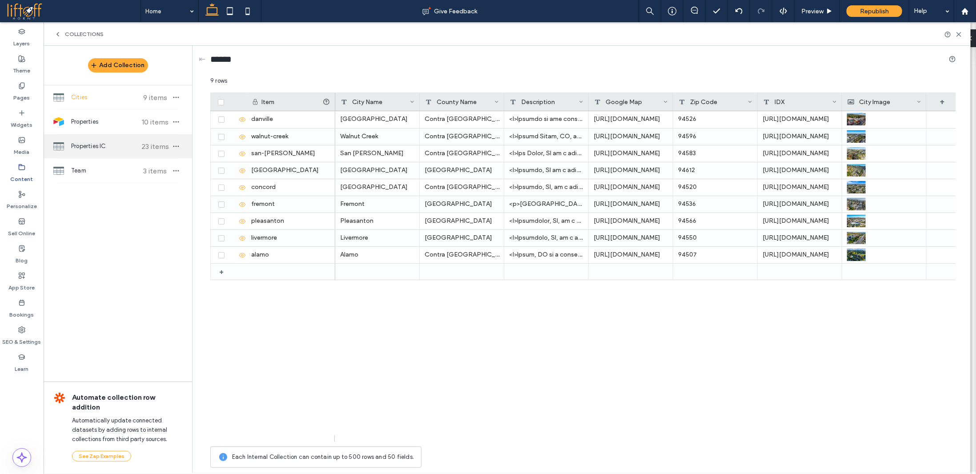
click at [114, 145] on span "Properties IC" at bounding box center [104, 146] width 66 height 9
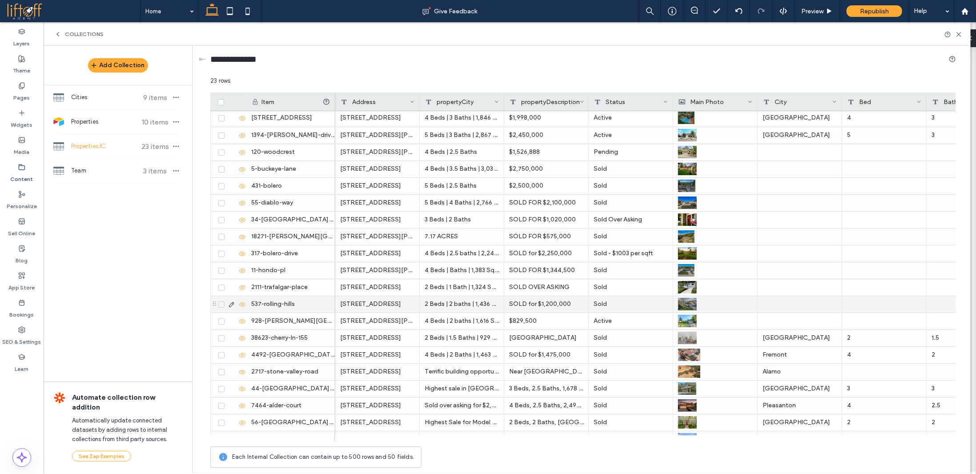
scroll to position [0, 0]
click at [619, 123] on div "Active" at bounding box center [631, 119] width 84 height 17
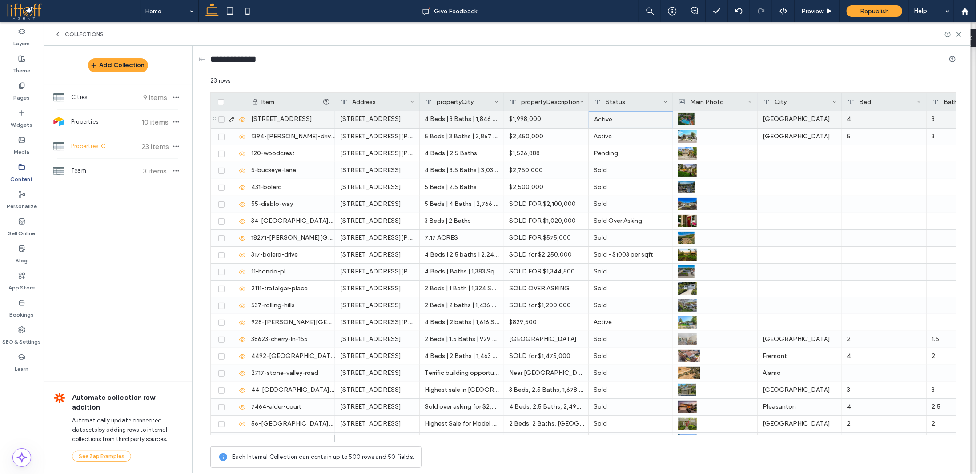
click at [619, 123] on div "Active" at bounding box center [631, 119] width 84 height 17
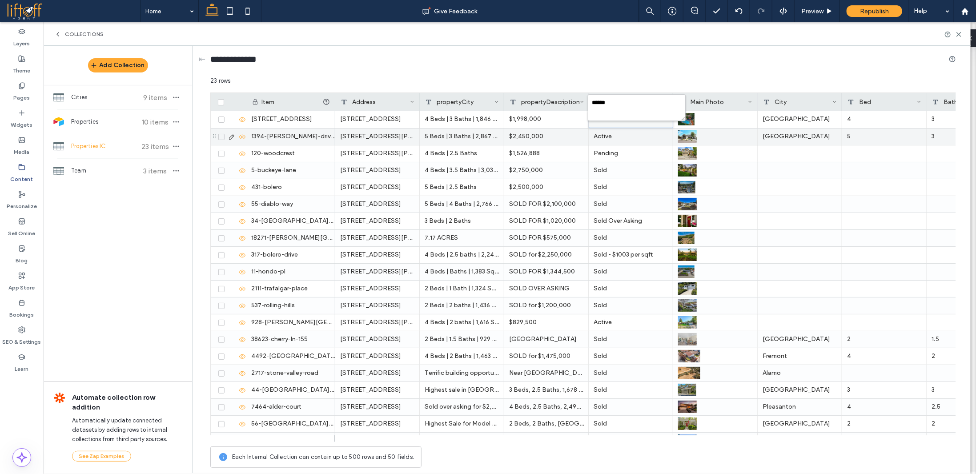
click at [618, 132] on div "Active" at bounding box center [631, 137] width 84 height 16
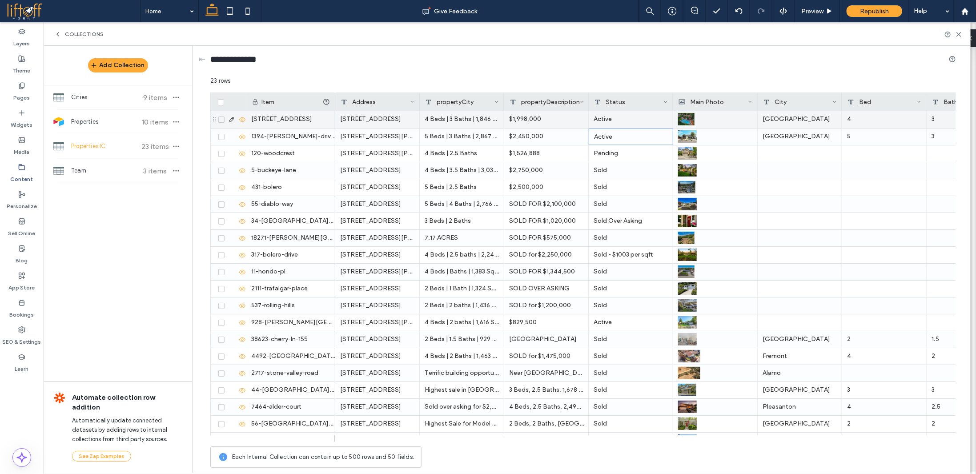
click at [619, 119] on div "Active" at bounding box center [631, 119] width 84 height 17
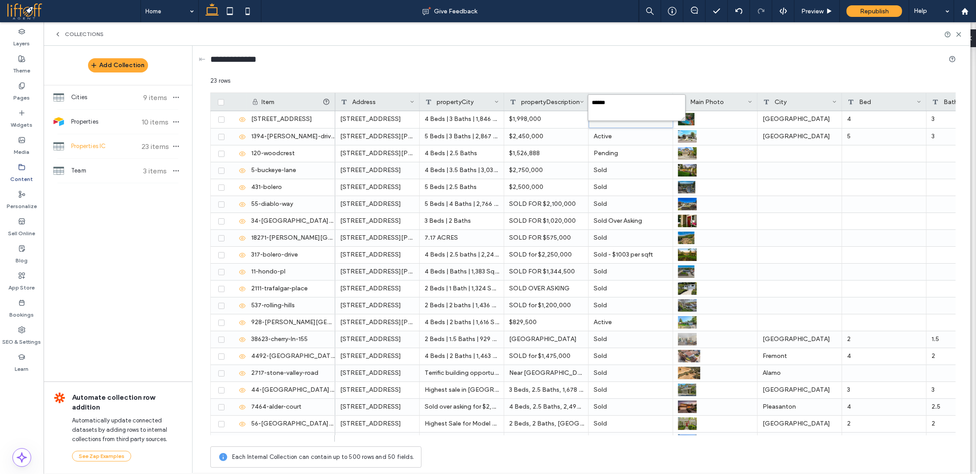
drag, startPoint x: 631, startPoint y: 100, endPoint x: 552, endPoint y: 90, distance: 79.4
click at [575, 93] on div "****** 23 rows Drag here to set row groups Drag here to set column labels Item …" at bounding box center [583, 274] width 746 height 396
drag, startPoint x: 627, startPoint y: 105, endPoint x: 579, endPoint y: 101, distance: 48.2
click at [567, 101] on div "****** 23 rows Drag here to set row groups Drag here to set column labels Item …" at bounding box center [583, 274] width 746 height 396
click at [603, 103] on textarea "******" at bounding box center [637, 107] width 98 height 27
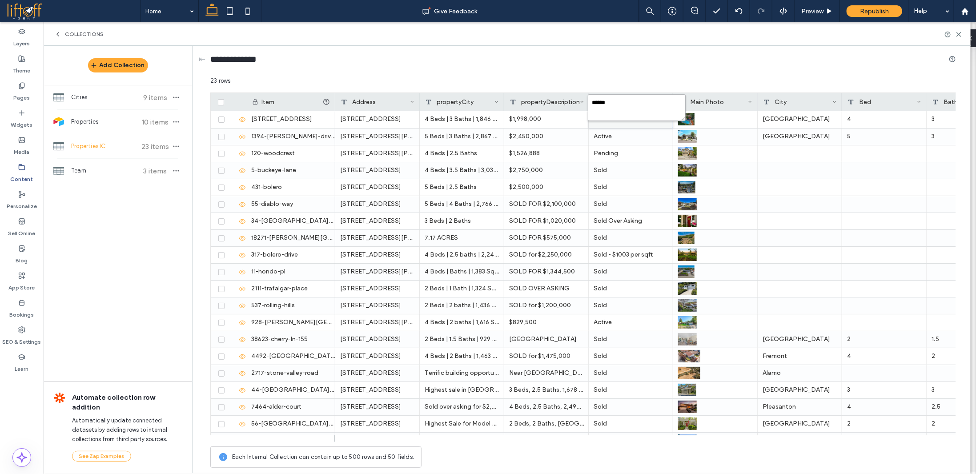
click at [603, 103] on textarea "******" at bounding box center [637, 107] width 98 height 27
click at [647, 136] on div "Active" at bounding box center [631, 137] width 84 height 16
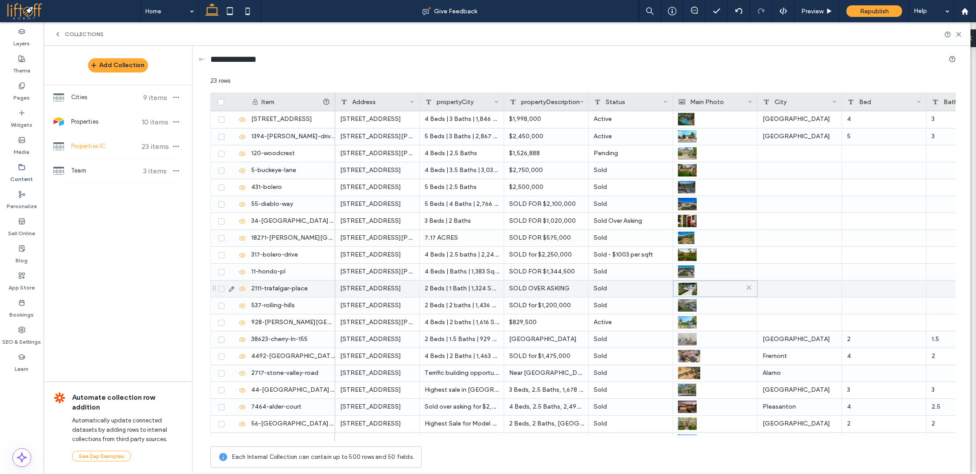
click at [707, 281] on div at bounding box center [716, 289] width 74 height 16
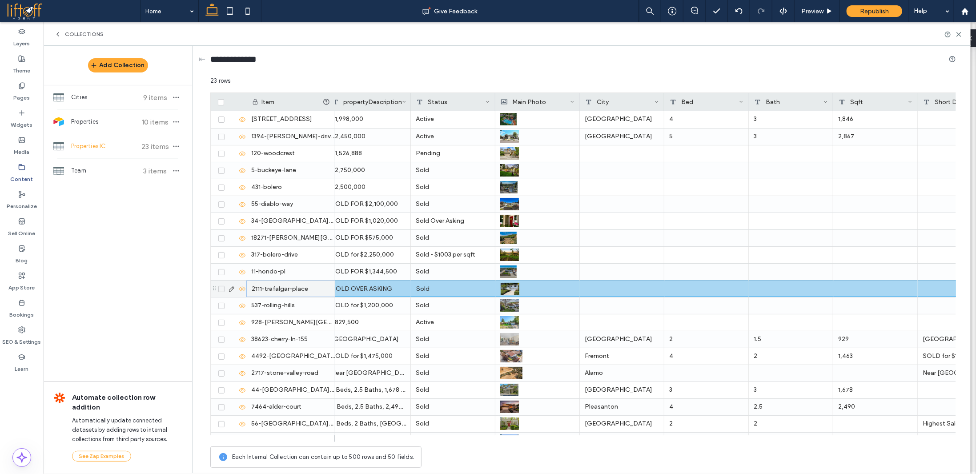
drag, startPoint x: 308, startPoint y: 290, endPoint x: 915, endPoint y: 181, distance: 616.8
click at [932, 290] on div "323-Laurel-Dr-Danville-CA-94526 1394-van-patten-drive-danville-ca-94526 120-woo…" at bounding box center [583, 273] width 746 height 324
click at [958, 32] on icon at bounding box center [959, 34] width 7 height 7
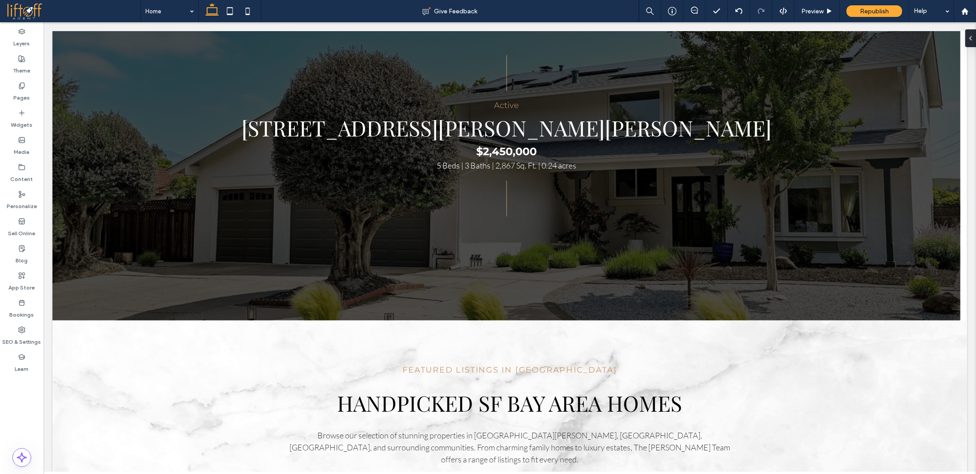
scroll to position [1124, 0]
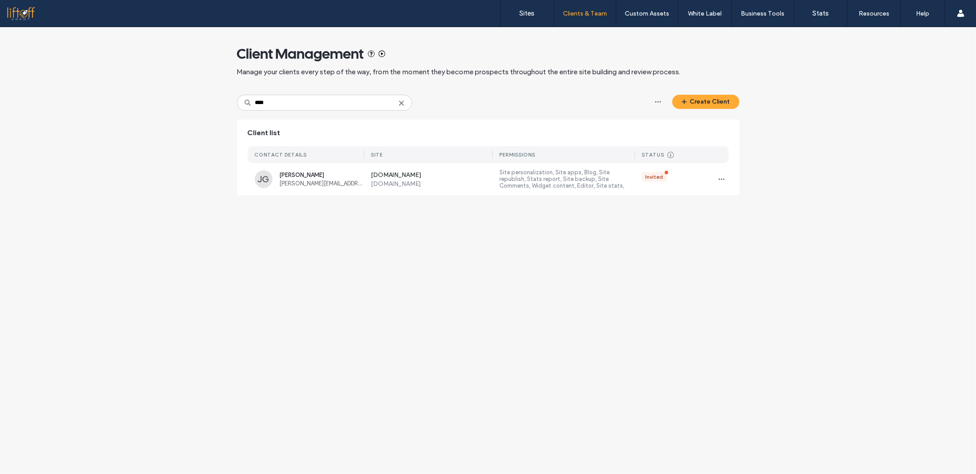
type input "****"
click at [174, 136] on div "Client Management Manage your clients every step of the way, from the moment th…" at bounding box center [488, 115] width 976 height 177
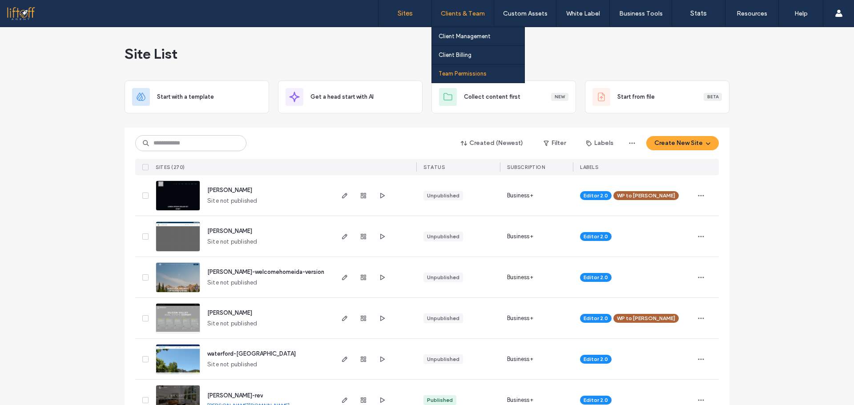
click at [477, 72] on label "Team Permissions" at bounding box center [462, 73] width 48 height 7
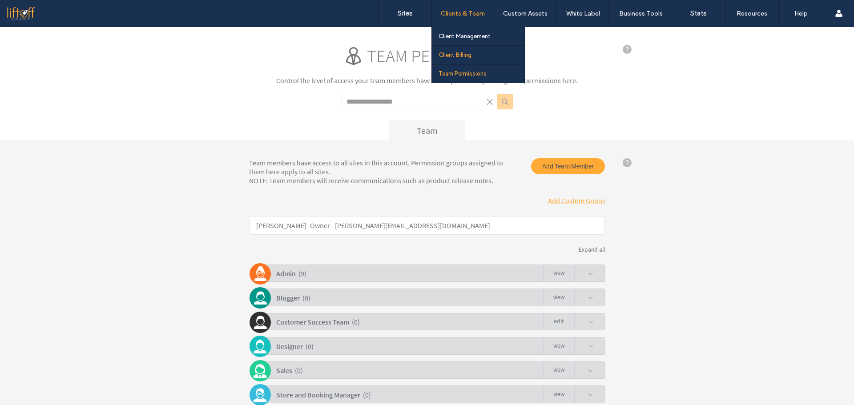
click at [457, 51] on link "Client Billing" at bounding box center [481, 55] width 86 height 18
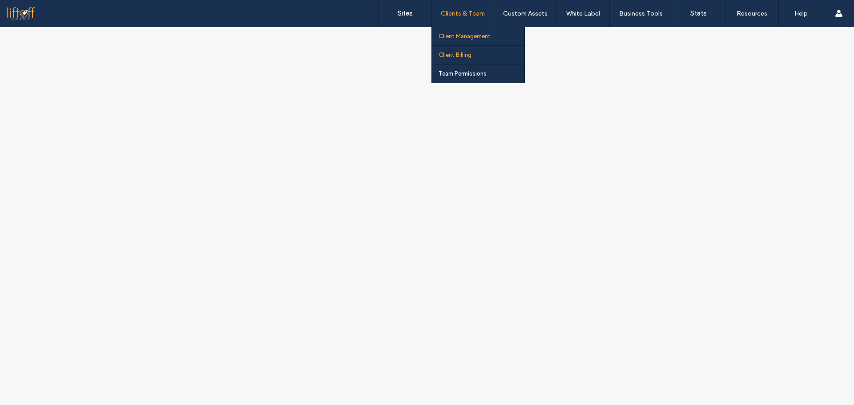
click at [465, 33] on label "Client Management" at bounding box center [464, 36] width 52 height 7
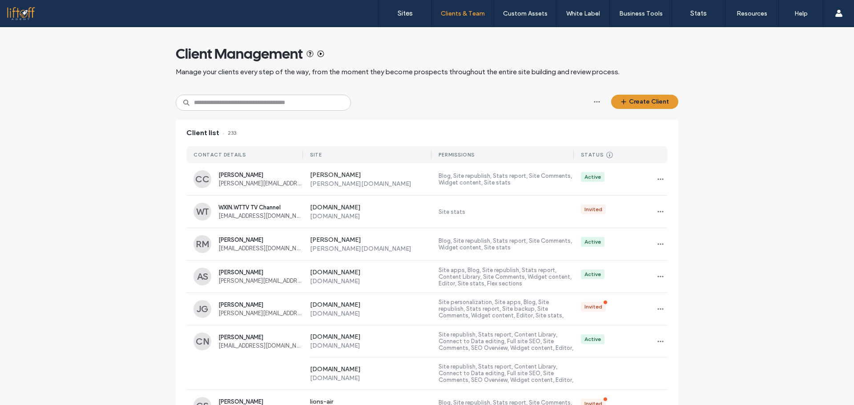
click at [642, 104] on button "Create Client" at bounding box center [644, 102] width 67 height 14
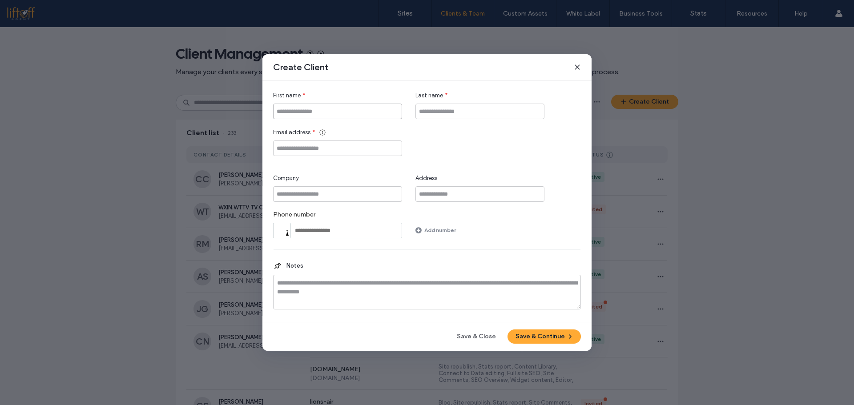
click at [370, 118] on input "First name" at bounding box center [337, 112] width 129 height 16
type input "*****"
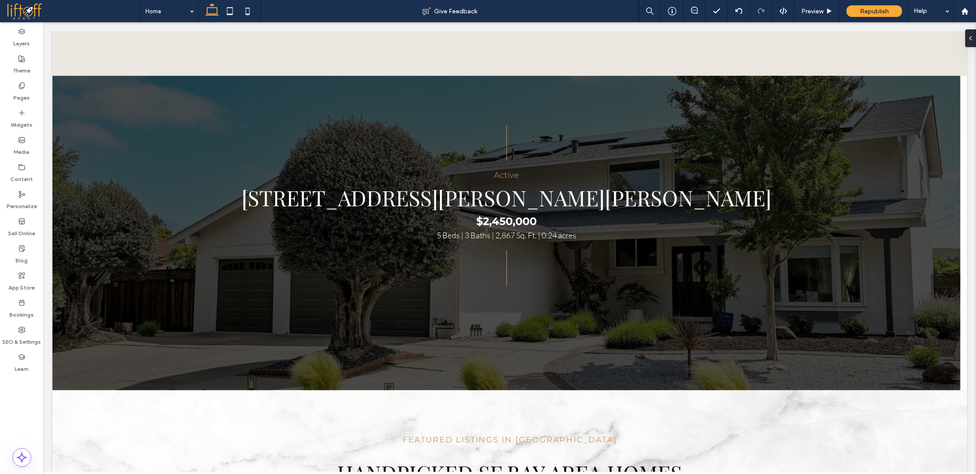
scroll to position [978, 0]
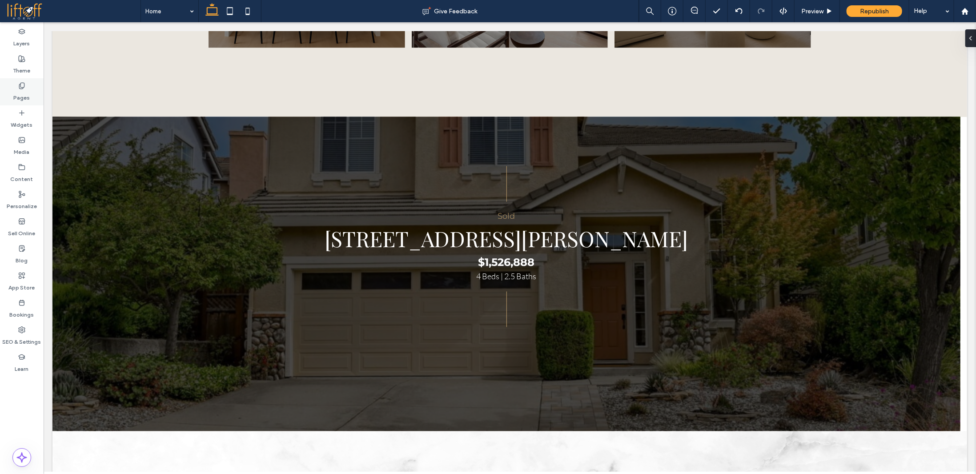
click at [25, 98] on label "Pages" at bounding box center [22, 95] width 16 height 12
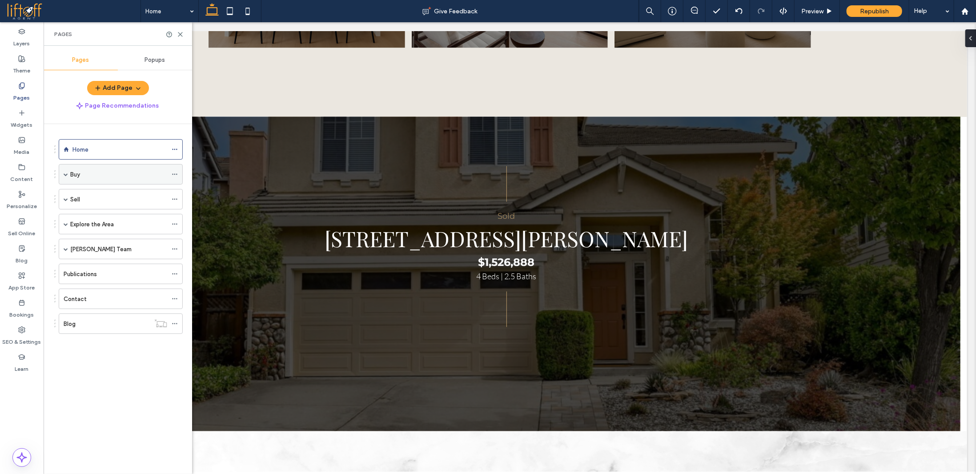
click at [123, 170] on div "Buy" at bounding box center [118, 174] width 97 height 9
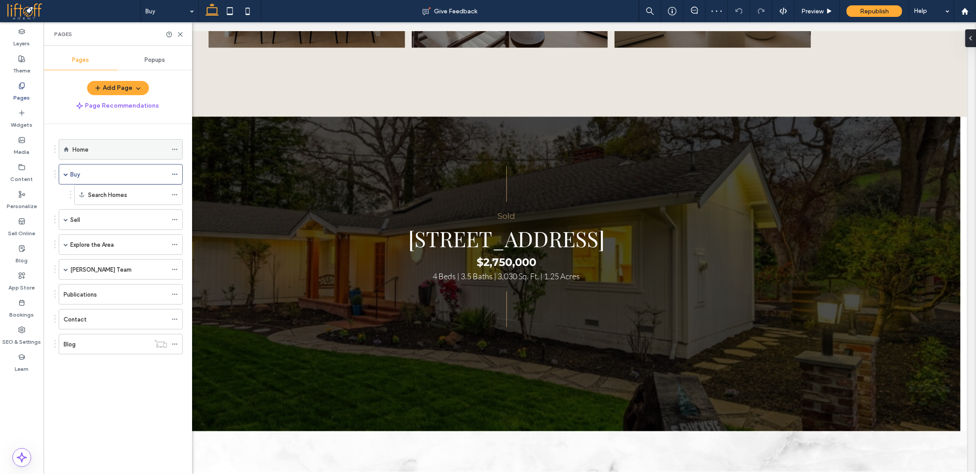
click at [109, 144] on div "Home" at bounding box center [119, 150] width 95 height 20
click at [181, 34] on icon at bounding box center [180, 34] width 7 height 7
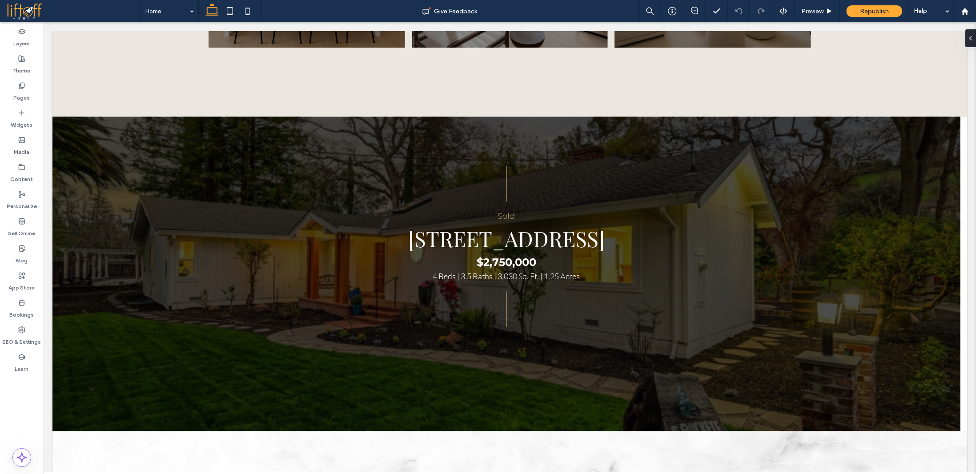
drag, startPoint x: 694, startPoint y: 12, endPoint x: 691, endPoint y: 19, distance: 7.2
click at [694, 12] on icon at bounding box center [694, 10] width 7 height 7
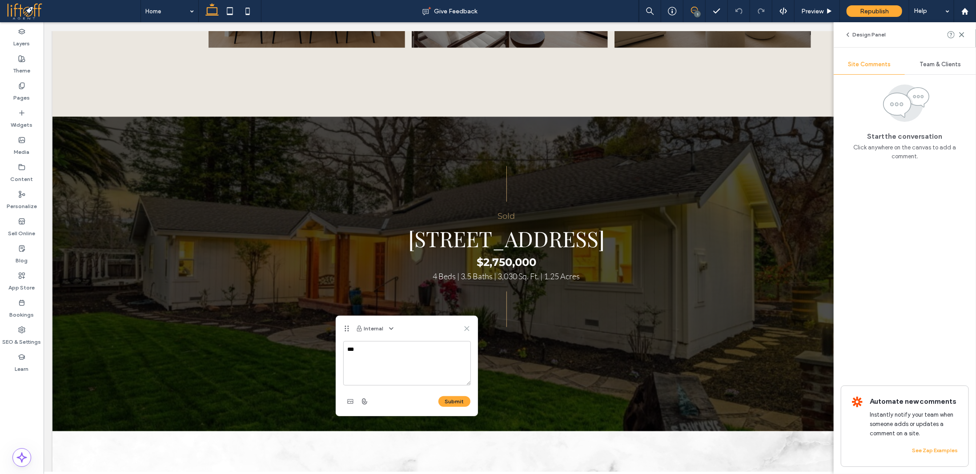
type textarea "***"
click at [465, 326] on use at bounding box center [467, 328] width 4 height 4
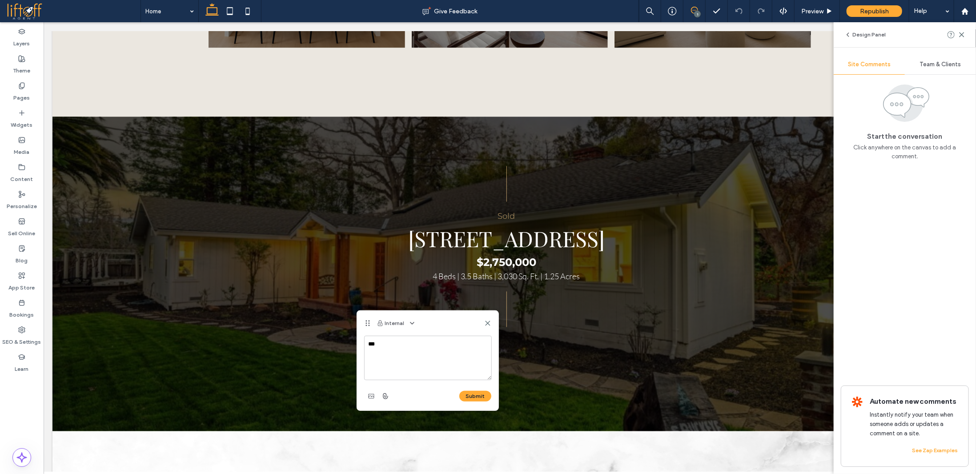
click at [404, 354] on textarea "***" at bounding box center [428, 358] width 128 height 44
click at [489, 322] on use at bounding box center [488, 323] width 4 height 4
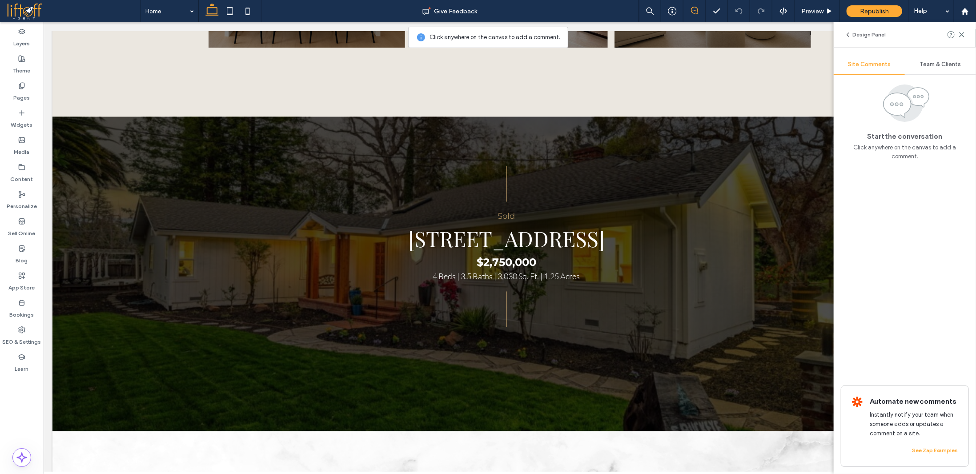
click at [696, 10] on use at bounding box center [694, 10] width 7 height 7
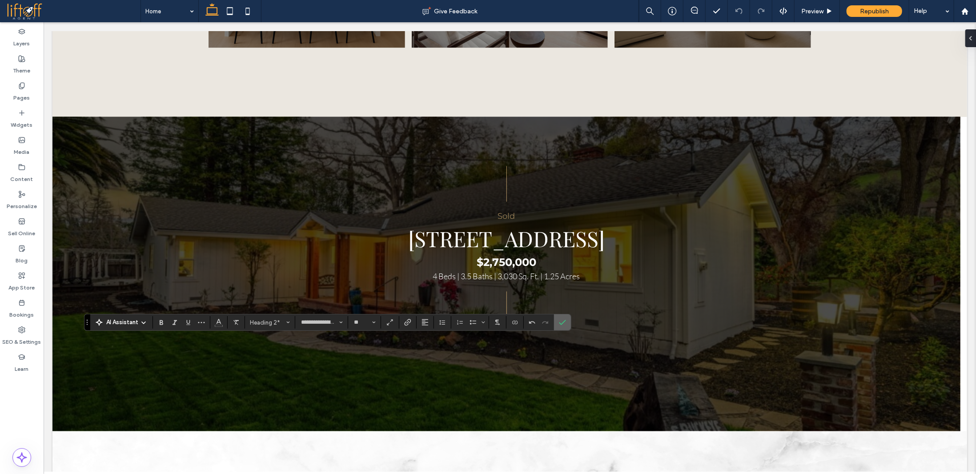
click at [561, 321] on icon "Confirm" at bounding box center [562, 322] width 7 height 7
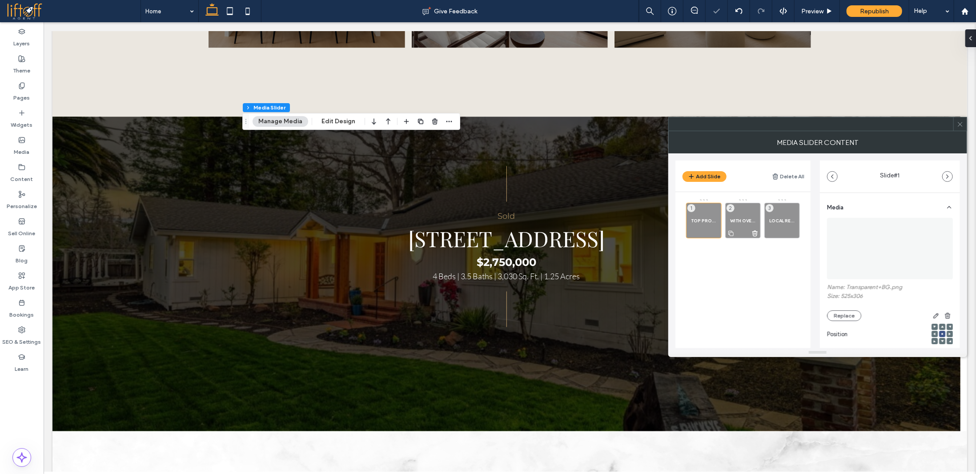
click at [733, 223] on div "WITH OVER 50 YEARS OF COMBINED EXPERIENCE 2" at bounding box center [743, 221] width 36 height 36
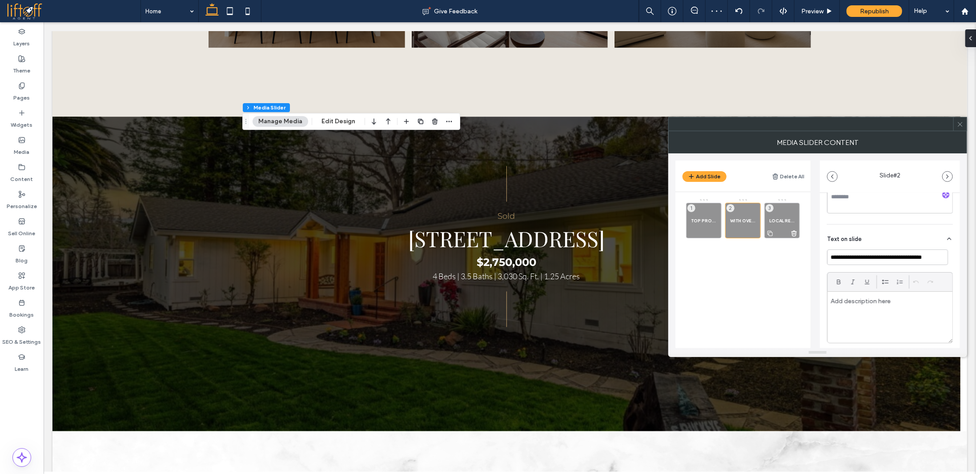
click at [778, 221] on span "LOCAL REAL ESTATE EXPERT WITH A GLOBAL PERSPECTIVE" at bounding box center [782, 221] width 26 height 6
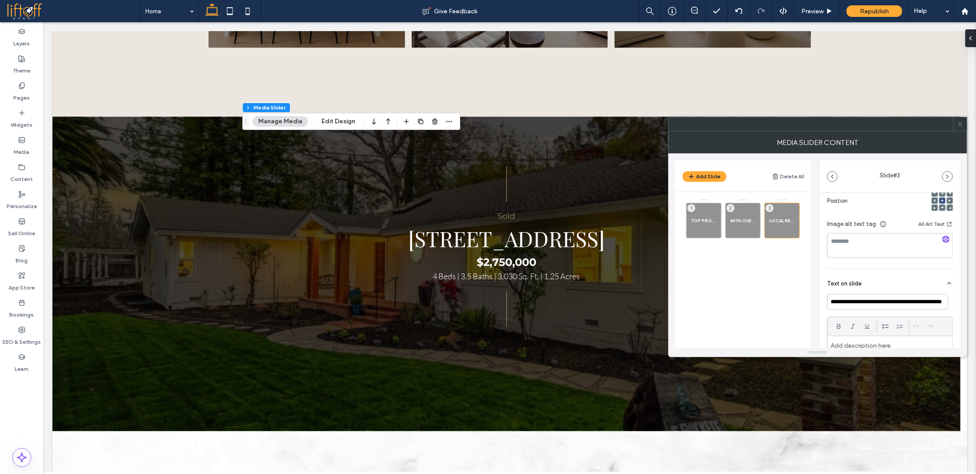
click at [959, 122] on use at bounding box center [960, 124] width 4 height 4
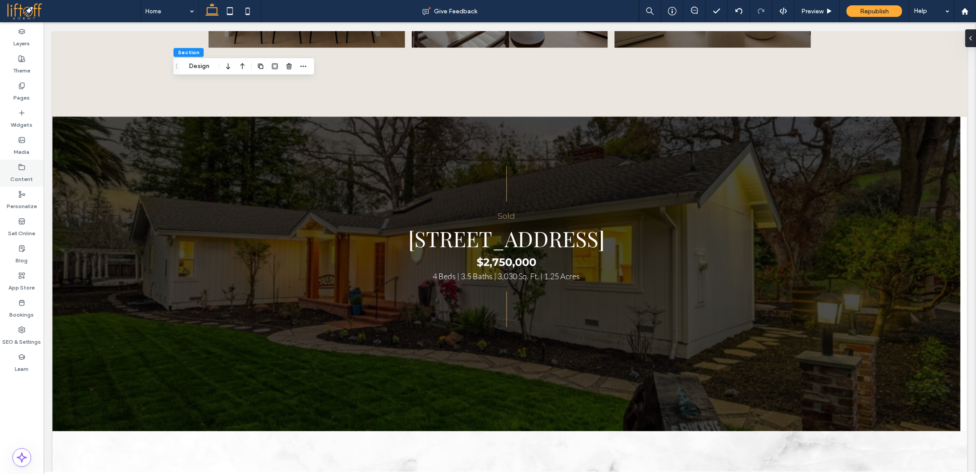
click at [28, 174] on label "Content" at bounding box center [22, 177] width 23 height 12
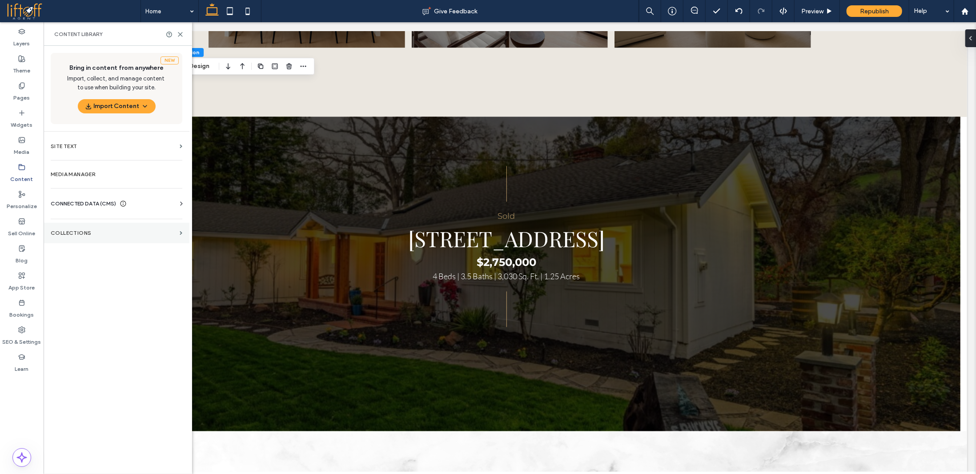
click at [91, 232] on label "Collections" at bounding box center [113, 233] width 125 height 6
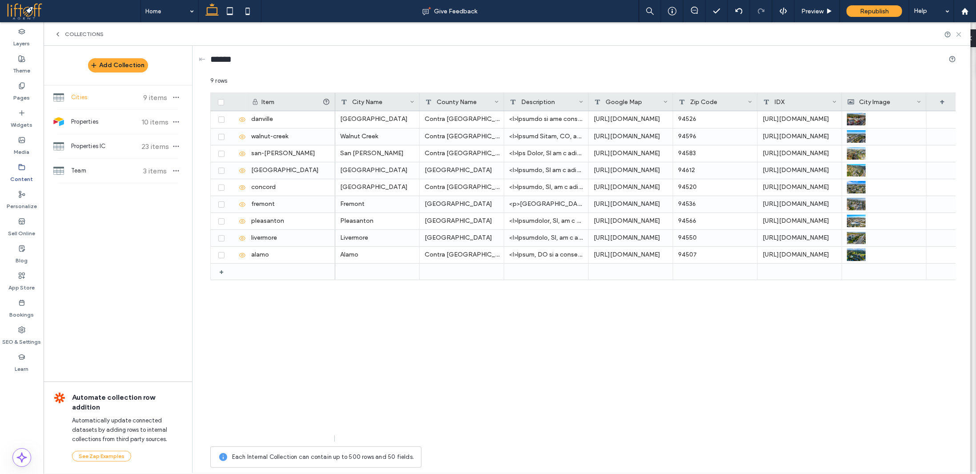
click at [960, 32] on icon at bounding box center [959, 34] width 7 height 7
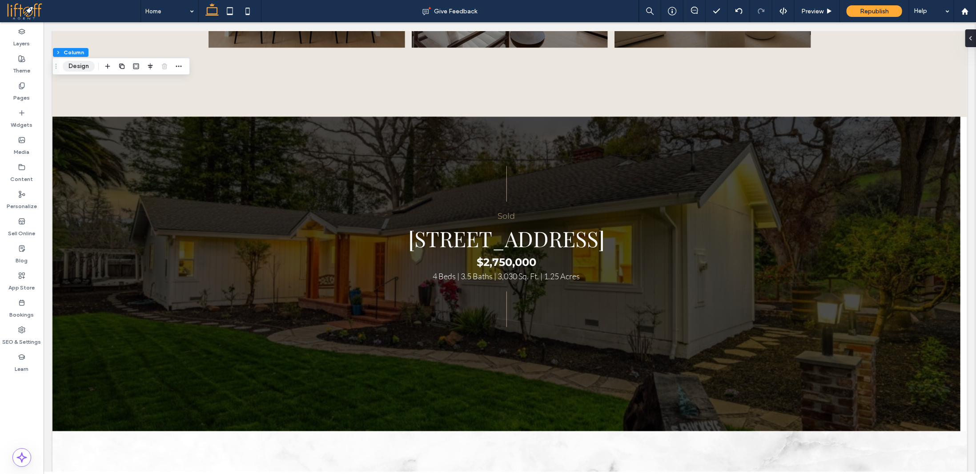
click at [82, 69] on button "Design" at bounding box center [79, 66] width 32 height 11
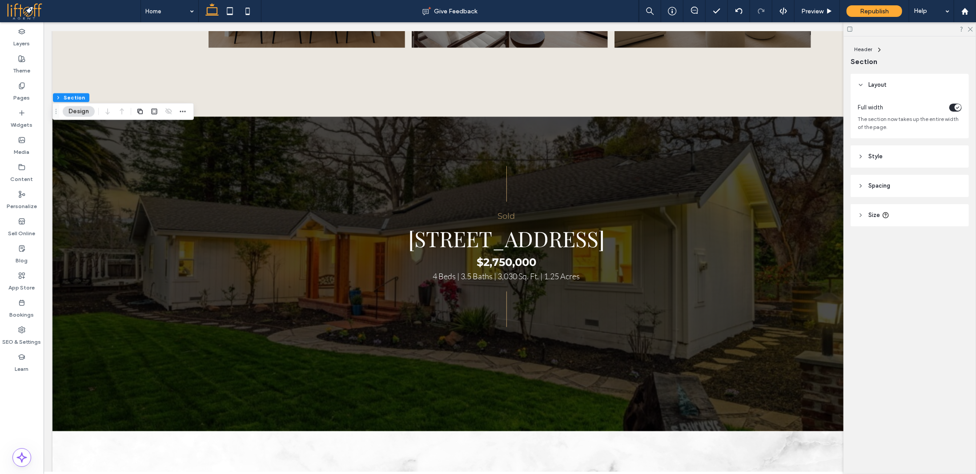
click at [885, 214] on use at bounding box center [885, 215] width 5 height 5
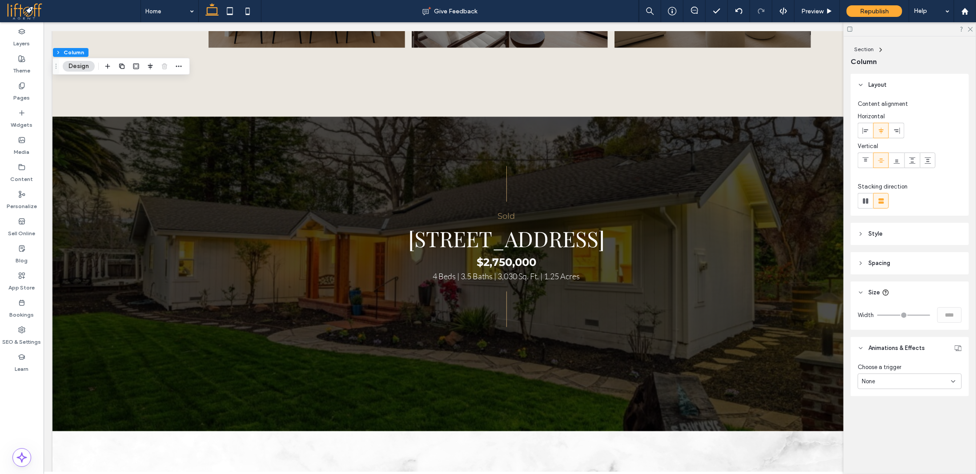
click at [689, 10] on span at bounding box center [694, 10] width 22 height 7
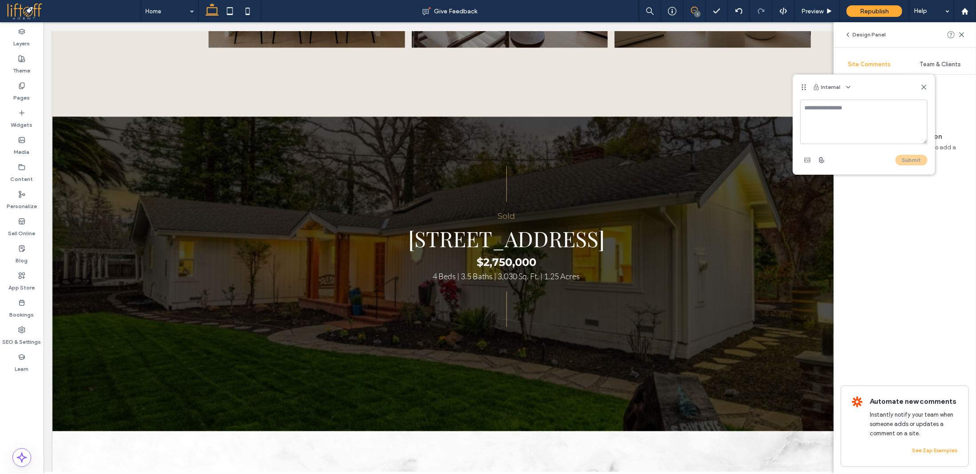
click at [843, 117] on textarea at bounding box center [863, 122] width 127 height 44
type textarea "**********"
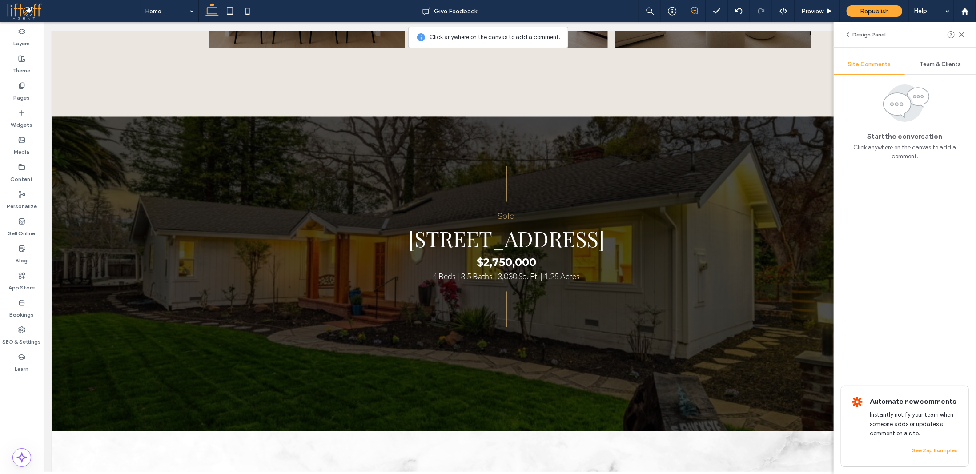
click at [692, 12] on use at bounding box center [694, 10] width 7 height 7
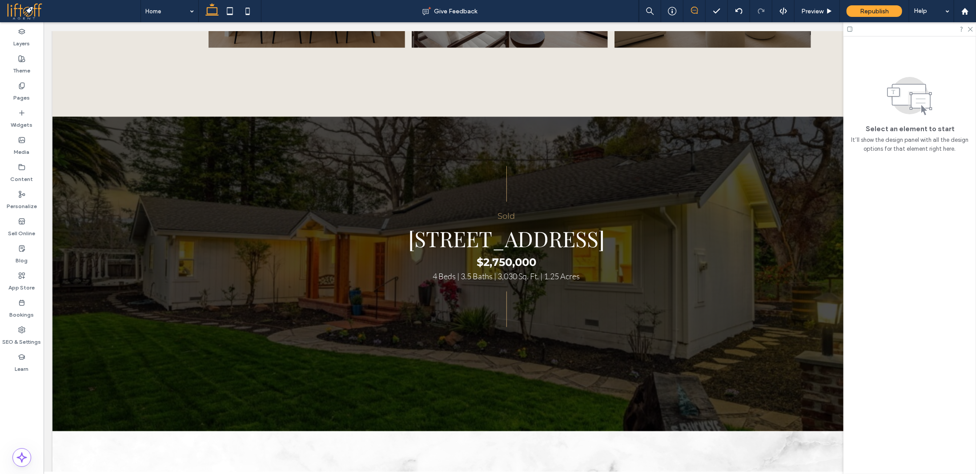
click at [695, 12] on icon at bounding box center [694, 10] width 7 height 7
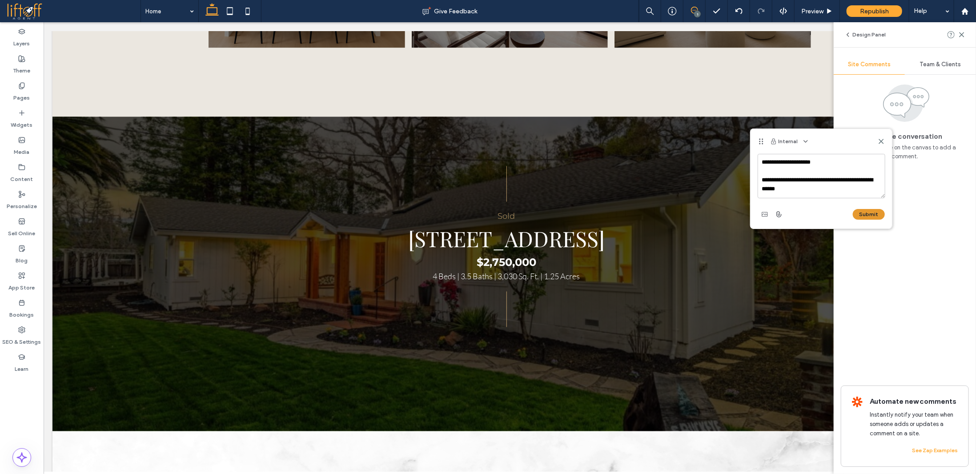
type textarea "**********"
click at [872, 216] on button "Submit" at bounding box center [869, 214] width 32 height 11
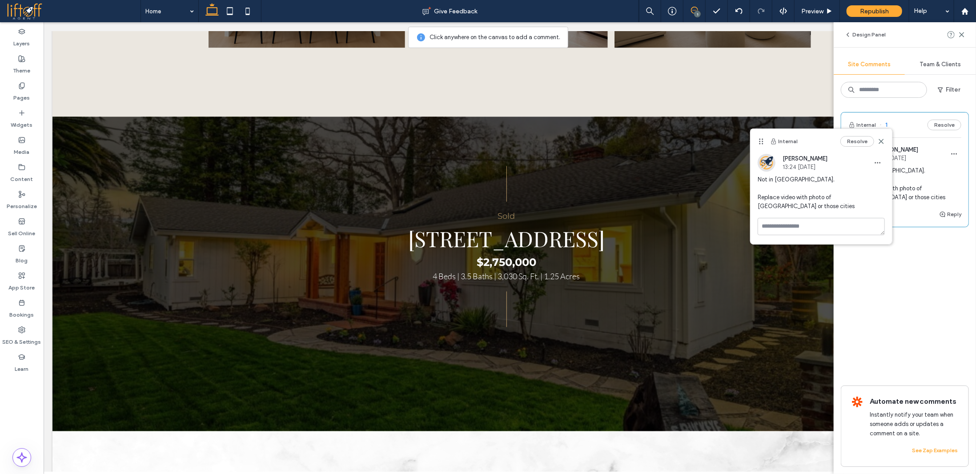
click at [879, 141] on icon at bounding box center [881, 141] width 7 height 7
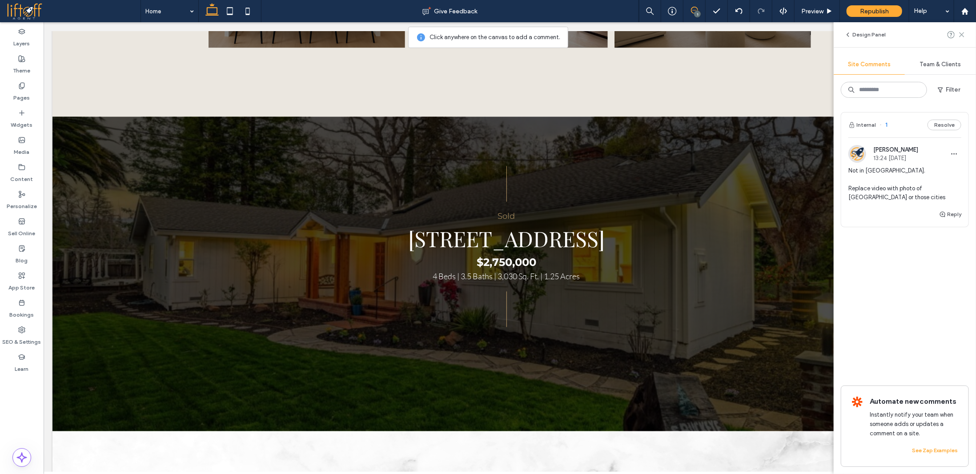
click at [960, 34] on icon at bounding box center [961, 34] width 7 height 7
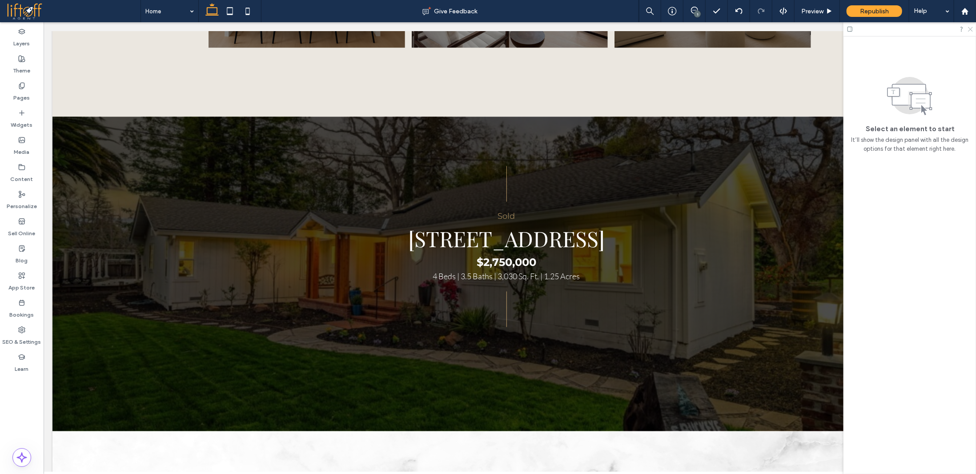
click at [969, 31] on icon at bounding box center [970, 29] width 6 height 6
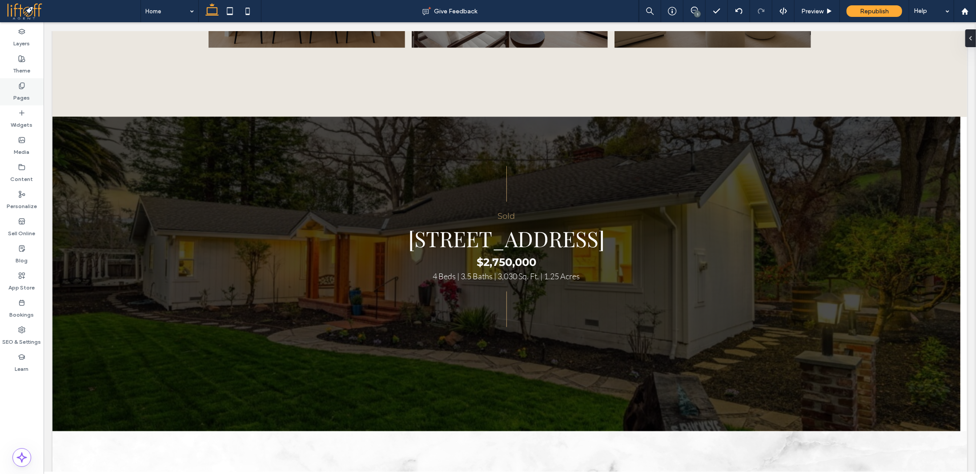
click at [20, 96] on label "Pages" at bounding box center [22, 95] width 16 height 12
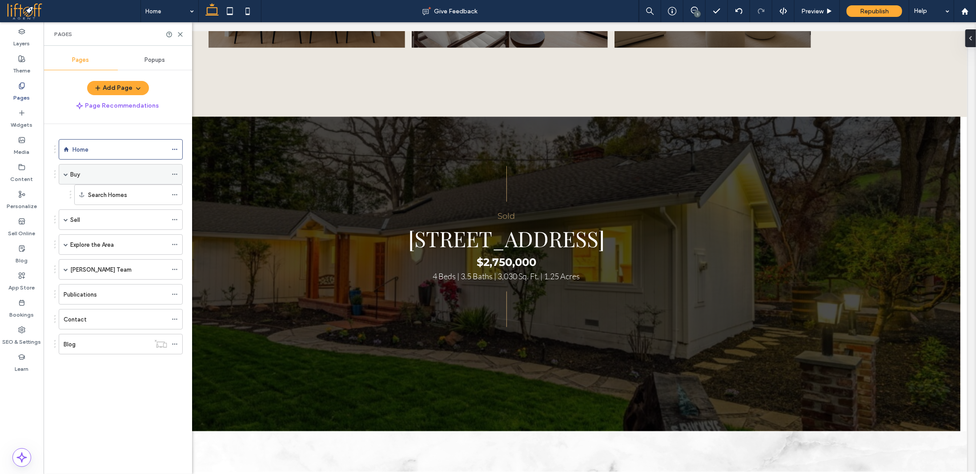
click at [96, 173] on div "Buy" at bounding box center [118, 174] width 97 height 9
click at [177, 33] on icon at bounding box center [180, 34] width 7 height 7
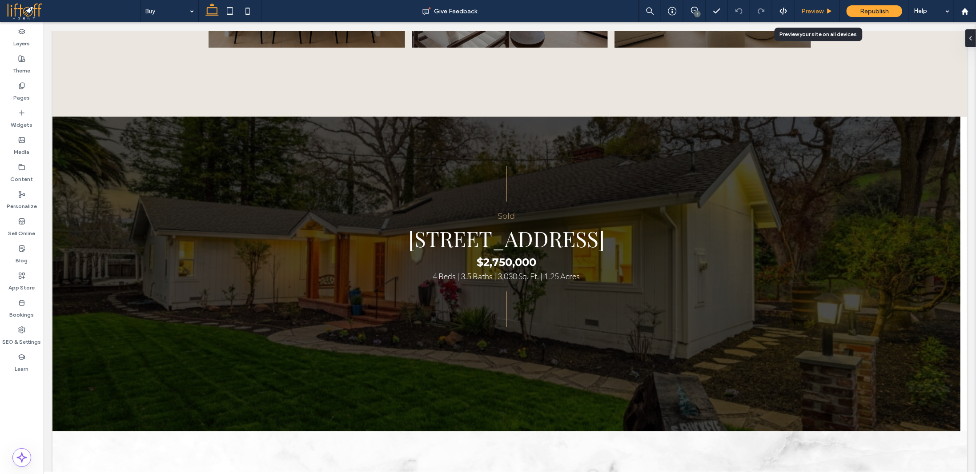
click at [809, 4] on div "Preview" at bounding box center [817, 11] width 45 height 22
click at [821, 13] on span "Preview" at bounding box center [812, 12] width 22 height 8
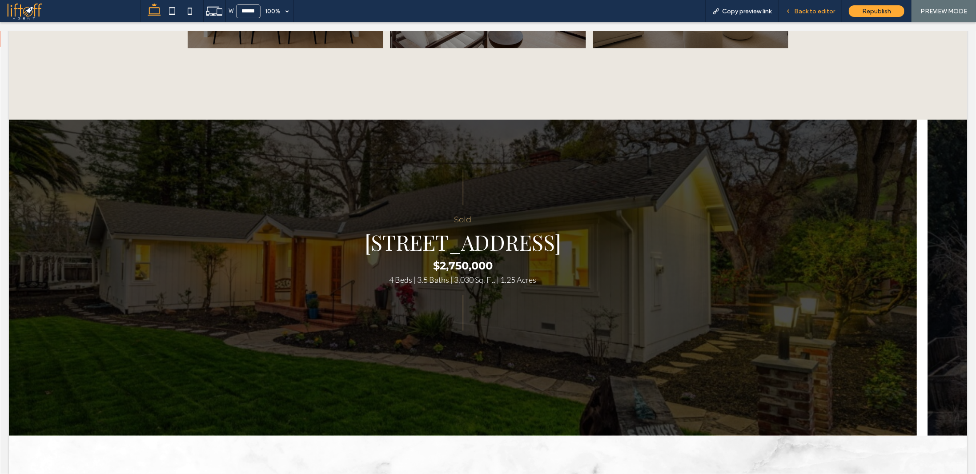
click at [810, 11] on span "Back to editor" at bounding box center [814, 12] width 41 height 8
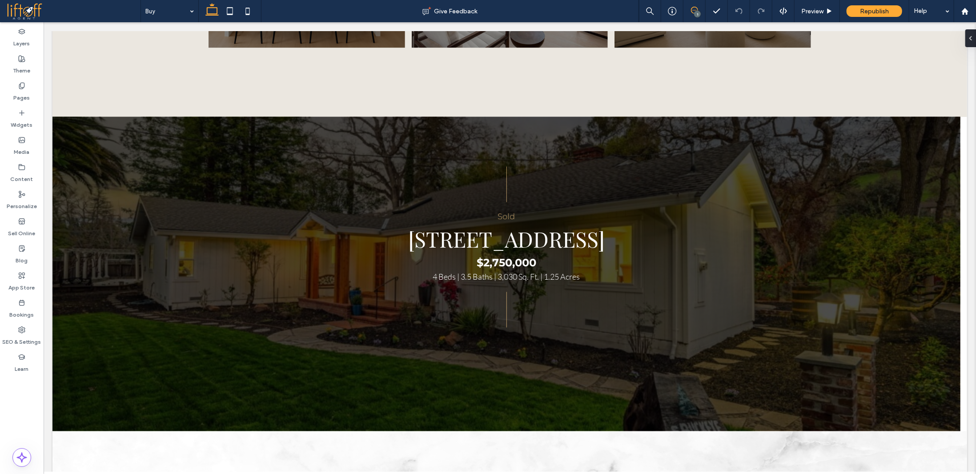
click at [695, 8] on icon at bounding box center [694, 10] width 7 height 7
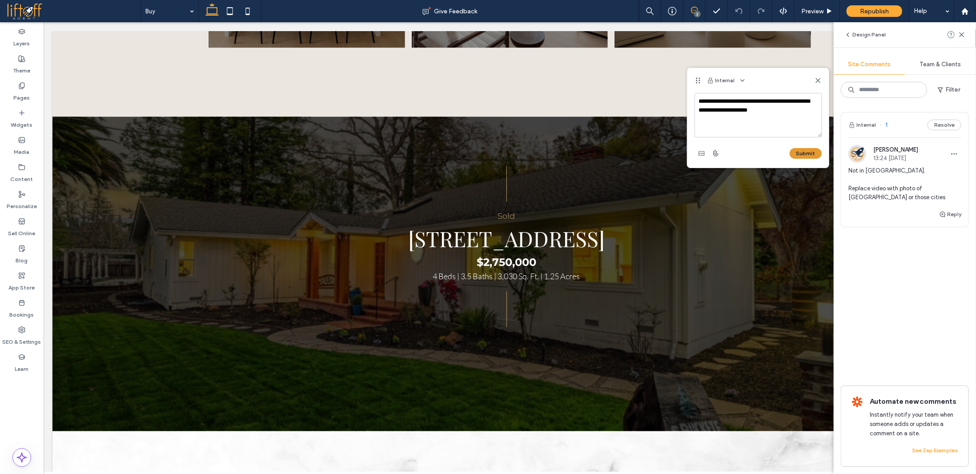
type textarea "**********"
click at [804, 157] on button "Submit" at bounding box center [806, 153] width 32 height 11
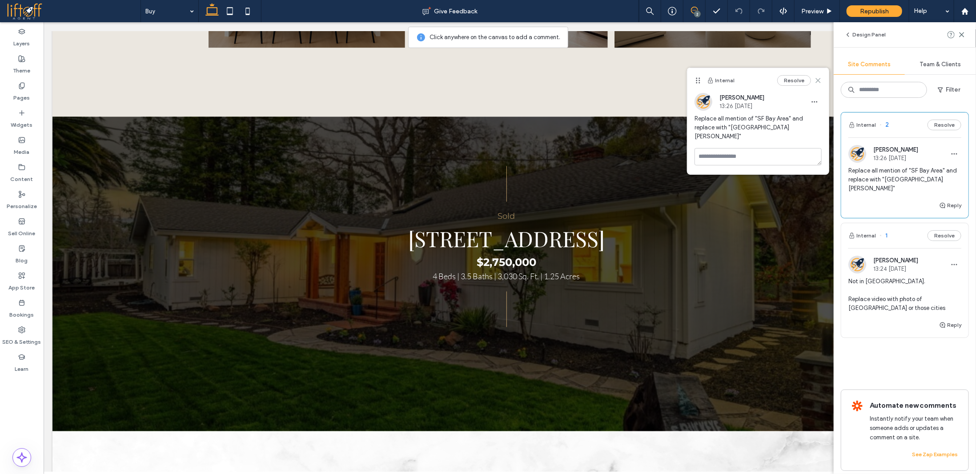
click at [818, 79] on icon at bounding box center [818, 80] width 7 height 7
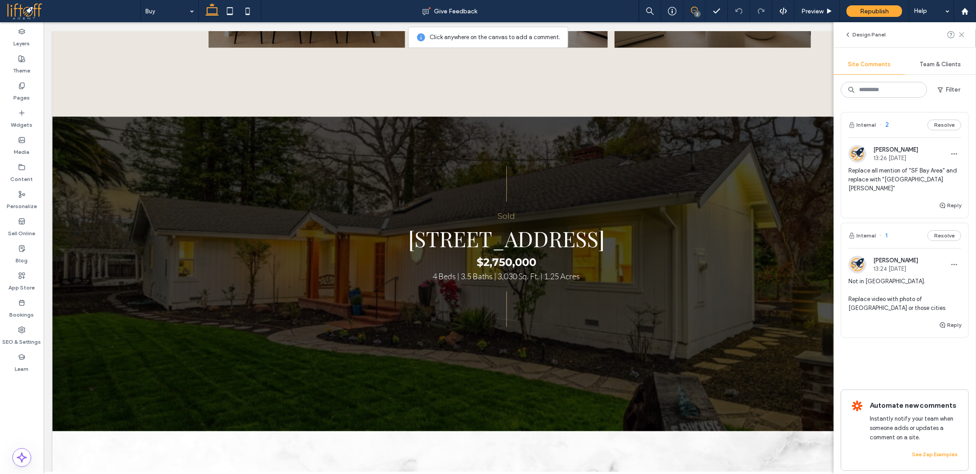
click at [963, 34] on use at bounding box center [962, 34] width 4 height 4
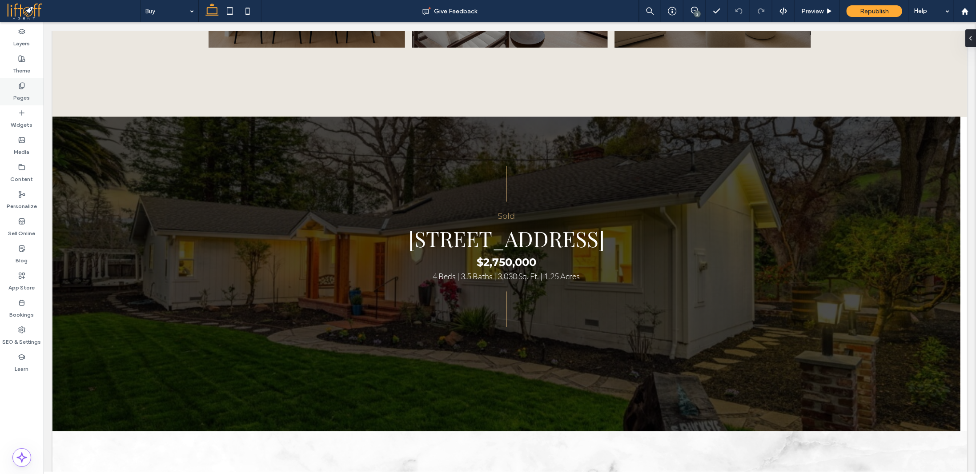
click at [29, 93] on label "Pages" at bounding box center [22, 95] width 16 height 12
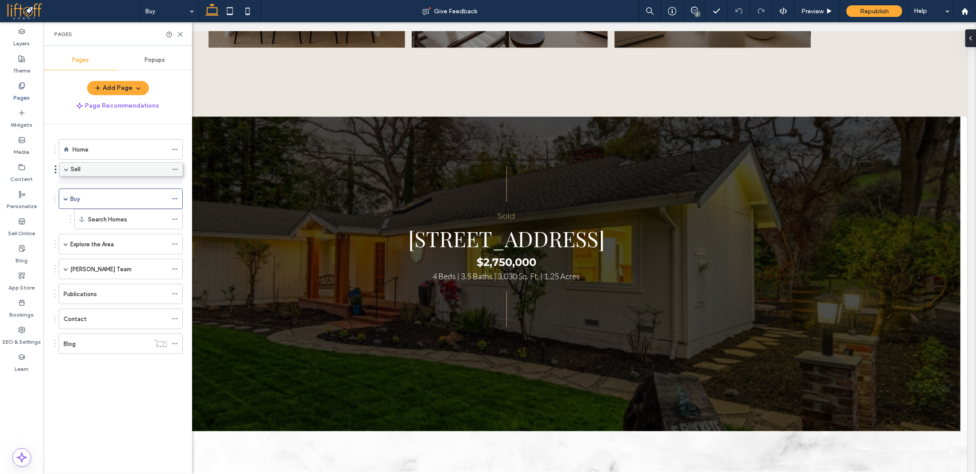
drag, startPoint x: 105, startPoint y: 185, endPoint x: 106, endPoint y: 167, distance: 18.3
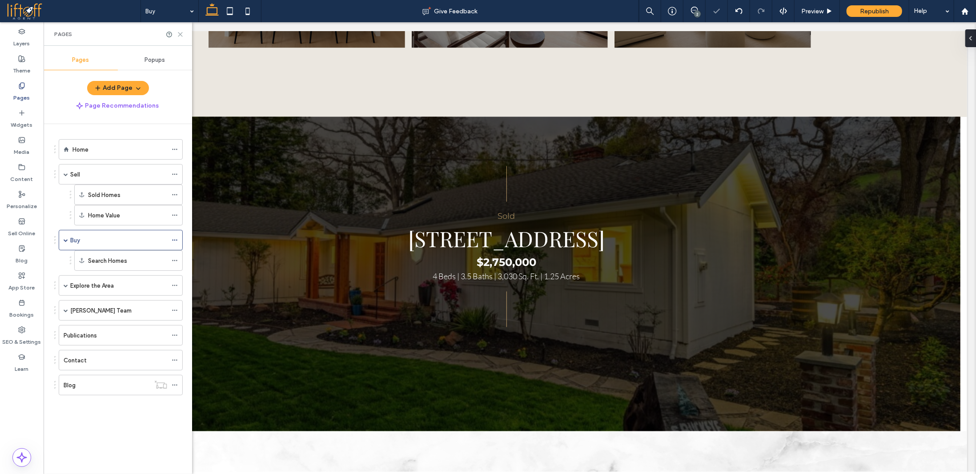
click at [181, 34] on use at bounding box center [180, 34] width 4 height 4
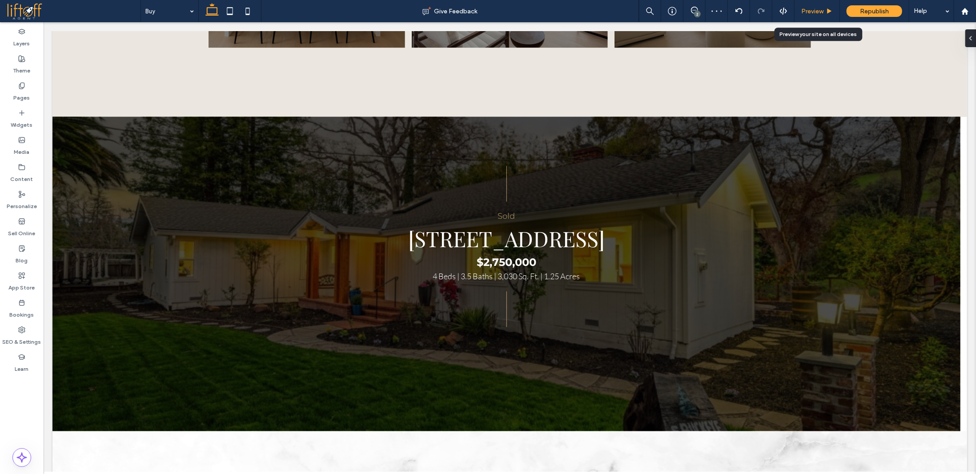
click at [817, 12] on span "Preview" at bounding box center [812, 12] width 22 height 8
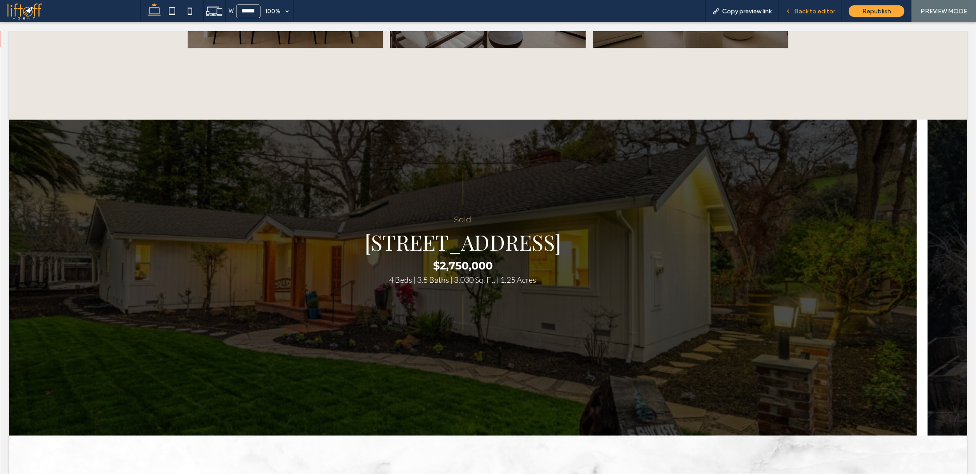
click at [828, 12] on span "Back to editor" at bounding box center [814, 12] width 41 height 8
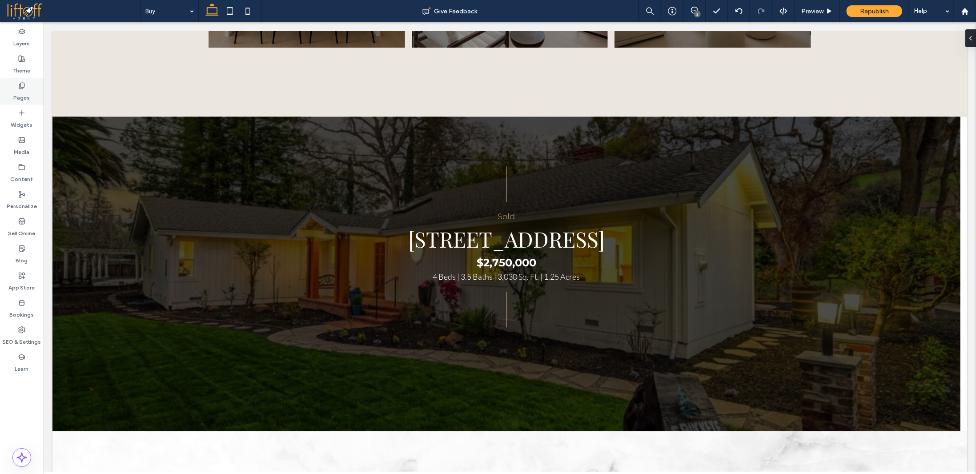
click at [22, 87] on use at bounding box center [21, 86] width 5 height 6
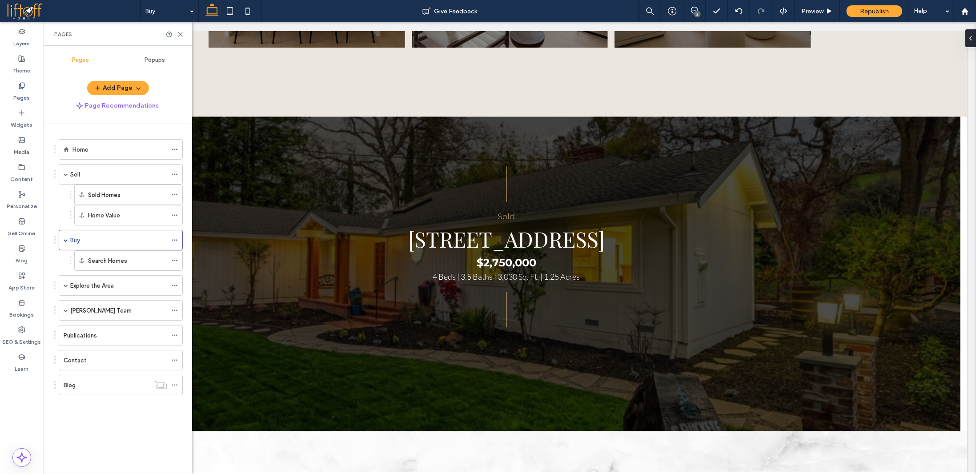
click at [97, 173] on div "Sell" at bounding box center [118, 174] width 97 height 9
click at [181, 34] on icon at bounding box center [180, 34] width 7 height 7
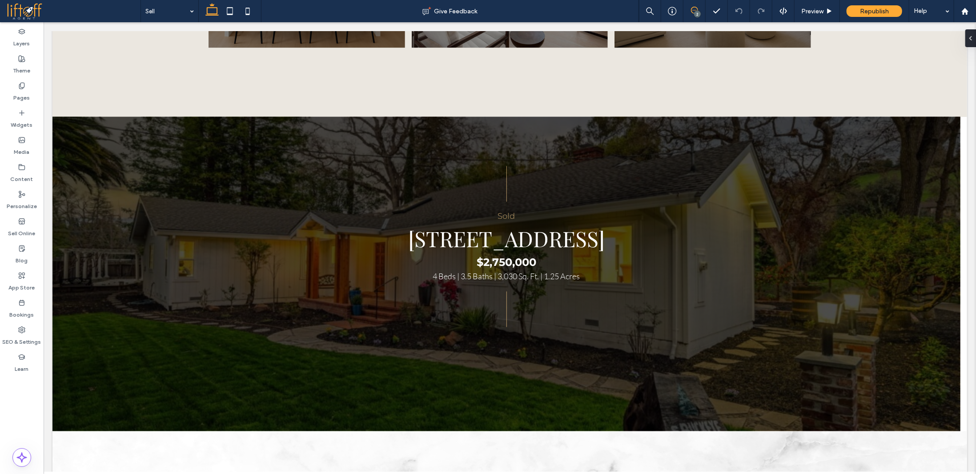
click at [693, 8] on icon at bounding box center [694, 10] width 7 height 7
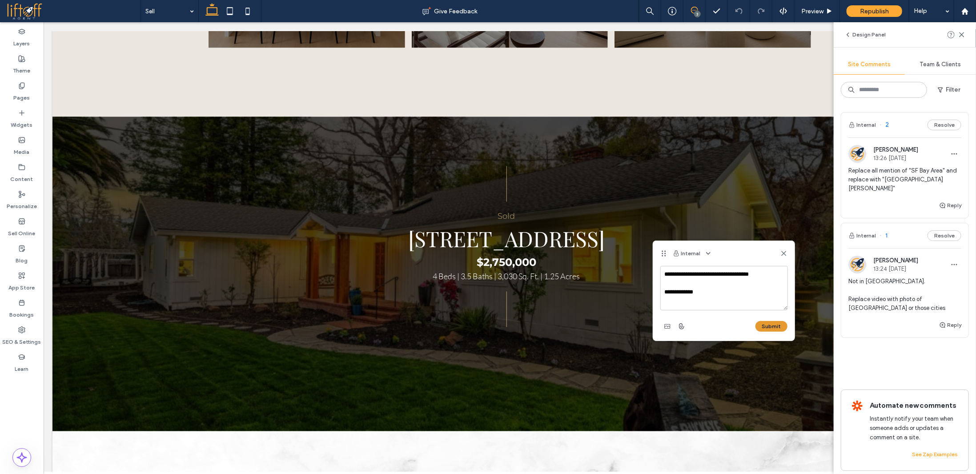
type textarea "**********"
click at [774, 326] on button "Submit" at bounding box center [771, 326] width 32 height 11
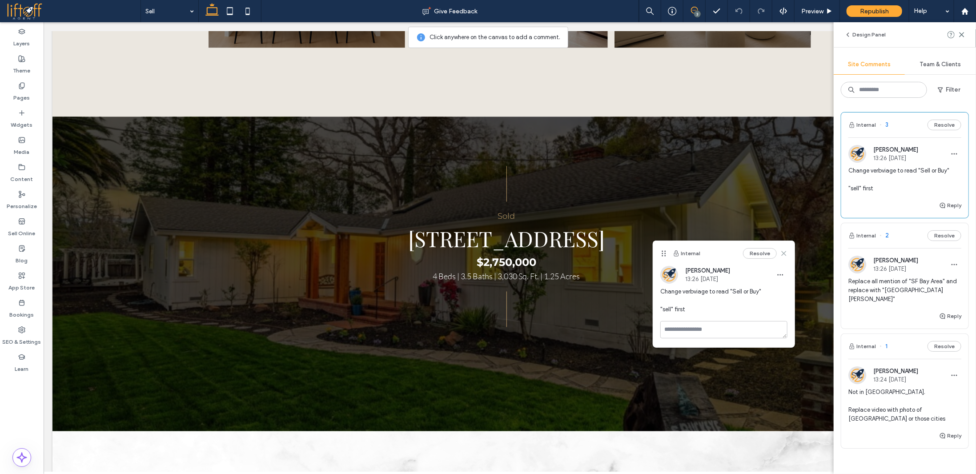
click at [786, 252] on icon at bounding box center [783, 253] width 7 height 7
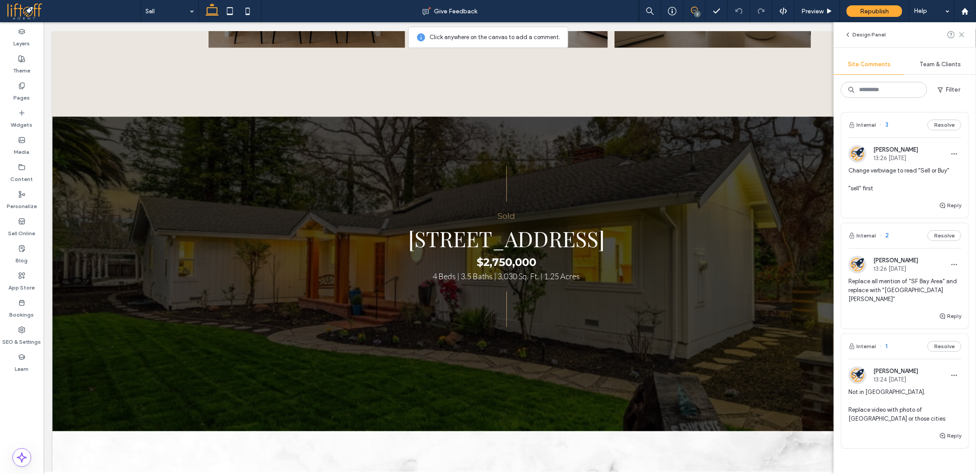
click at [962, 35] on use at bounding box center [962, 34] width 4 height 4
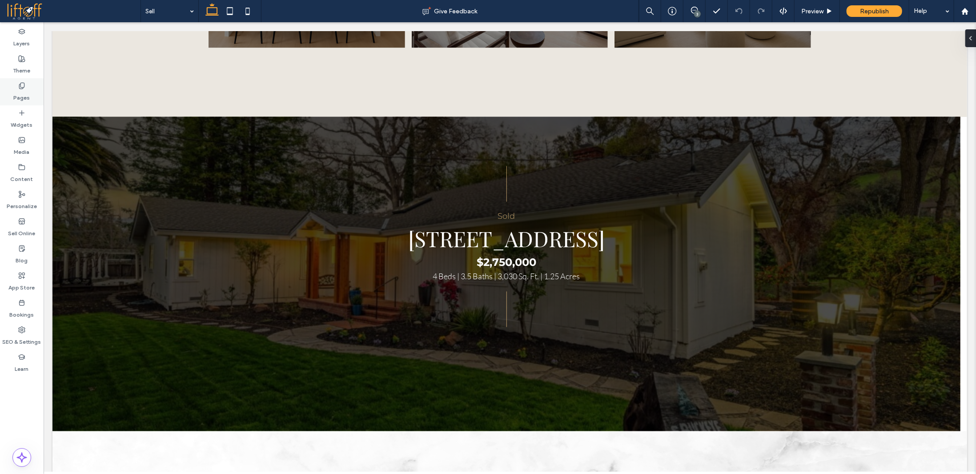
click at [26, 91] on label "Pages" at bounding box center [22, 95] width 16 height 12
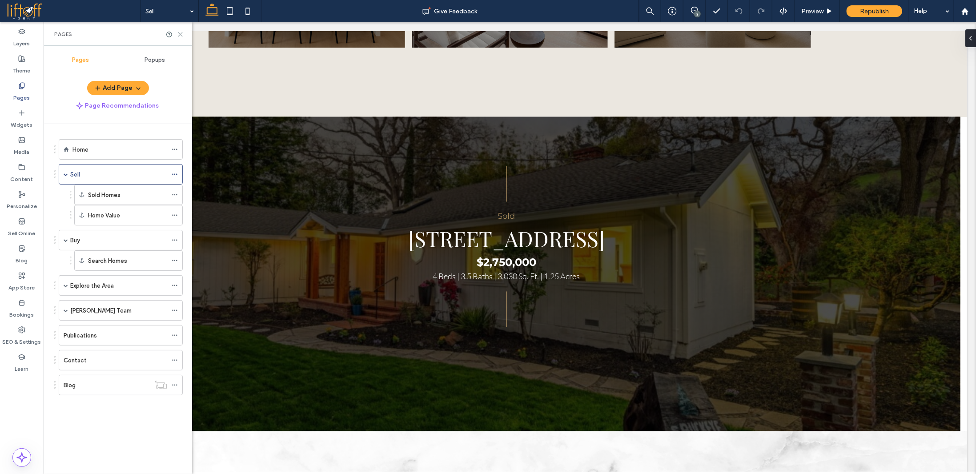
click at [182, 31] on icon at bounding box center [180, 34] width 7 height 7
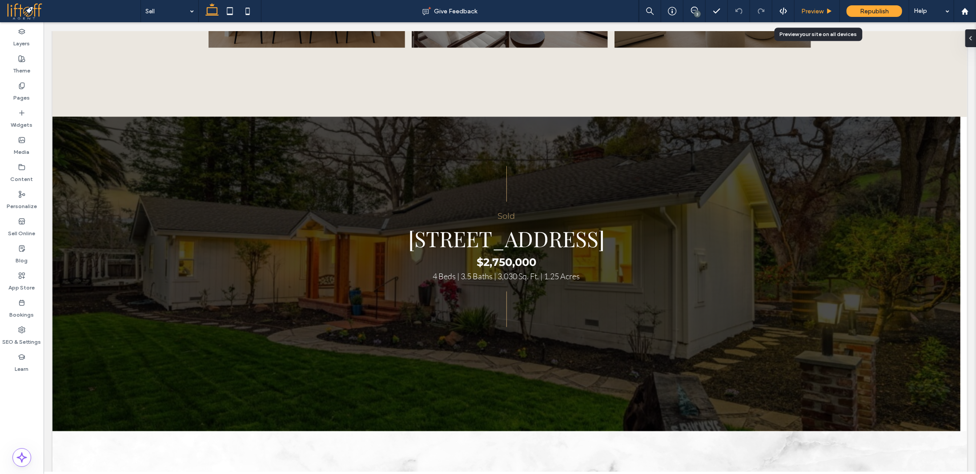
click at [828, 16] on div "Preview" at bounding box center [817, 11] width 45 height 22
click at [822, 10] on span "Preview" at bounding box center [812, 12] width 22 height 8
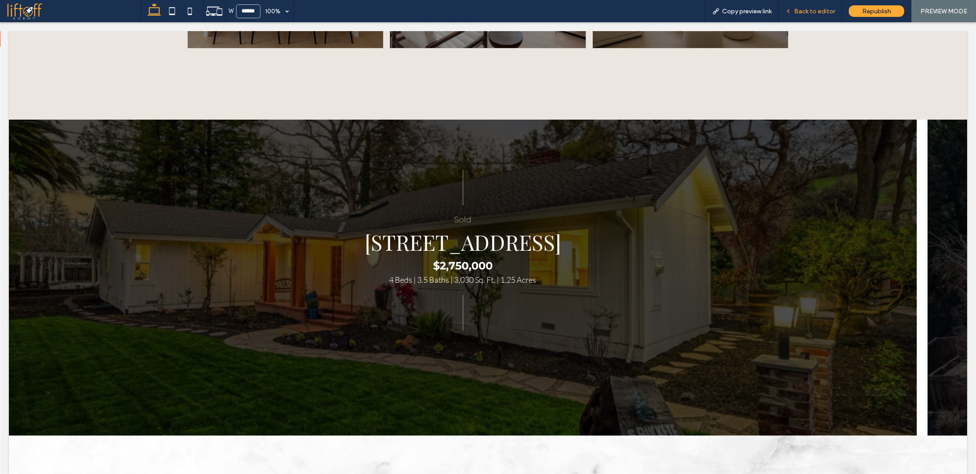
click at [809, 6] on div "Back to editor" at bounding box center [811, 11] width 64 height 22
click at [811, 12] on span "Back to editor" at bounding box center [814, 12] width 41 height 8
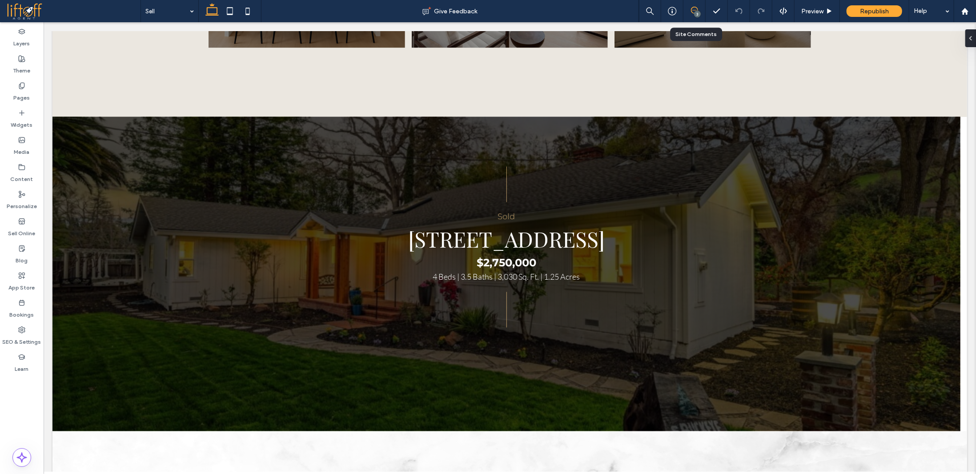
click at [692, 12] on use at bounding box center [694, 10] width 7 height 7
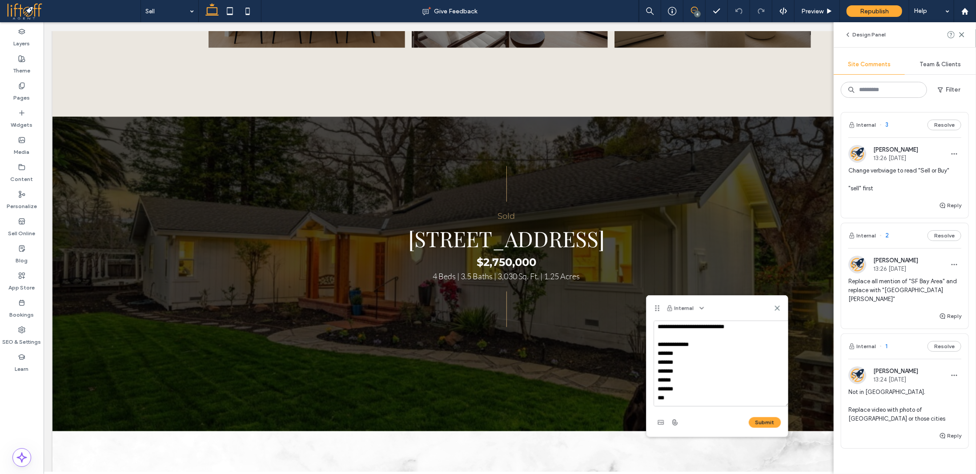
scroll to position [1, 0]
drag, startPoint x: 780, startPoint y: 362, endPoint x: 787, endPoint y: 402, distance: 40.2
click at [787, 402] on textarea "**********" at bounding box center [721, 363] width 134 height 84
type textarea "**********"
click at [769, 418] on button "Submit" at bounding box center [765, 420] width 32 height 11
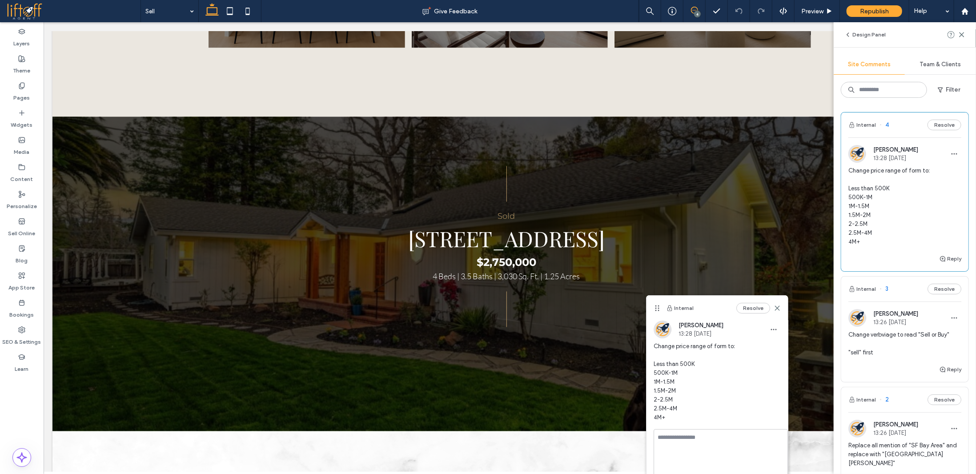
scroll to position [0, 0]
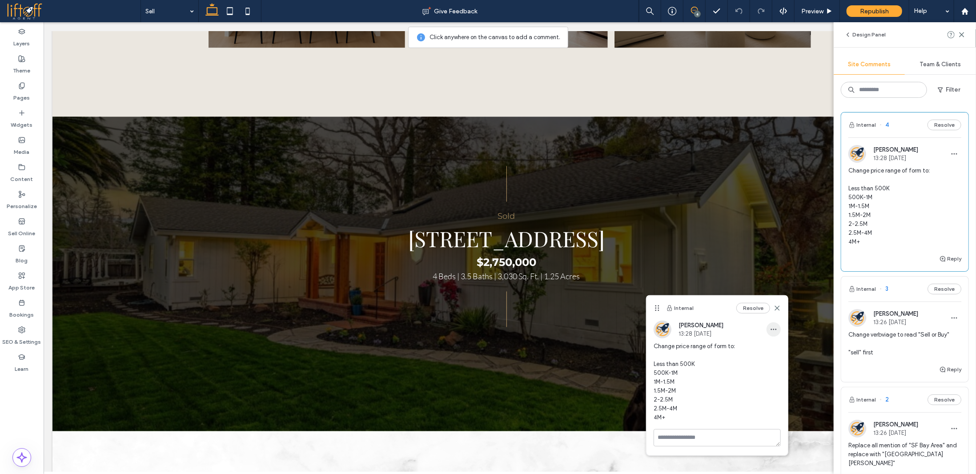
click at [772, 329] on use "button" at bounding box center [774, 329] width 6 height 1
click at [785, 350] on div "Edit" at bounding box center [807, 352] width 79 height 17
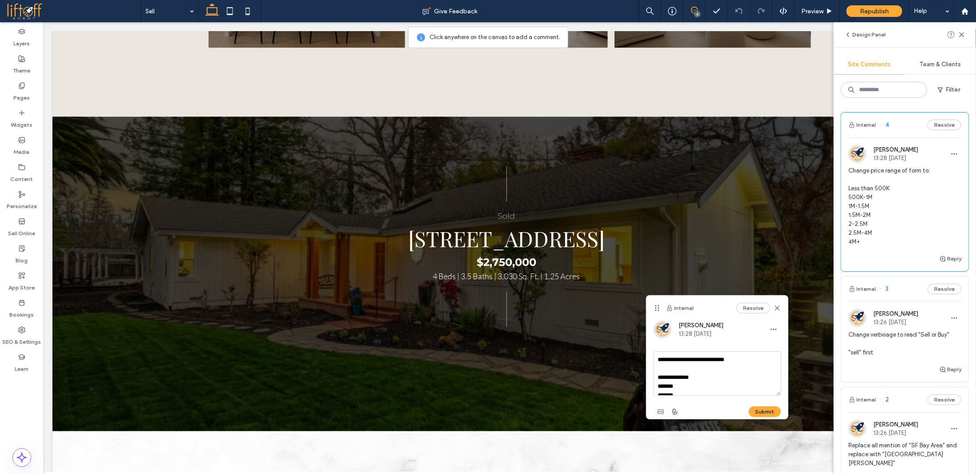
scroll to position [43, 0]
click at [709, 389] on textarea "**********" at bounding box center [718, 373] width 128 height 44
type textarea "**********"
click at [764, 411] on button "Submit" at bounding box center [765, 411] width 32 height 11
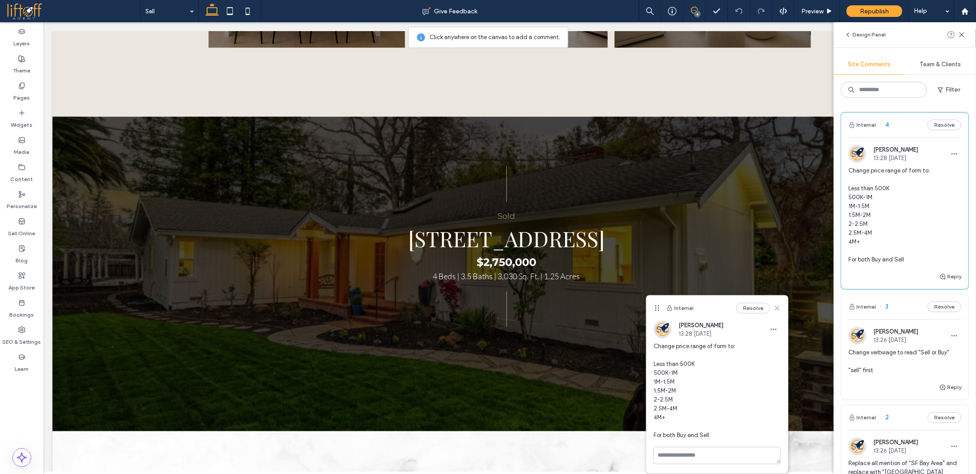
click at [779, 306] on use at bounding box center [777, 308] width 4 height 4
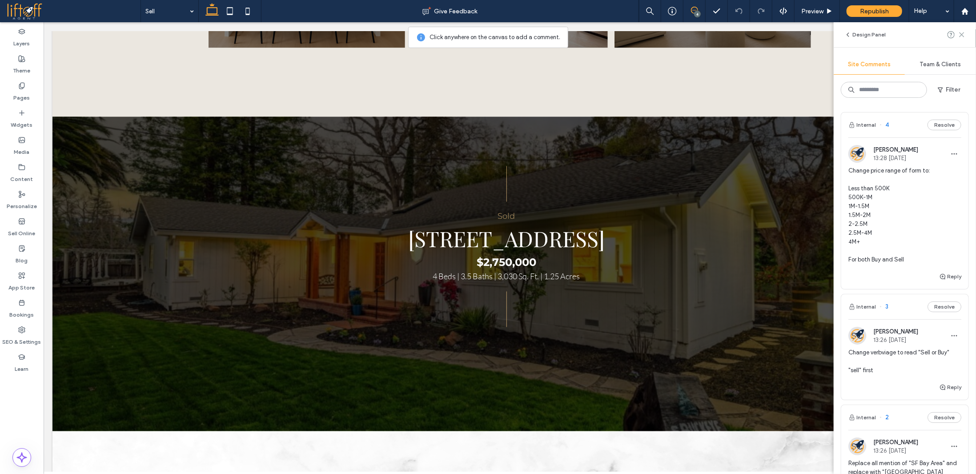
click at [960, 30] on span at bounding box center [961, 34] width 7 height 11
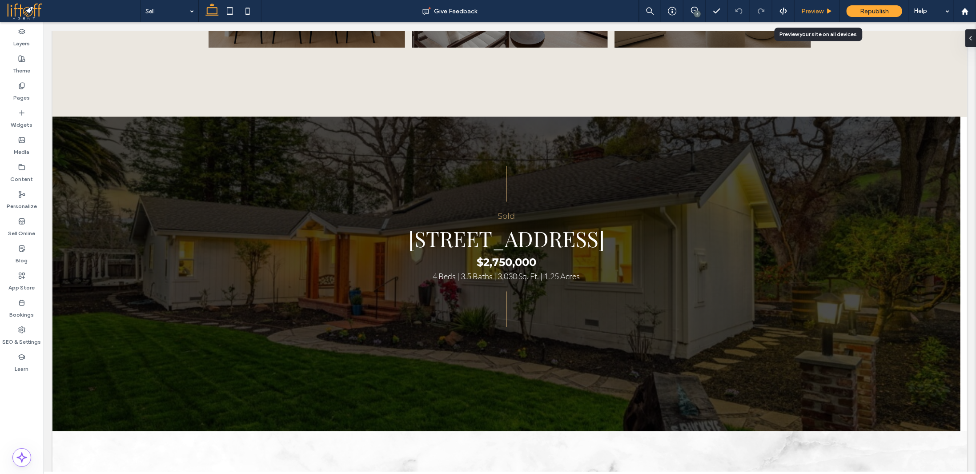
click at [823, 10] on span "Preview" at bounding box center [812, 12] width 22 height 8
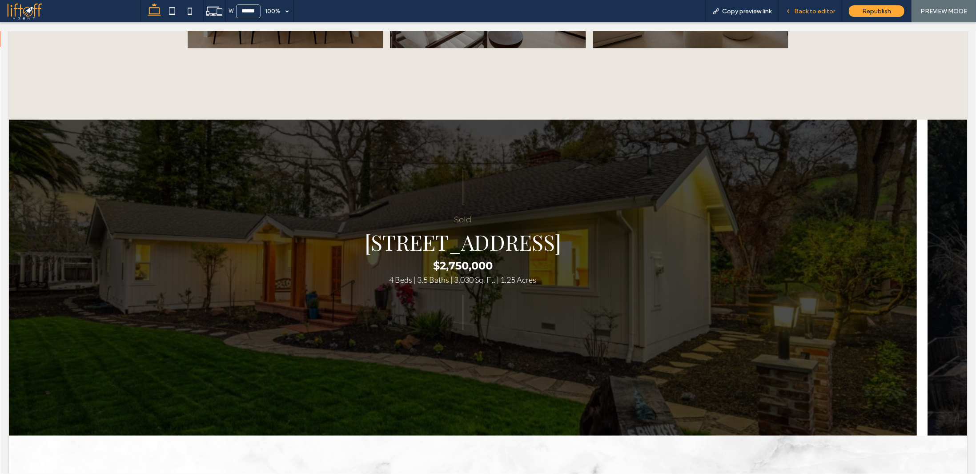
click at [824, 13] on span "Back to editor" at bounding box center [814, 12] width 41 height 8
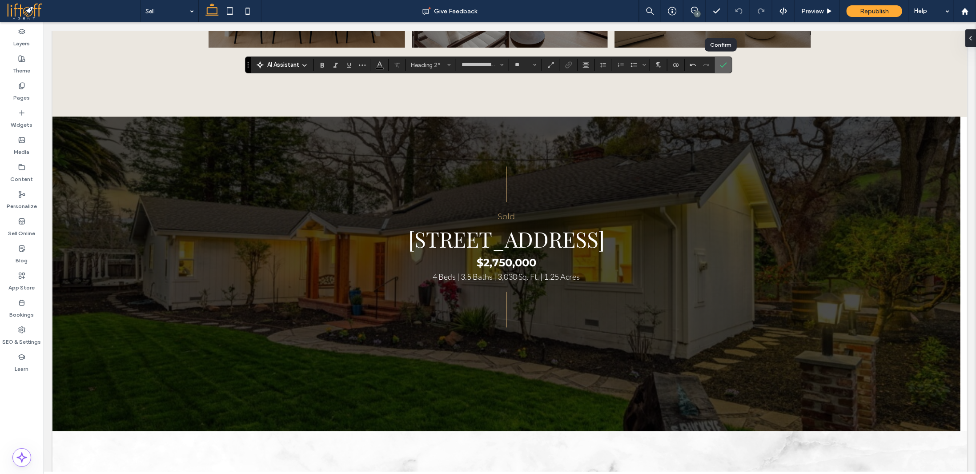
click at [721, 64] on use "Confirm" at bounding box center [723, 64] width 7 height 5
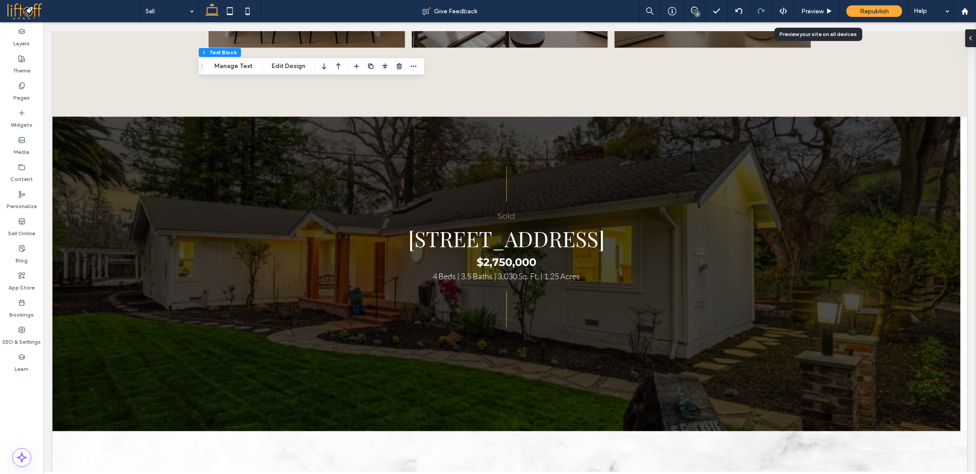
drag, startPoint x: 823, startPoint y: 16, endPoint x: 818, endPoint y: 29, distance: 13.6
click at [823, 16] on div "Preview" at bounding box center [817, 11] width 45 height 22
click at [823, 13] on span "Preview" at bounding box center [812, 12] width 22 height 8
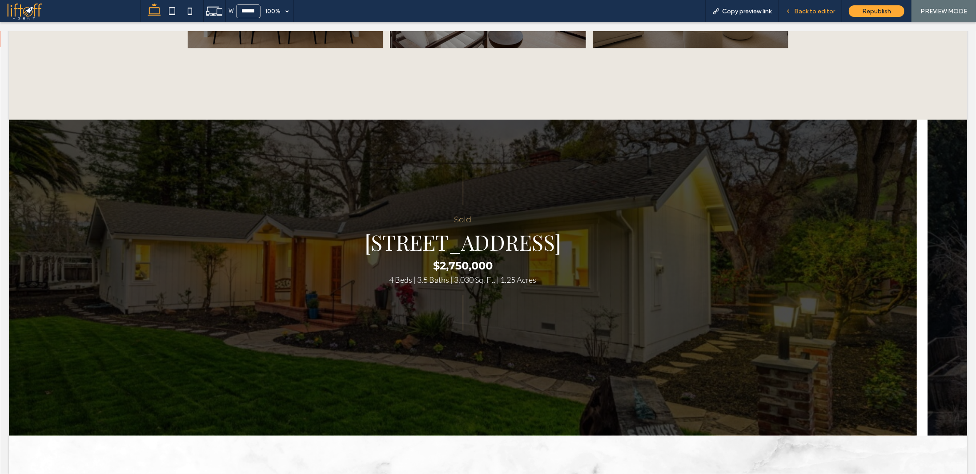
click at [812, 16] on div "Back to editor" at bounding box center [811, 11] width 64 height 22
click at [813, 16] on div "Back to editor" at bounding box center [811, 11] width 64 height 22
click at [796, 8] on span "Back to editor" at bounding box center [814, 12] width 41 height 8
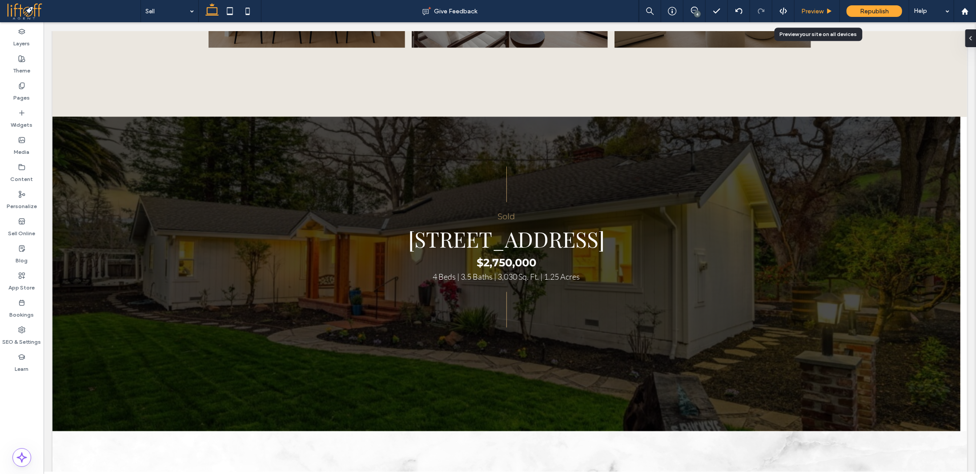
click at [814, 9] on span "Preview" at bounding box center [812, 12] width 22 height 8
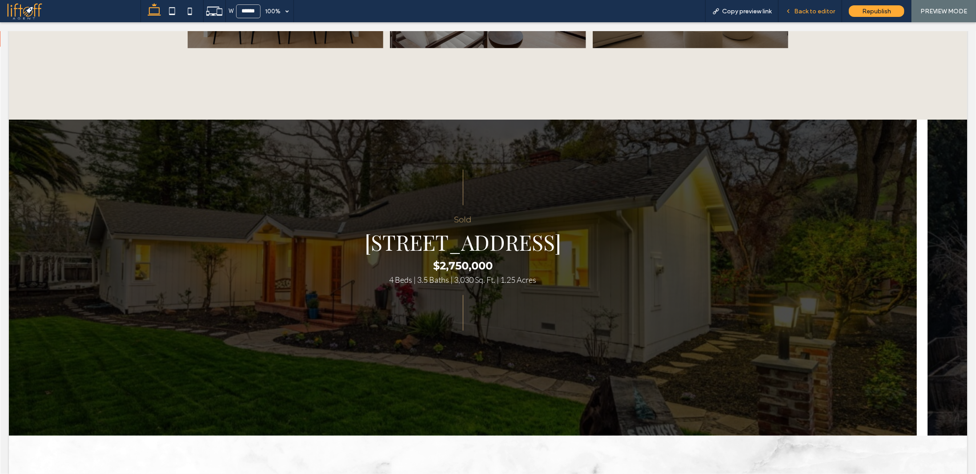
click at [829, 6] on div "Back to editor" at bounding box center [811, 11] width 64 height 22
click at [817, 15] on div "Back to editor" at bounding box center [811, 11] width 64 height 22
click at [818, 11] on span "Back to editor" at bounding box center [814, 12] width 41 height 8
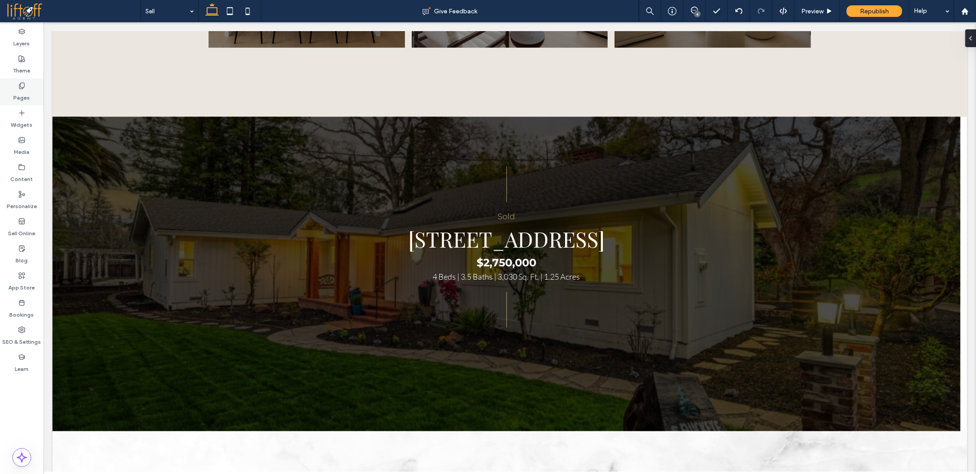
click at [32, 90] on div "Pages" at bounding box center [22, 91] width 44 height 27
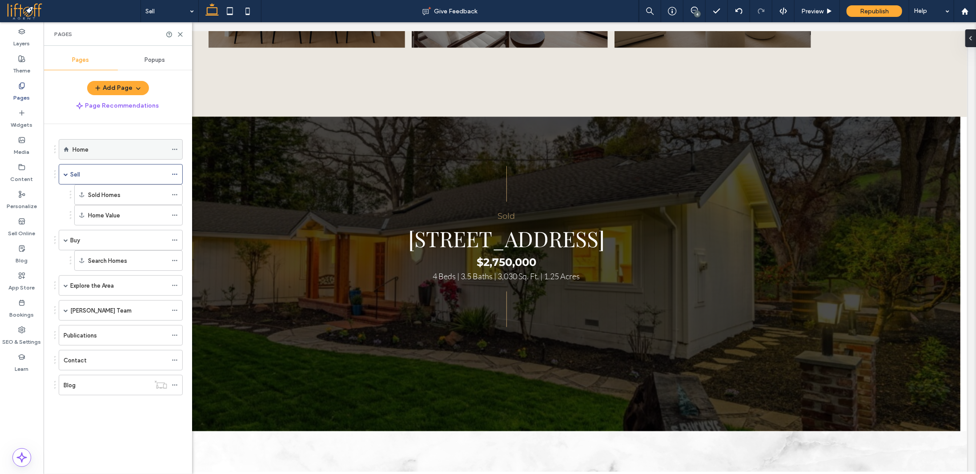
click at [96, 147] on div "Home" at bounding box center [119, 149] width 95 height 9
click at [117, 176] on div "Sell" at bounding box center [118, 174] width 97 height 9
click at [181, 35] on icon at bounding box center [180, 34] width 7 height 7
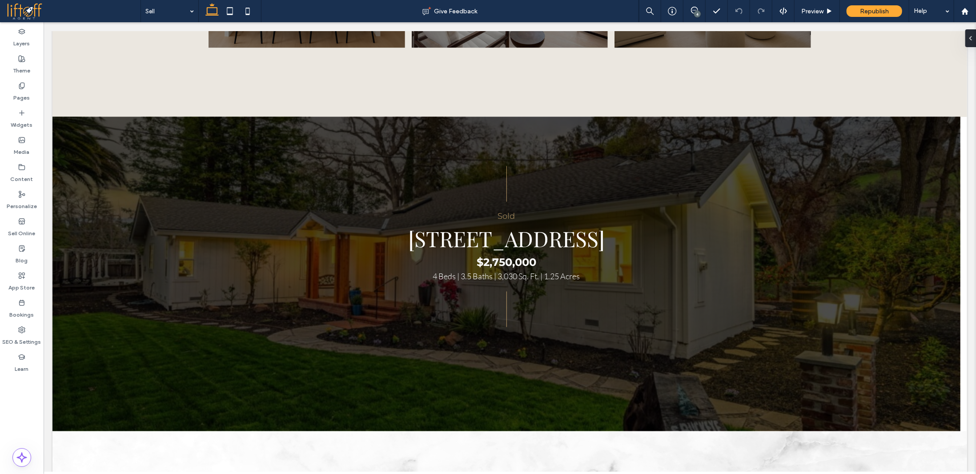
type input "**********"
type input "**"
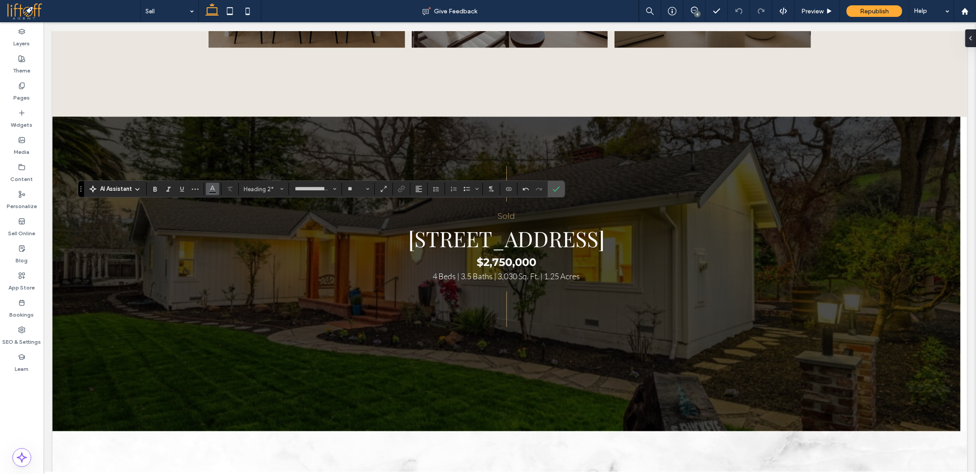
click at [213, 187] on icon "Color" at bounding box center [212, 188] width 7 height 7
drag, startPoint x: 210, startPoint y: 188, endPoint x: 223, endPoint y: 195, distance: 14.7
click at [210, 188] on icon "Color" at bounding box center [212, 188] width 7 height 7
click at [557, 190] on label "Confirm" at bounding box center [556, 189] width 13 height 16
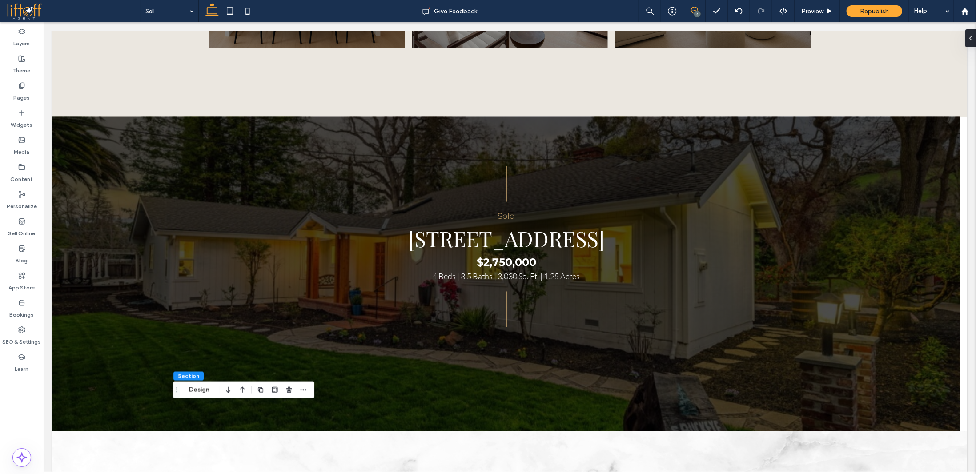
click at [694, 12] on icon at bounding box center [694, 10] width 7 height 7
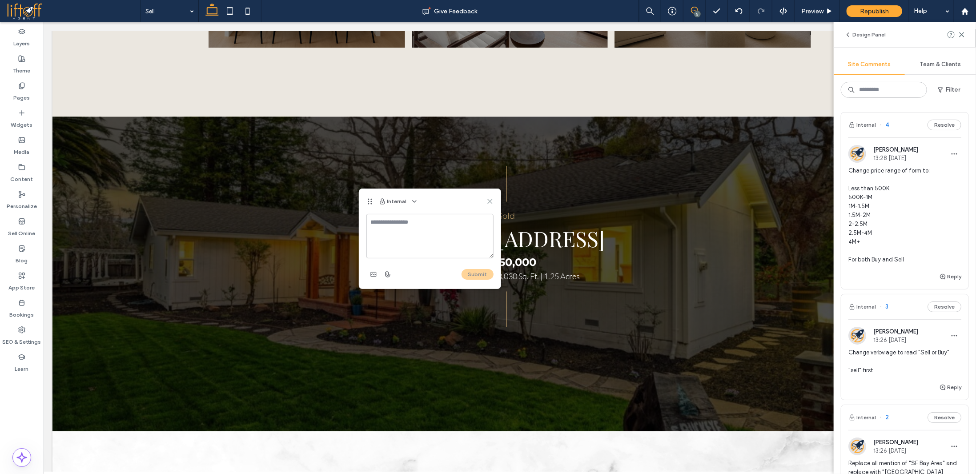
click at [491, 201] on use at bounding box center [490, 201] width 4 height 4
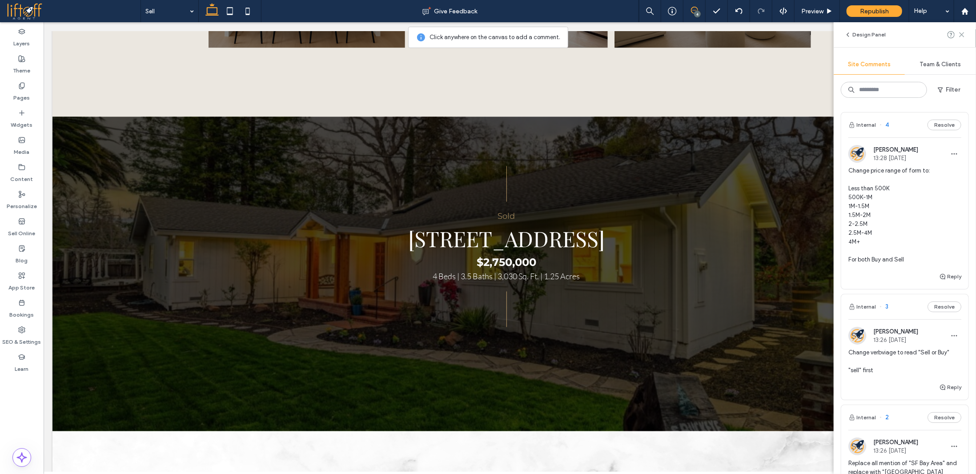
click at [963, 33] on use at bounding box center [962, 34] width 4 height 4
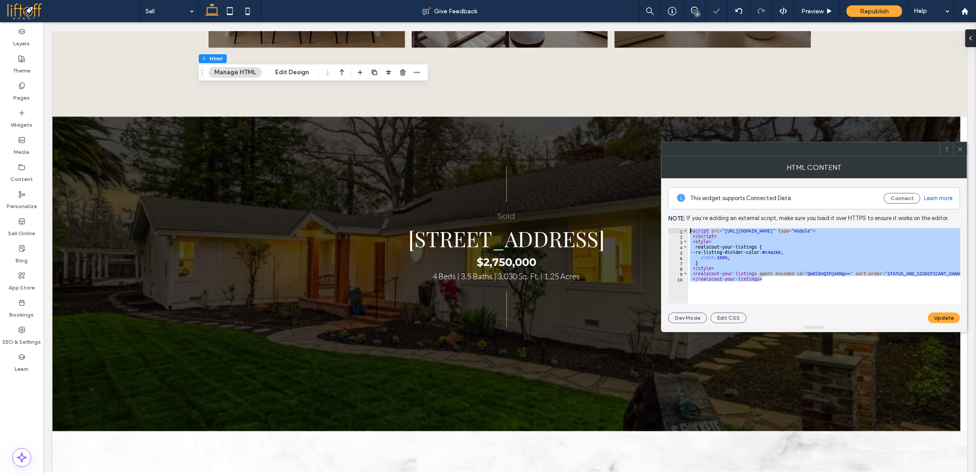
type textarea "**********"
click at [961, 148] on icon at bounding box center [960, 149] width 7 height 7
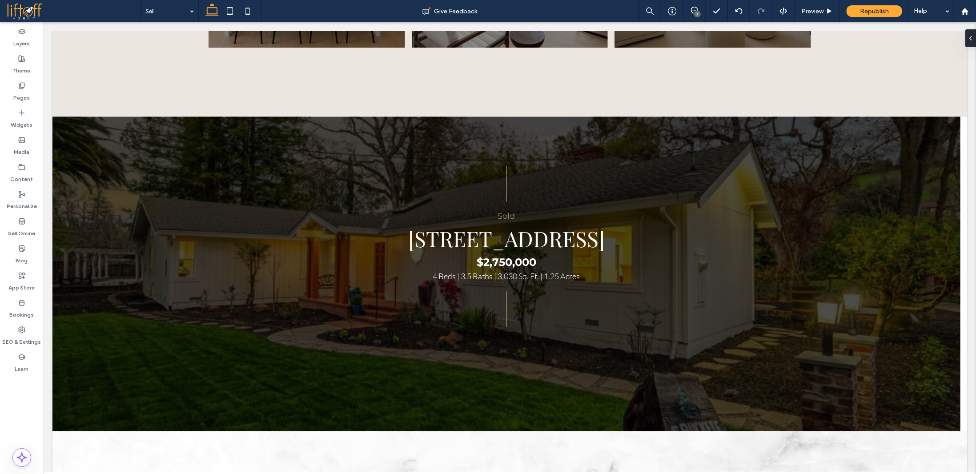
type input "**********"
type input "**"
type input "****"
type input "**"
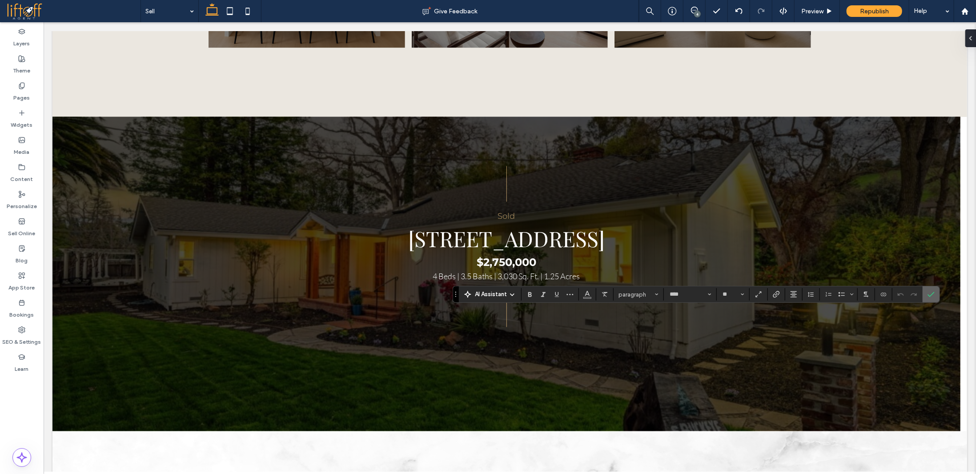
click at [928, 297] on icon "Confirm" at bounding box center [931, 294] width 7 height 7
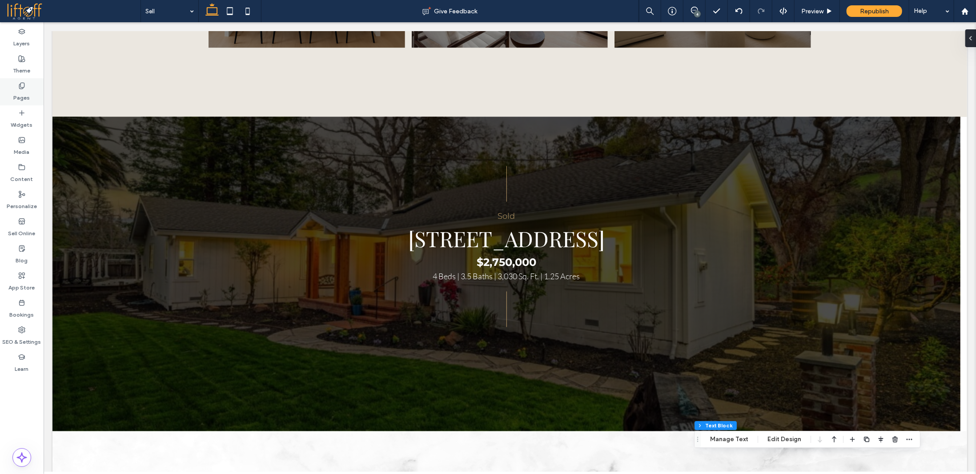
click at [24, 94] on label "Pages" at bounding box center [22, 95] width 16 height 12
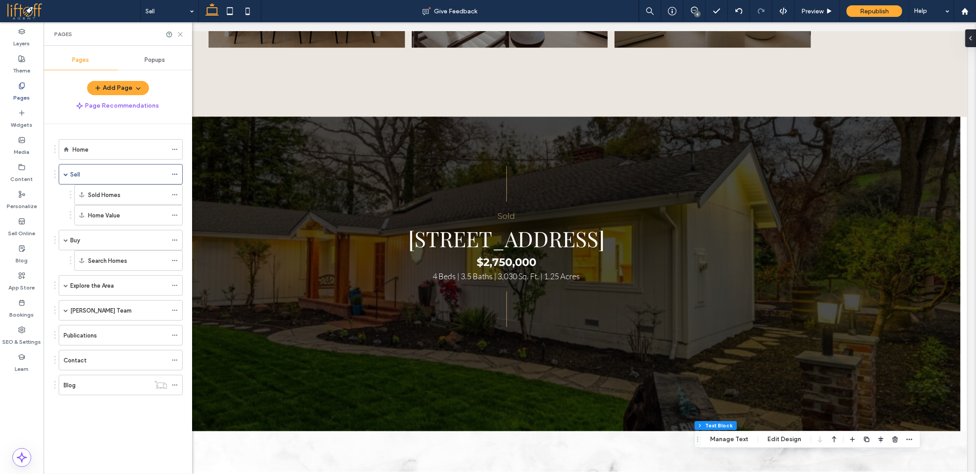
click at [180, 31] on icon at bounding box center [180, 34] width 7 height 7
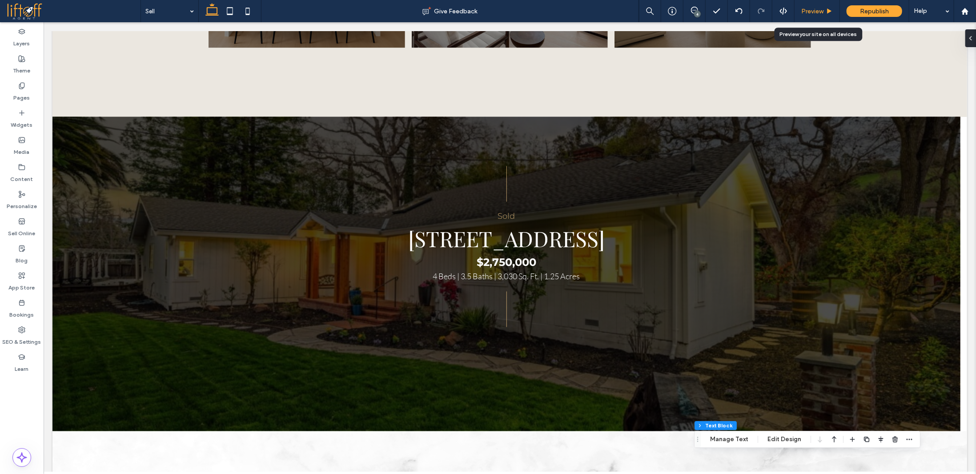
click at [819, 12] on span "Preview" at bounding box center [812, 12] width 22 height 8
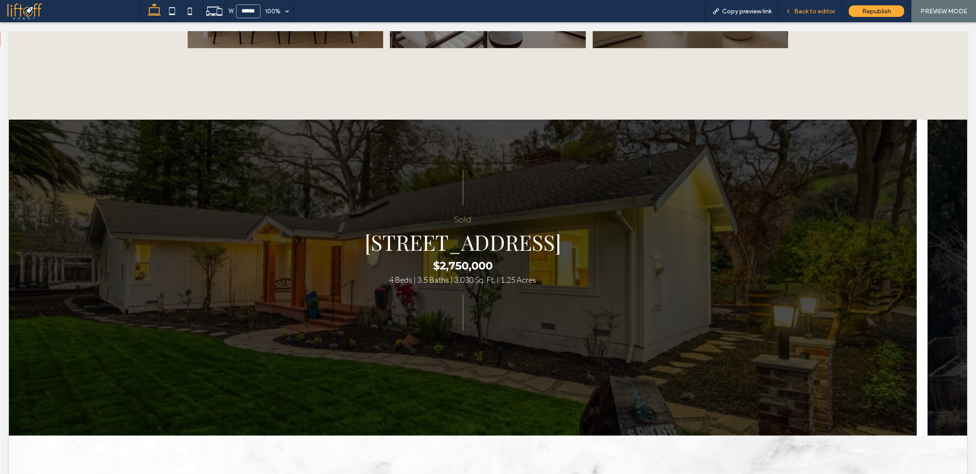
click at [821, 9] on span "Back to editor" at bounding box center [814, 12] width 41 height 8
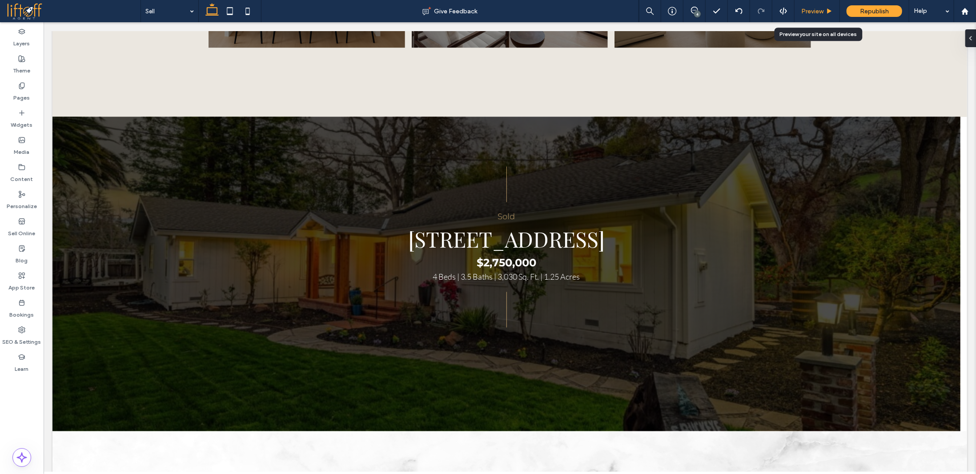
click at [812, 15] on span "Preview" at bounding box center [812, 12] width 22 height 8
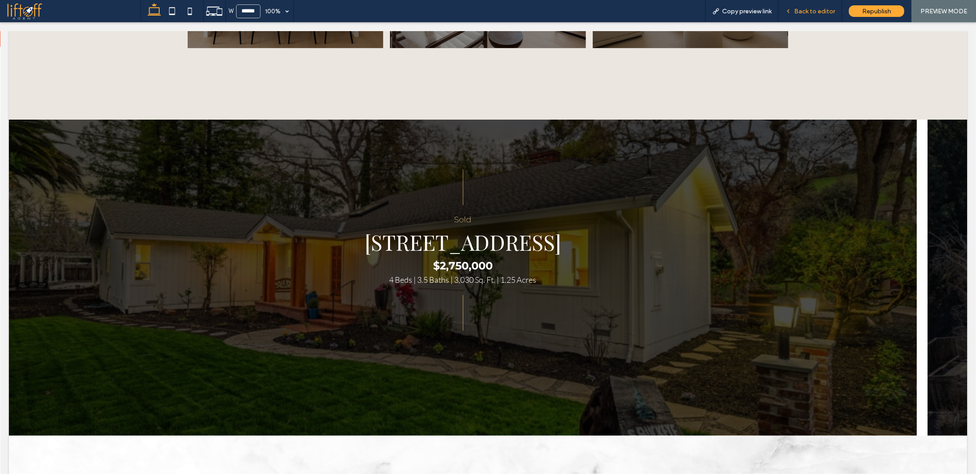
click at [812, 12] on span "Back to editor" at bounding box center [814, 12] width 41 height 8
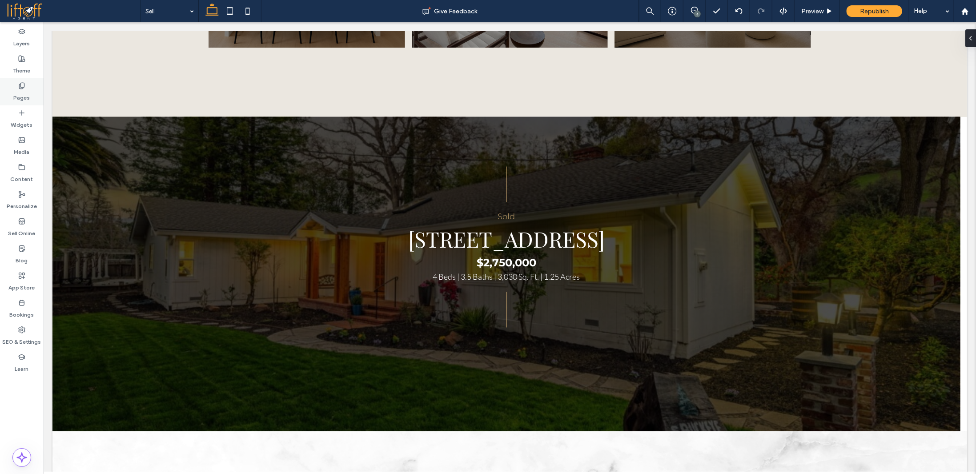
click at [20, 84] on icon at bounding box center [21, 85] width 7 height 7
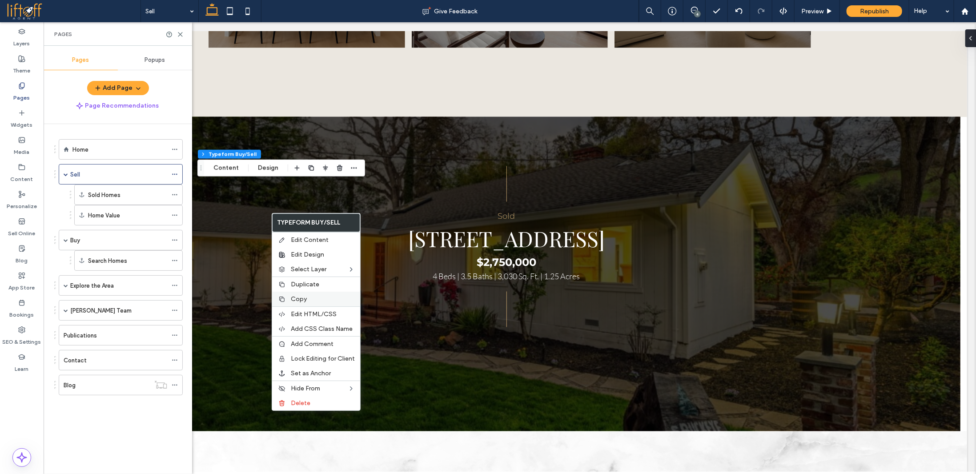
click at [306, 301] on label "Copy" at bounding box center [323, 299] width 64 height 8
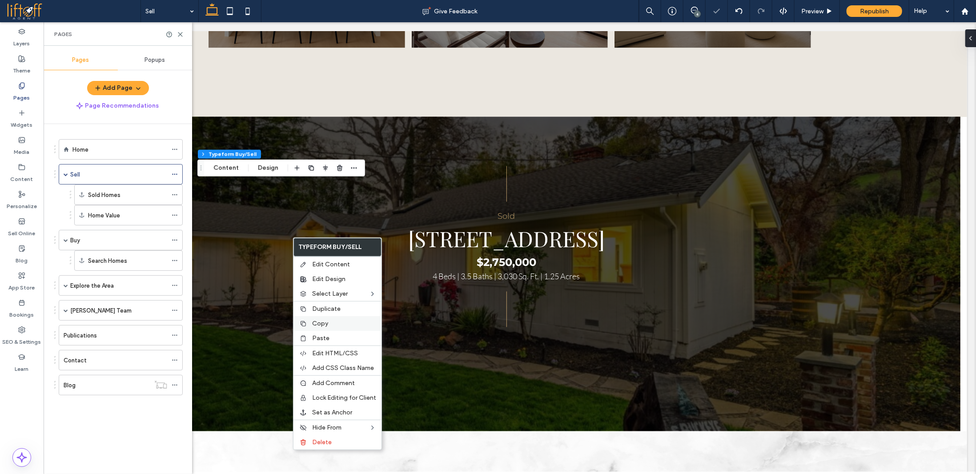
click at [328, 325] on label "Copy" at bounding box center [344, 324] width 64 height 8
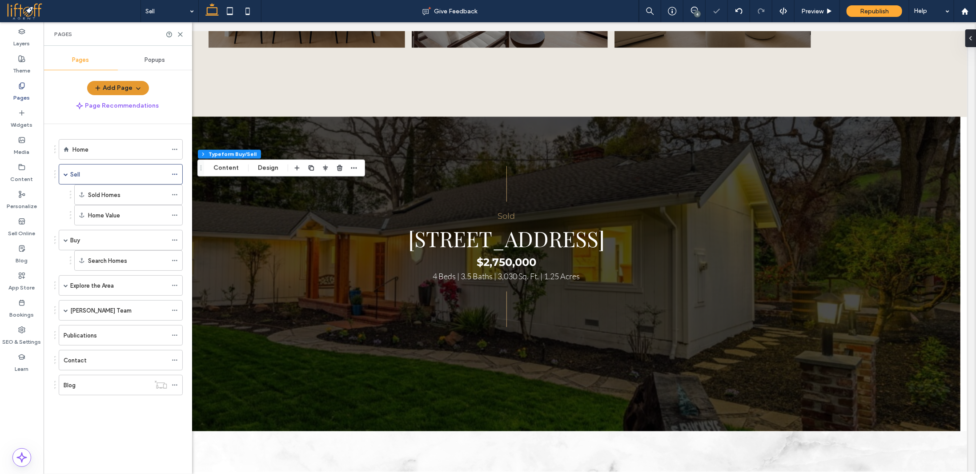
click at [127, 85] on button "Add Page" at bounding box center [118, 88] width 62 height 14
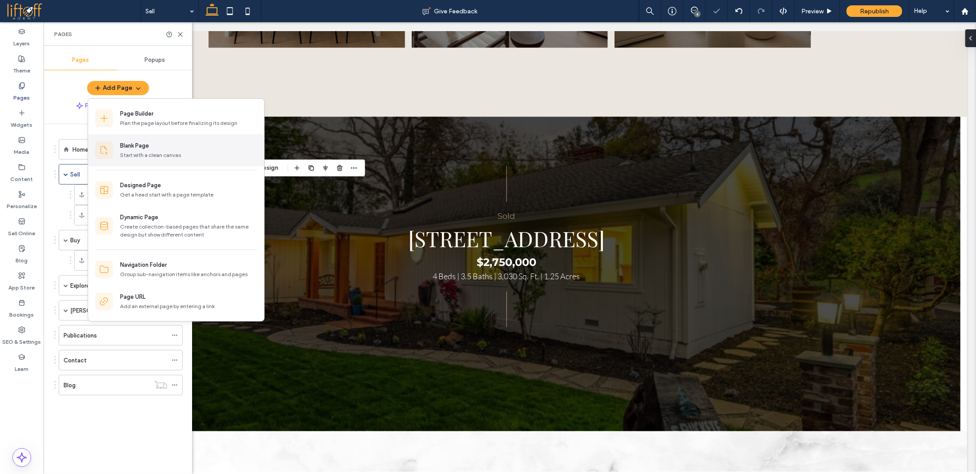
click at [142, 151] on div "Start with a clean canvas" at bounding box center [188, 155] width 137 height 8
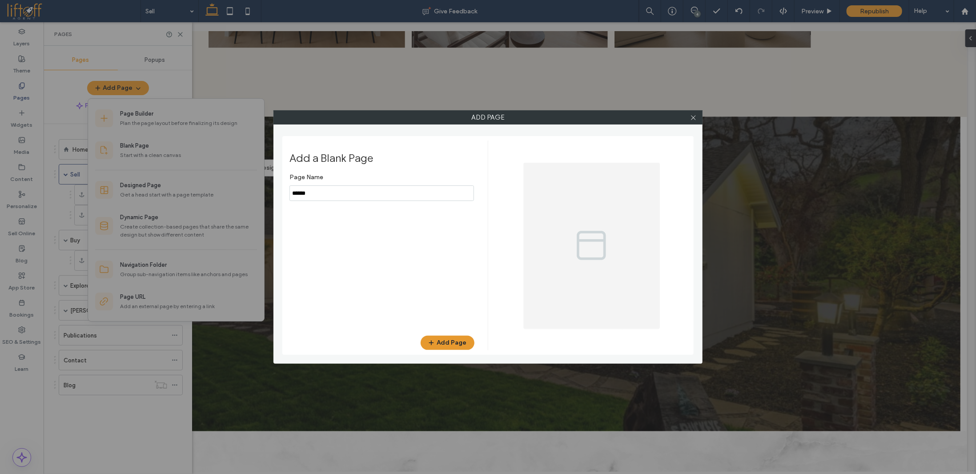
type input "******"
click at [449, 347] on button "Add Page" at bounding box center [448, 343] width 54 height 14
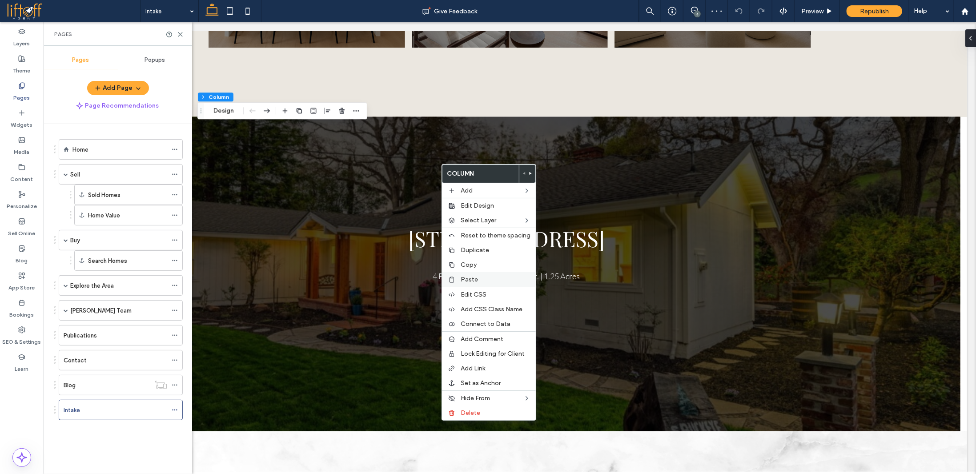
click at [472, 280] on span "Paste" at bounding box center [469, 280] width 17 height 8
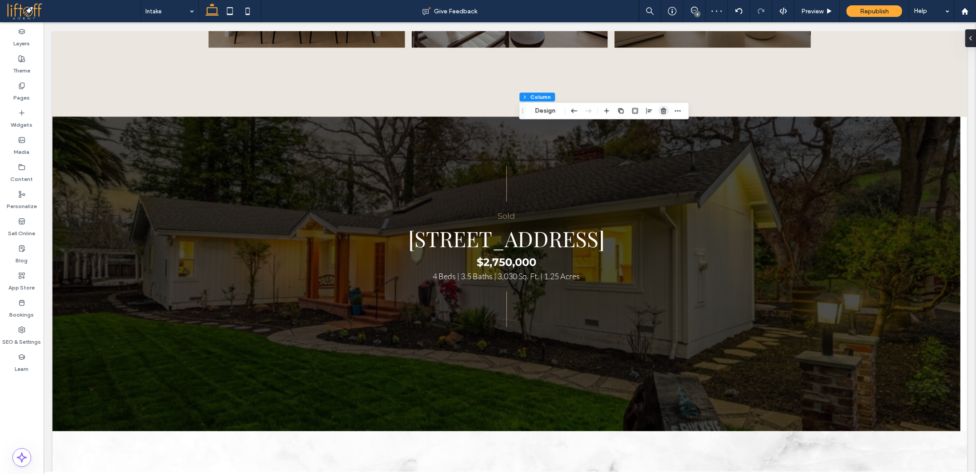
click at [662, 110] on use "button" at bounding box center [663, 111] width 5 height 6
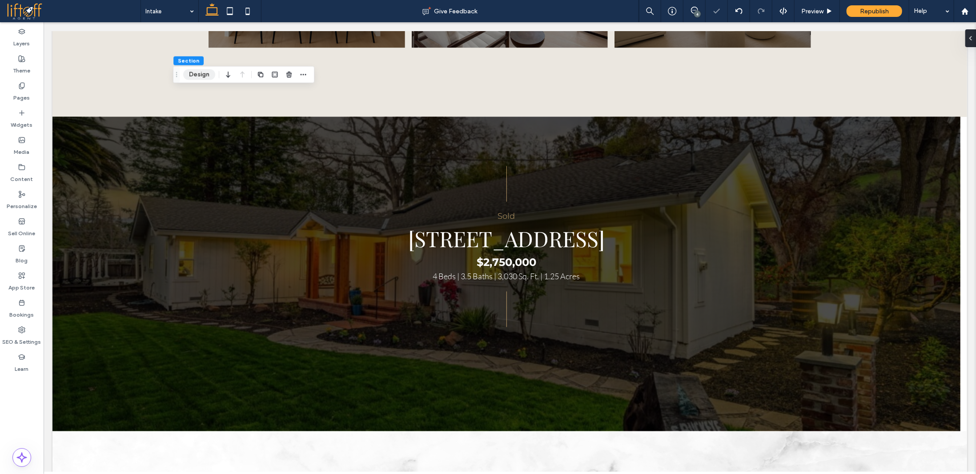
click at [208, 73] on button "Design" at bounding box center [199, 74] width 32 height 11
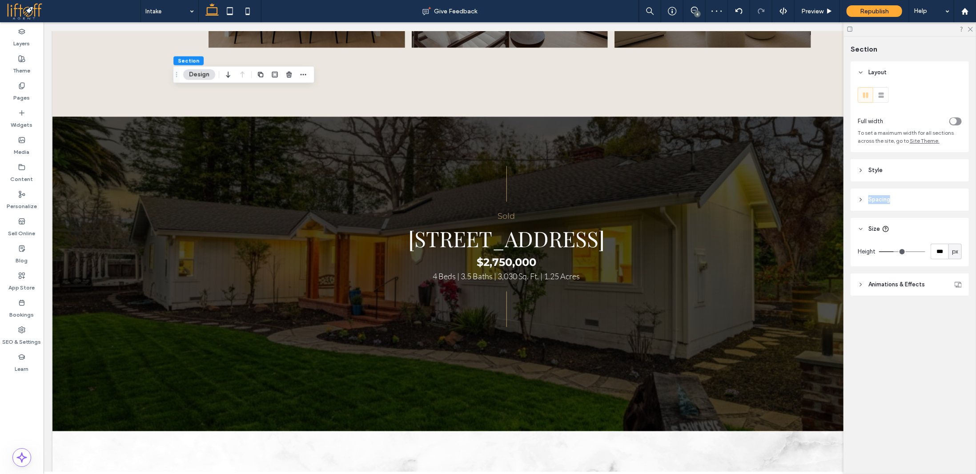
drag, startPoint x: 886, startPoint y: 174, endPoint x: 896, endPoint y: 201, distance: 28.8
click at [894, 202] on div "Layout Full width To set a maximum width for all sections across the site, go t…" at bounding box center [913, 196] width 124 height 270
click at [903, 199] on header "Spacing" at bounding box center [910, 200] width 118 height 22
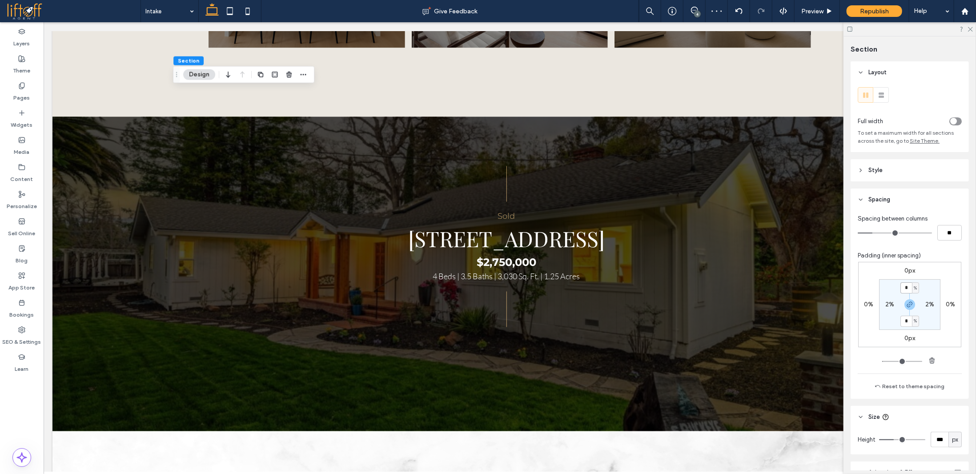
click at [906, 288] on input "*" at bounding box center [906, 287] width 12 height 11
type input "*"
click at [971, 28] on icon at bounding box center [970, 29] width 6 height 6
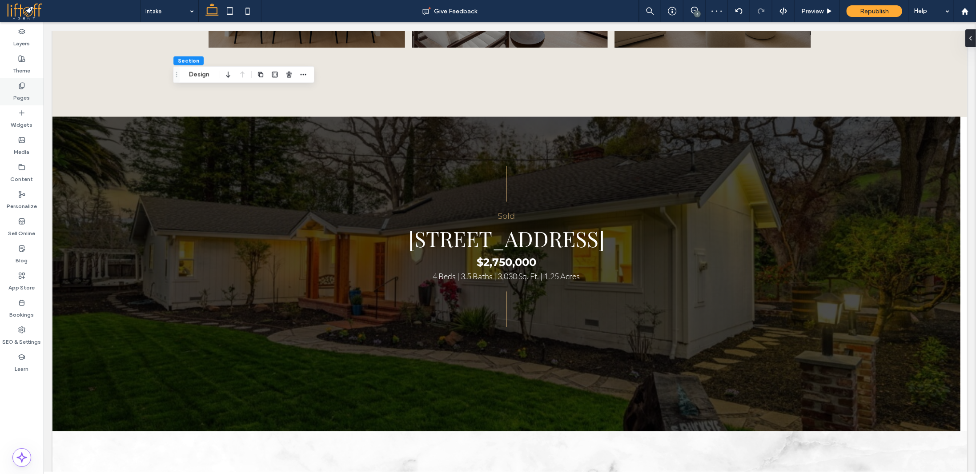
click at [24, 96] on label "Pages" at bounding box center [22, 95] width 16 height 12
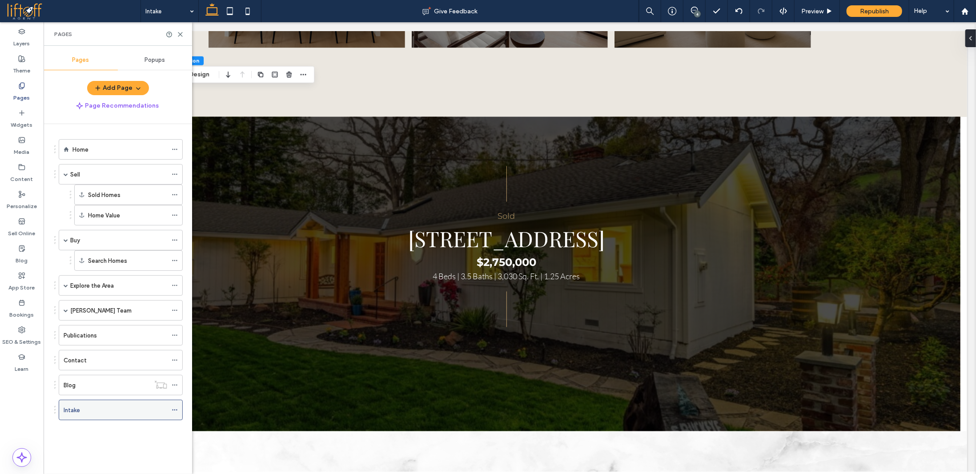
click at [175, 407] on icon at bounding box center [175, 410] width 6 height 6
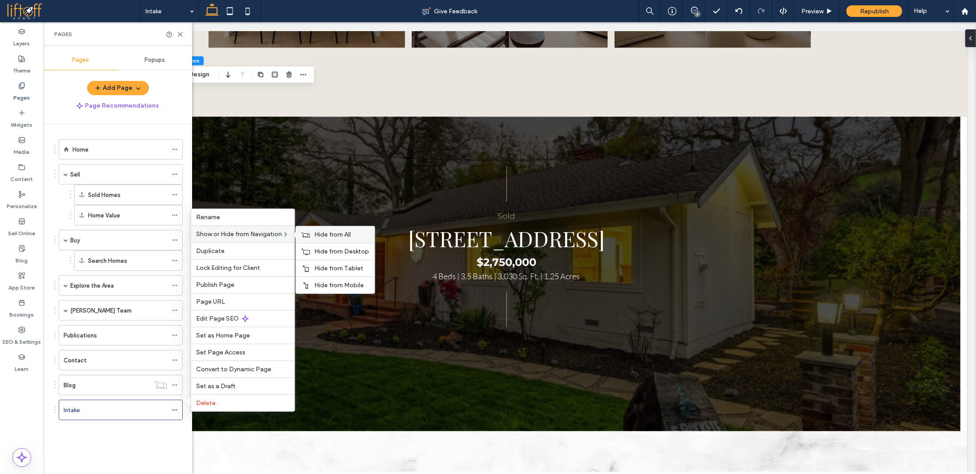
click at [322, 236] on span "Hide from All" at bounding box center [333, 235] width 36 height 8
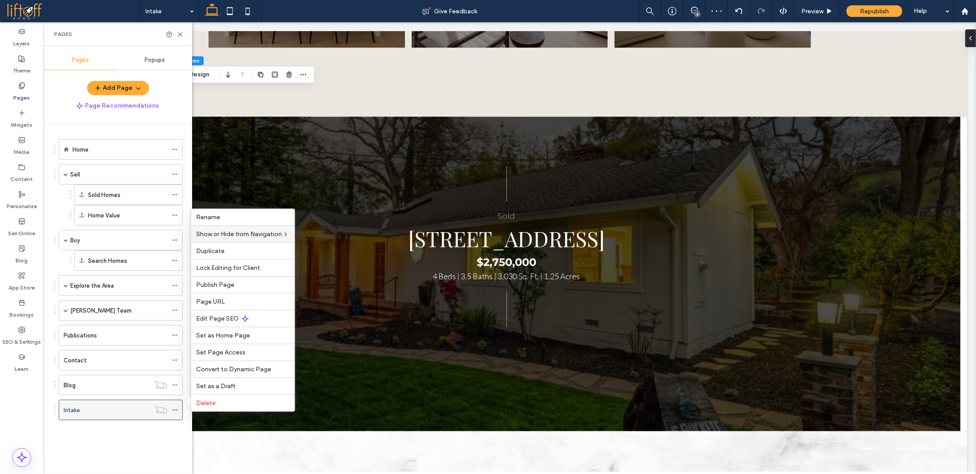
click at [89, 407] on div "Intake" at bounding box center [107, 410] width 86 height 9
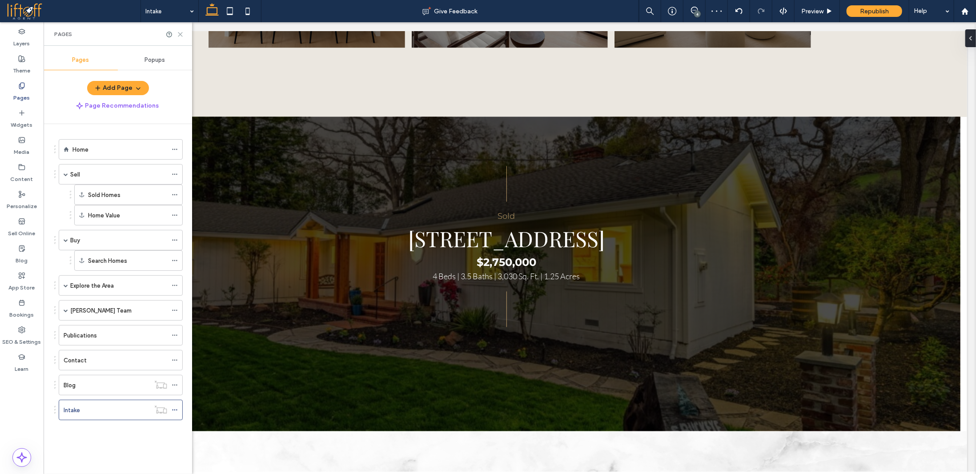
click at [180, 34] on use at bounding box center [180, 34] width 4 height 4
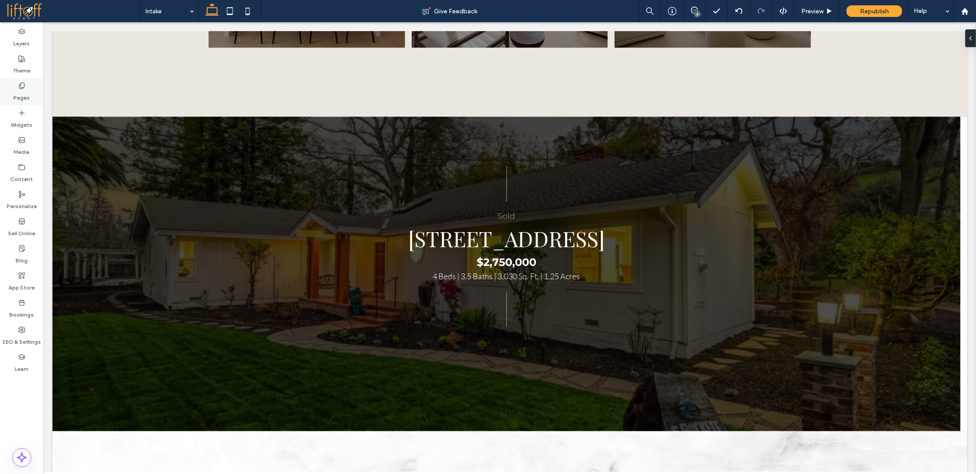
click at [20, 91] on label "Pages" at bounding box center [22, 95] width 16 height 12
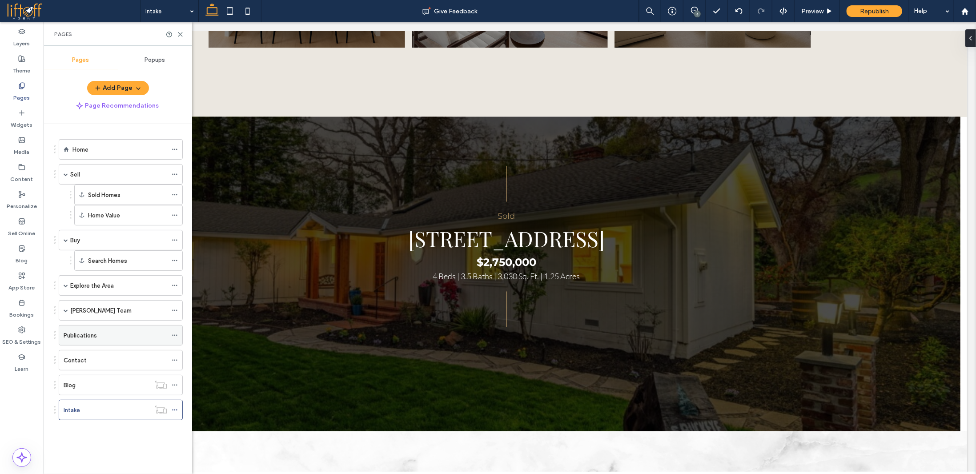
click at [116, 332] on div "Publications" at bounding box center [116, 335] width 104 height 9
click at [65, 308] on span at bounding box center [66, 310] width 4 height 4
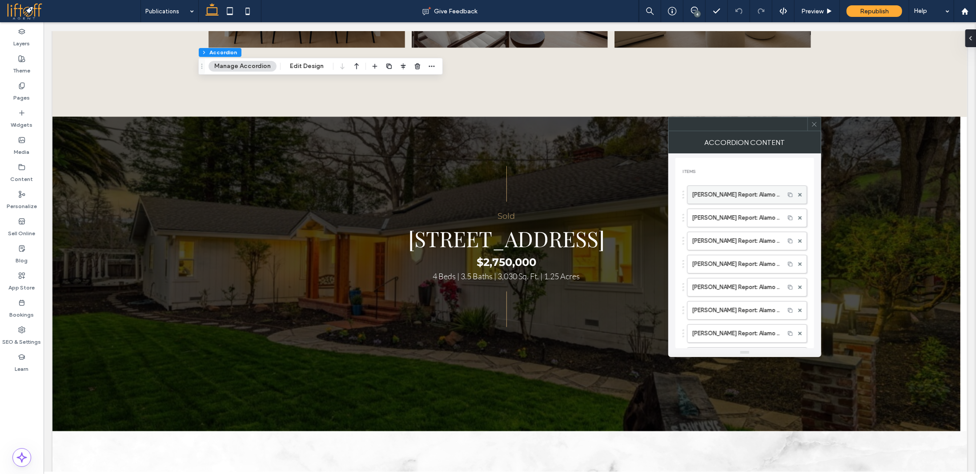
click at [728, 201] on label "Gatti Report: Alamo Today, Danville Today Real Estate Article OCTOBER 2025" at bounding box center [736, 195] width 88 height 18
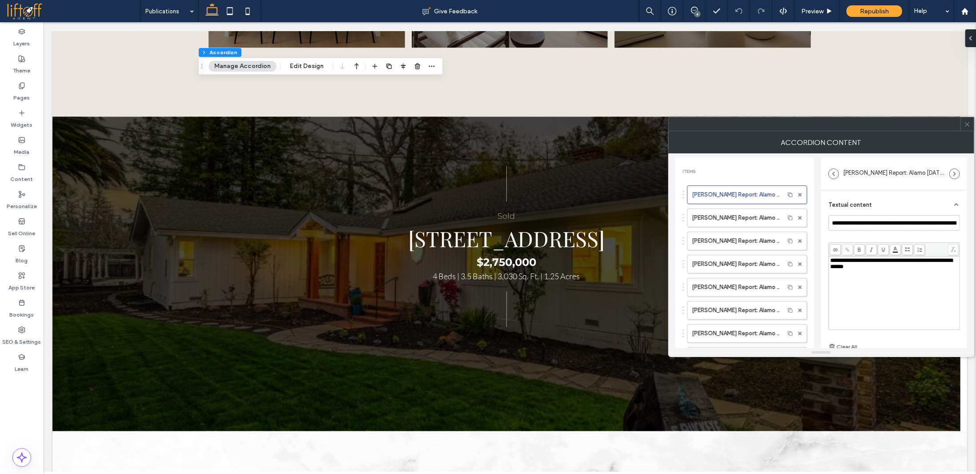
scroll to position [6, 0]
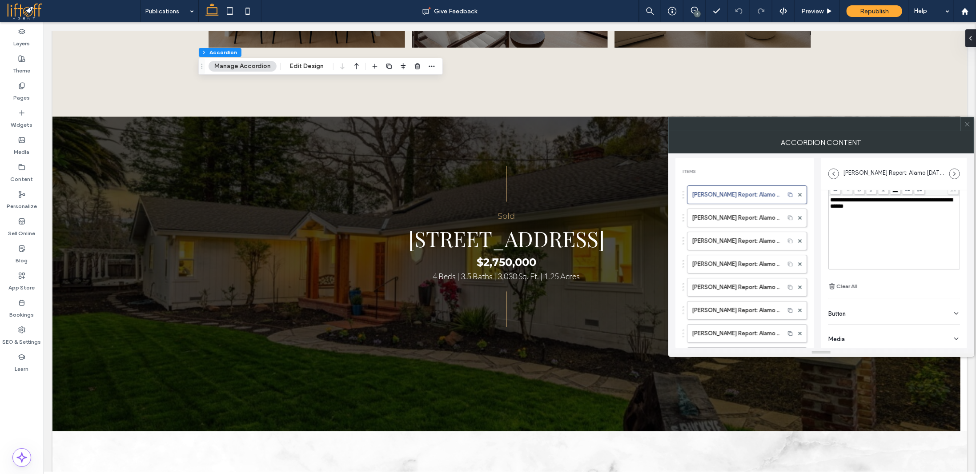
click at [868, 305] on div "Button" at bounding box center [894, 311] width 132 height 25
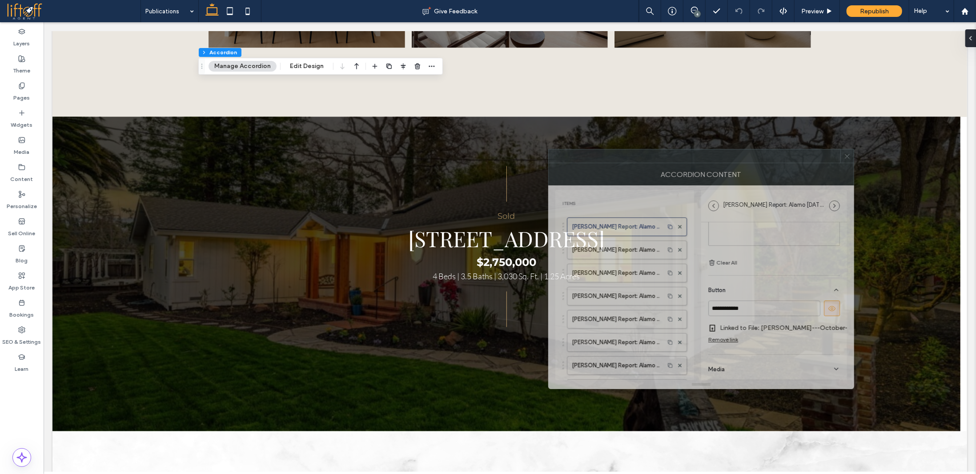
drag, startPoint x: 835, startPoint y: 128, endPoint x: 715, endPoint y: 160, distance: 124.3
click at [715, 160] on div at bounding box center [695, 155] width 292 height 13
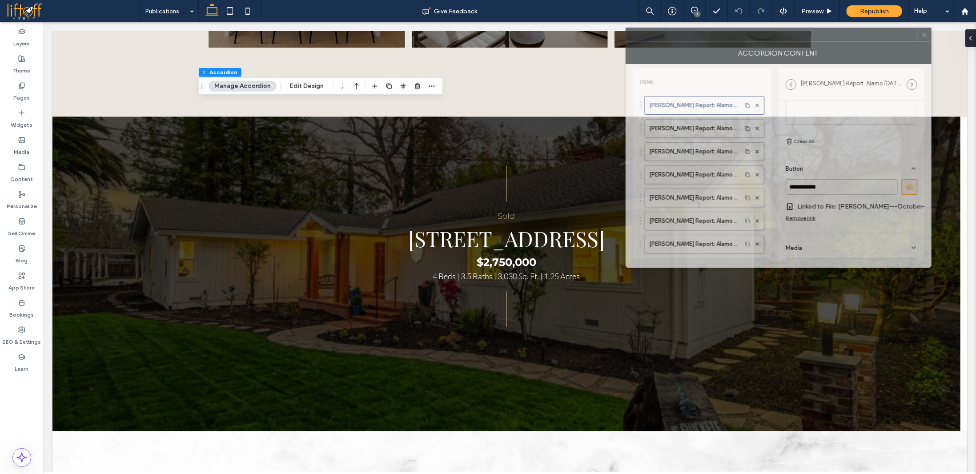
drag, startPoint x: 747, startPoint y: 158, endPoint x: 822, endPoint y: 40, distance: 139.3
click at [822, 40] on div at bounding box center [772, 34] width 292 height 13
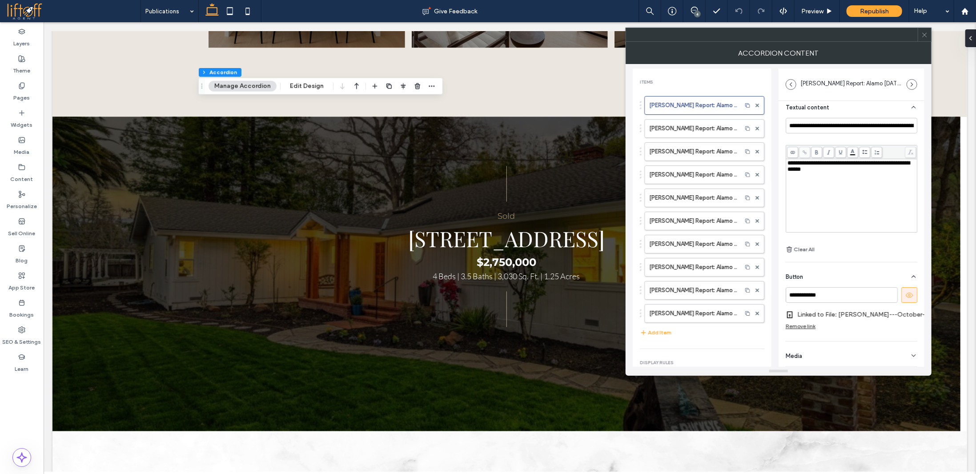
scroll to position [0, 0]
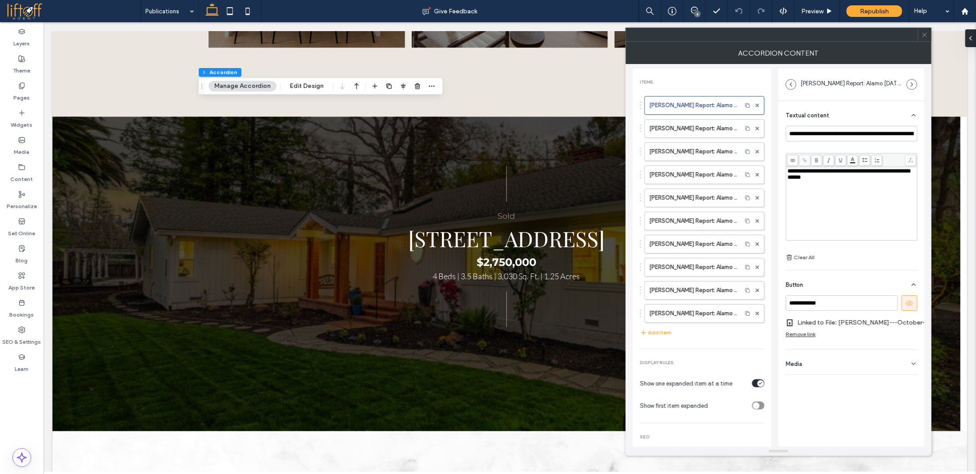
drag, startPoint x: 781, startPoint y: 263, endPoint x: 781, endPoint y: 451, distance: 188.1
click at [744, 105] on icon at bounding box center [747, 105] width 6 height 8
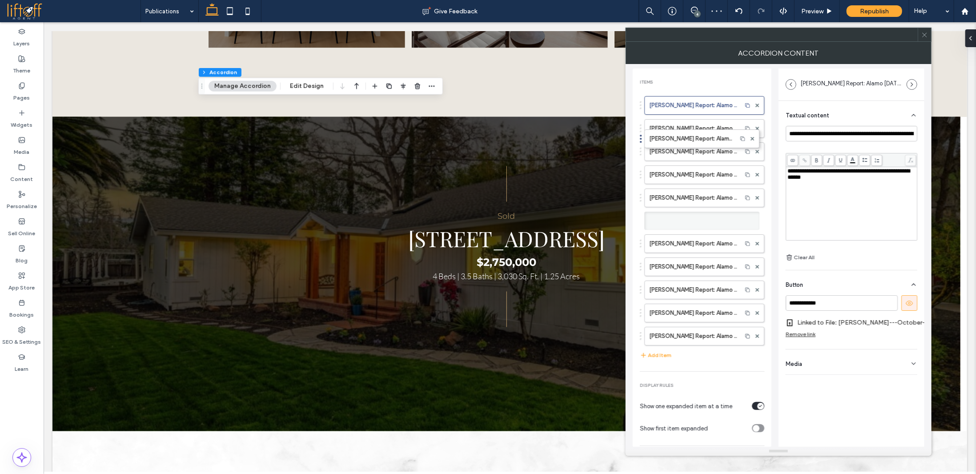
drag, startPoint x: 697, startPoint y: 334, endPoint x: 699, endPoint y: 89, distance: 245.0
click at [699, 89] on div "Items Gatti Report: Alamo Today, Danville Today Real Estate Article OCTOBER 202…" at bounding box center [702, 285] width 139 height 421
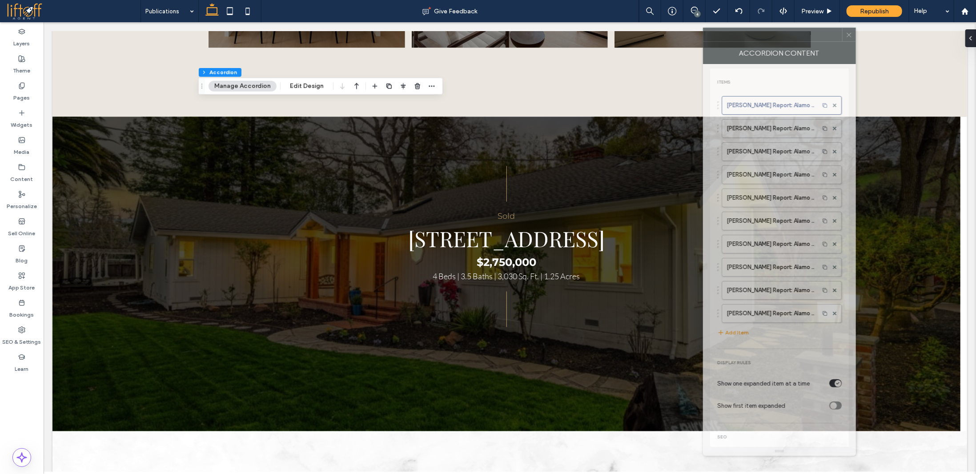
drag, startPoint x: 693, startPoint y: 38, endPoint x: 770, endPoint y: 38, distance: 77.4
click at [770, 38] on div at bounding box center [772, 34] width 139 height 13
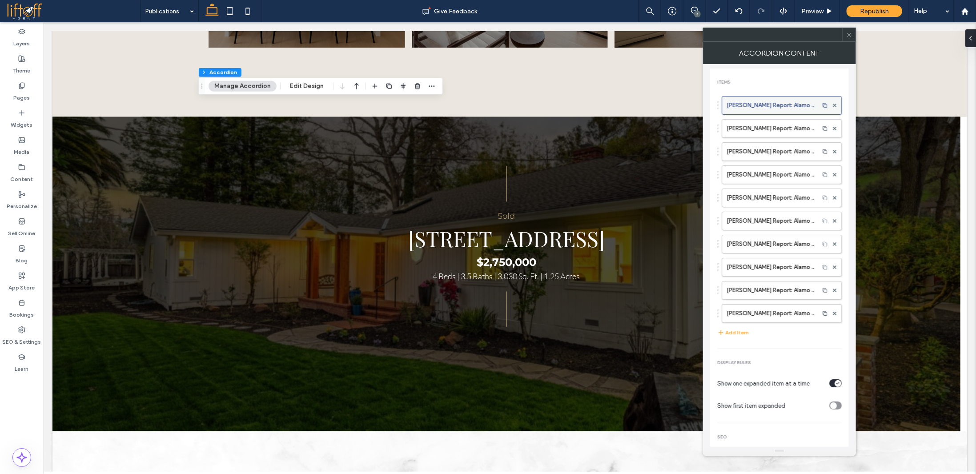
click at [776, 104] on label "Gatti Report: Alamo Today, Danville Today Real Estate Article OCTOBER 2025" at bounding box center [771, 105] width 88 height 18
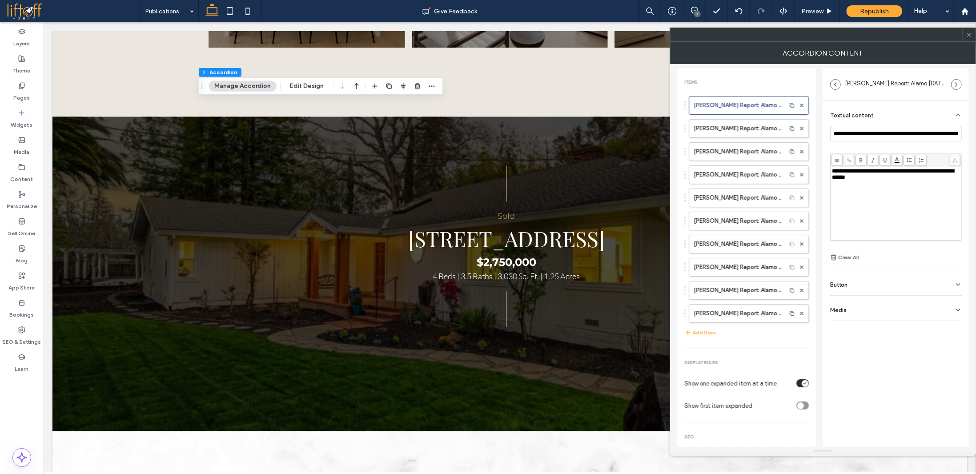
click at [898, 281] on div "Button" at bounding box center [896, 282] width 132 height 25
click at [886, 319] on label "Linked to File: Gatti---October-2025---Alamo-Today-and-Danville-Today-News.pdf" at bounding box center [908, 322] width 132 height 16
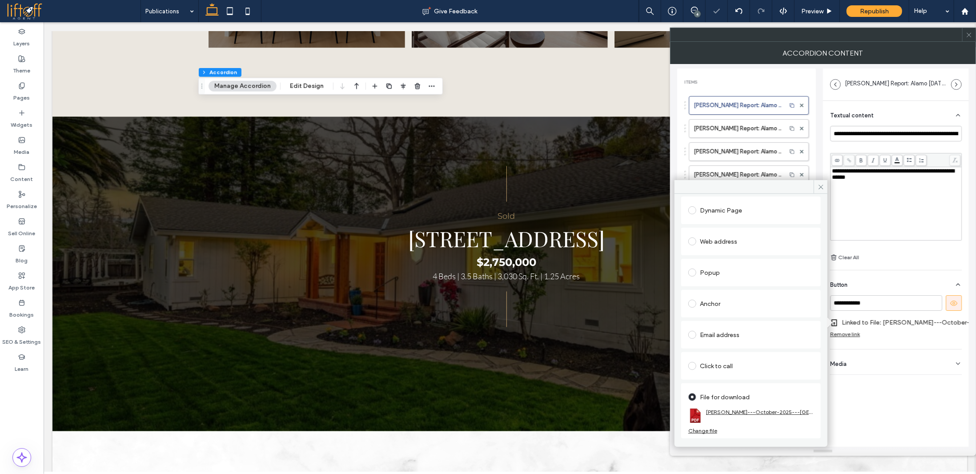
scroll to position [88, 0]
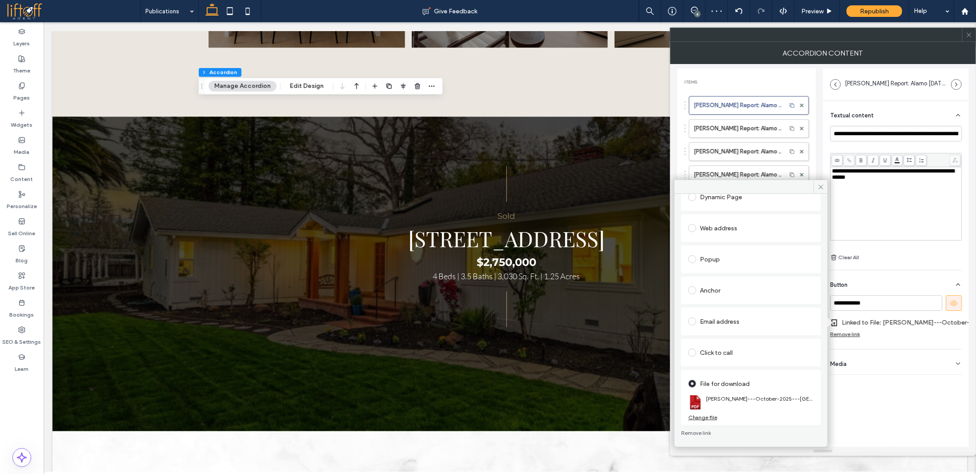
click at [706, 417] on div "Change file" at bounding box center [702, 417] width 29 height 7
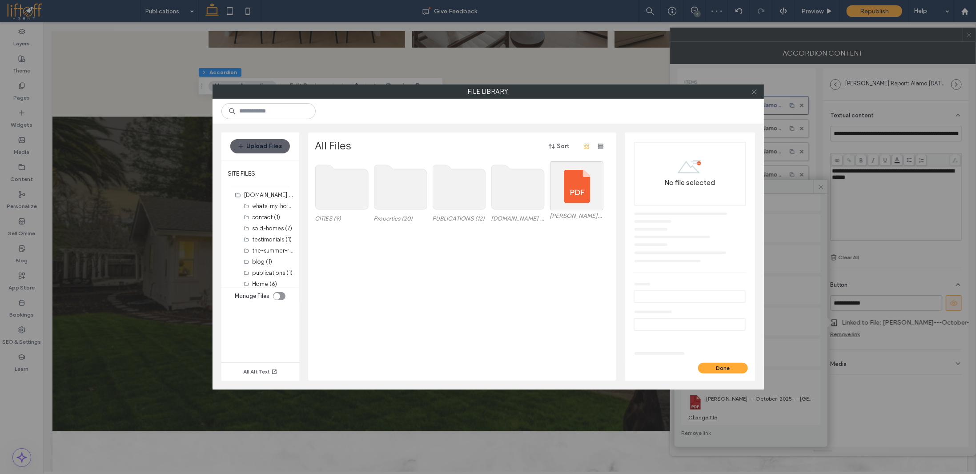
click at [755, 93] on icon at bounding box center [754, 91] width 7 height 7
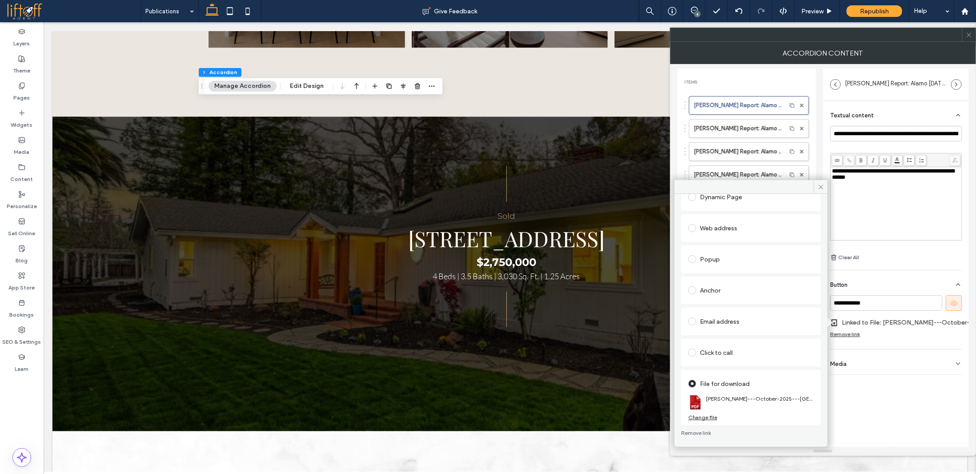
click at [820, 186] on use at bounding box center [821, 187] width 4 height 4
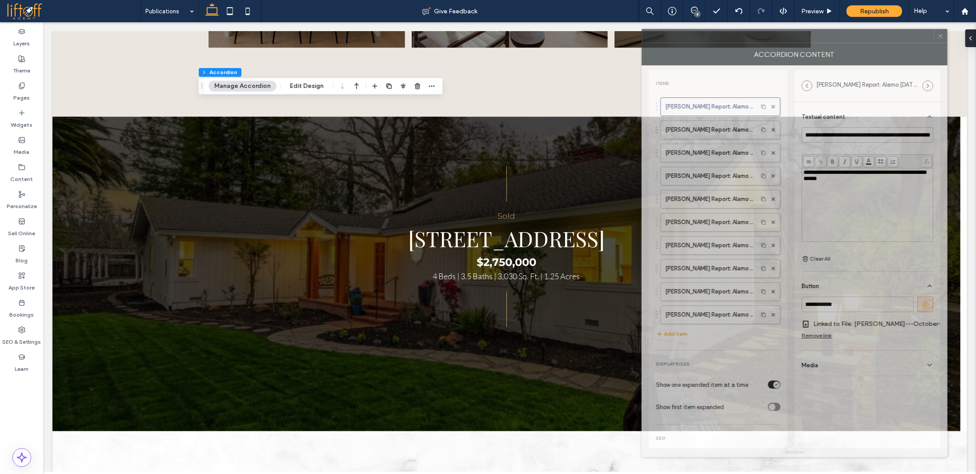
drag, startPoint x: 941, startPoint y: 38, endPoint x: 913, endPoint y: 39, distance: 28.5
click at [913, 39] on div at bounding box center [788, 35] width 292 height 13
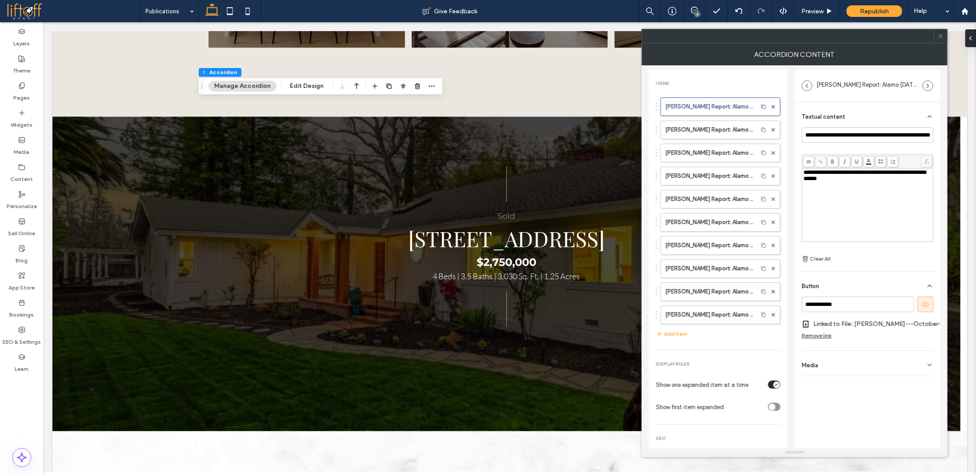
click at [941, 35] on use at bounding box center [940, 36] width 4 height 4
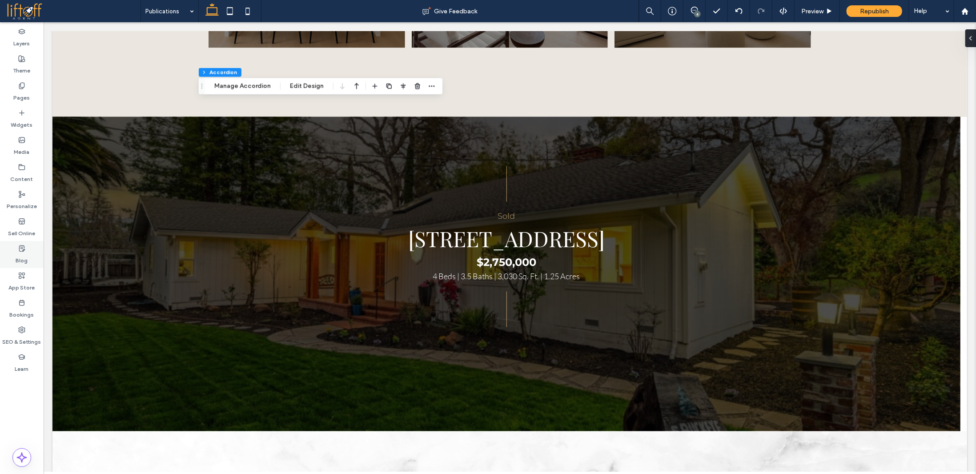
click at [31, 256] on div "Blog" at bounding box center [22, 254] width 44 height 27
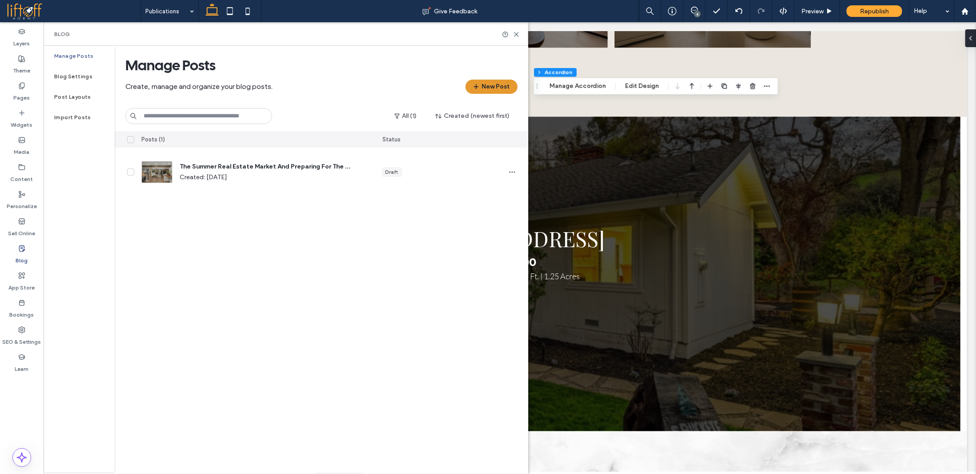
click at [501, 87] on button "New Post" at bounding box center [492, 87] width 52 height 14
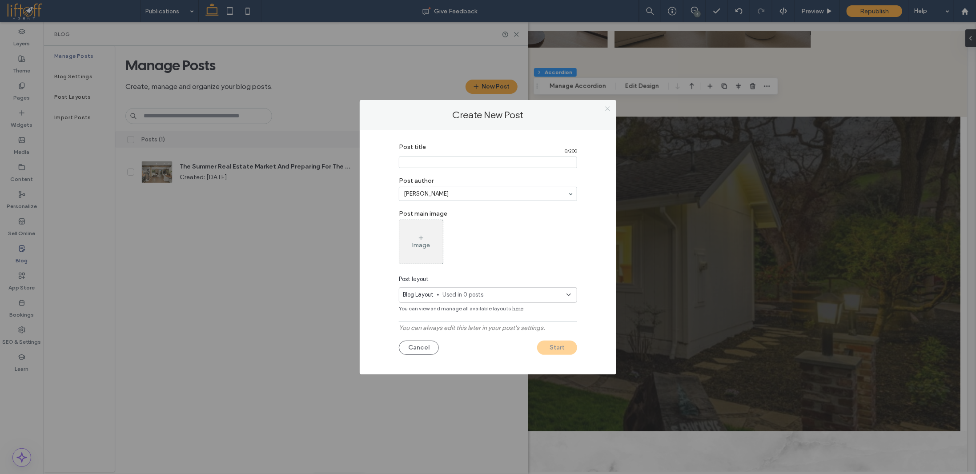
click at [607, 110] on icon at bounding box center [607, 108] width 7 height 7
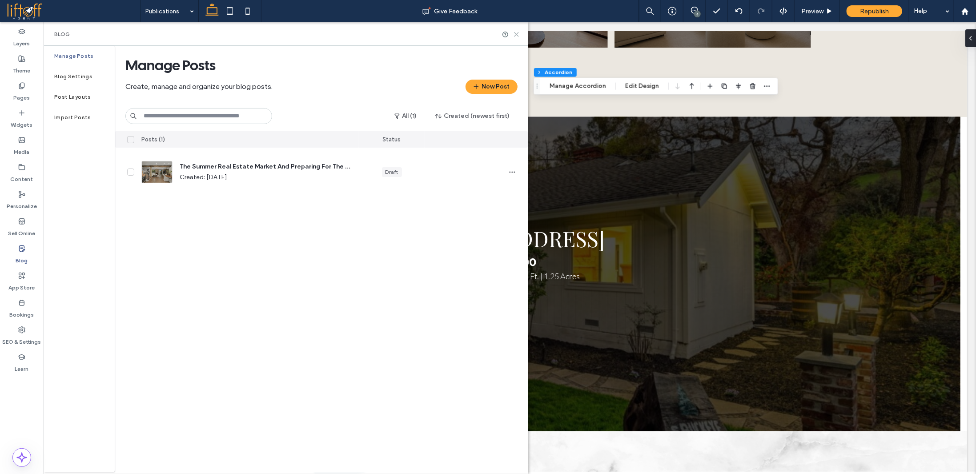
click at [515, 33] on icon at bounding box center [516, 34] width 7 height 7
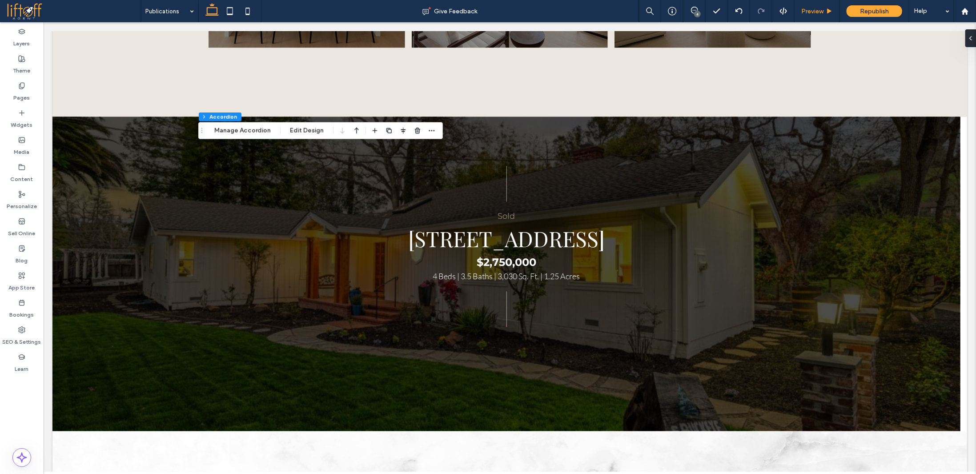
click at [828, 12] on use at bounding box center [830, 10] width 4 height 5
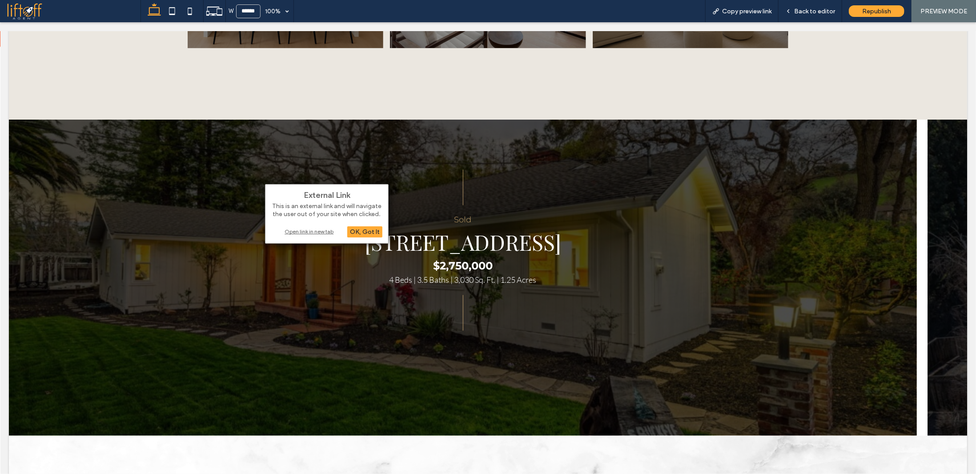
click at [298, 229] on div "Open link in new tab" at bounding box center [326, 231] width 111 height 9
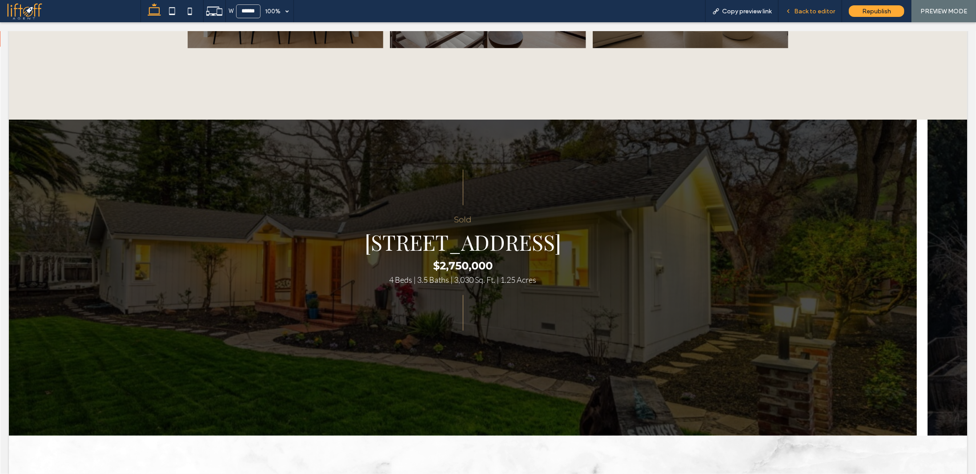
click at [815, 12] on span "Back to editor" at bounding box center [814, 12] width 41 height 8
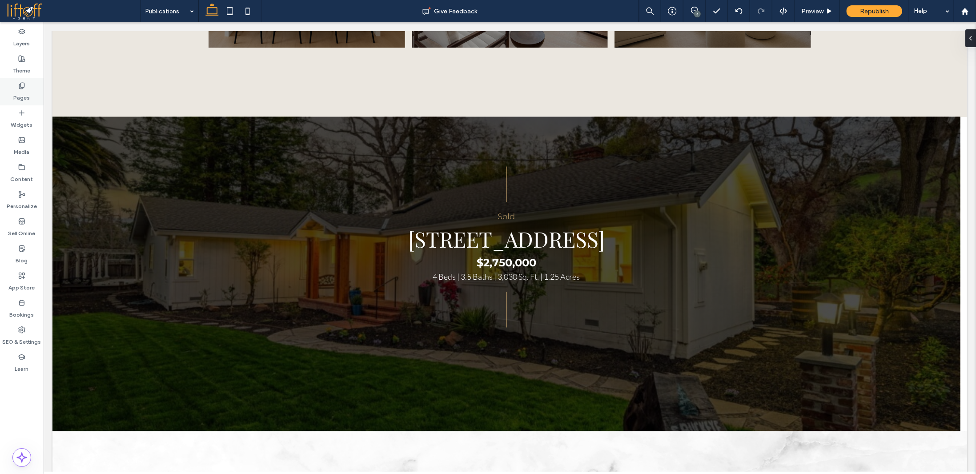
click at [20, 91] on label "Pages" at bounding box center [22, 95] width 16 height 12
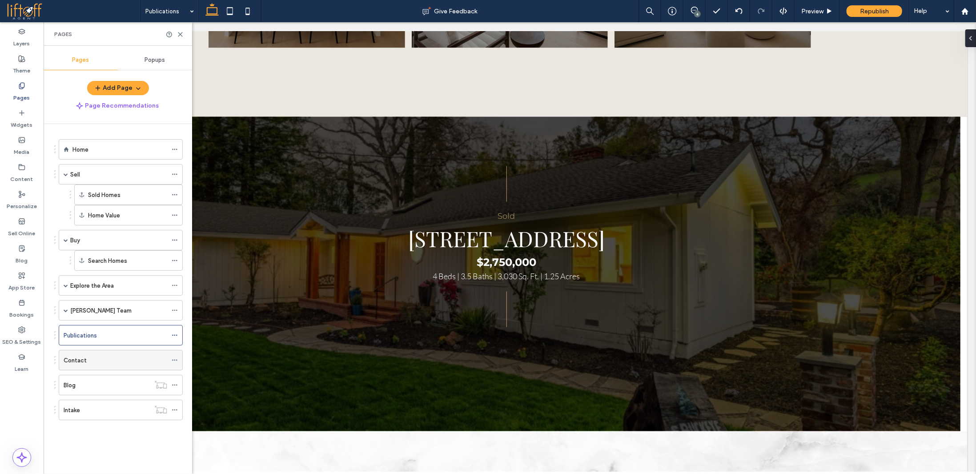
click at [122, 358] on div "Contact" at bounding box center [116, 360] width 104 height 9
click at [142, 283] on div "Explore the Area" at bounding box center [118, 285] width 97 height 9
click at [180, 34] on use at bounding box center [180, 34] width 4 height 4
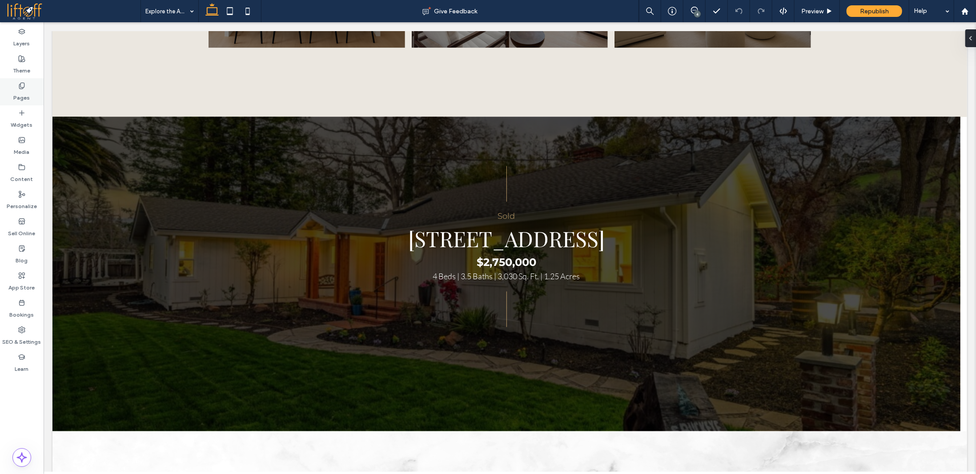
click at [26, 95] on label "Pages" at bounding box center [22, 95] width 16 height 12
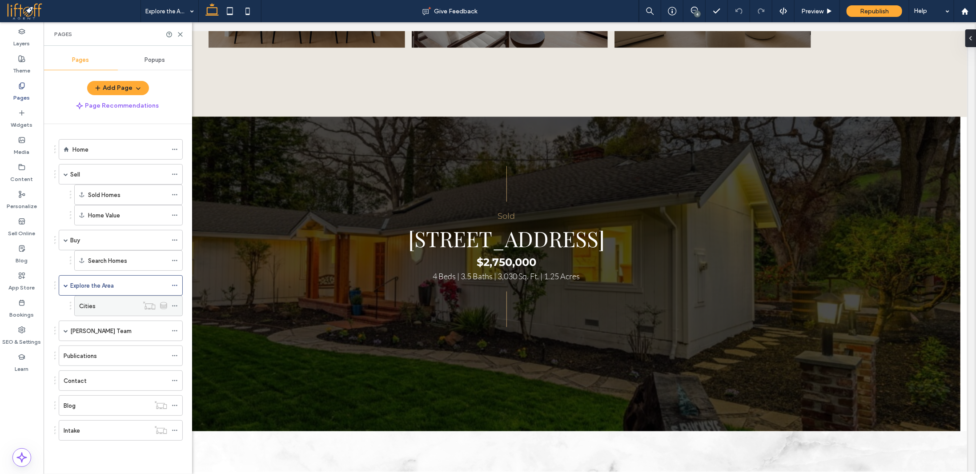
click at [93, 305] on label "Cities" at bounding box center [87, 306] width 16 height 16
click at [180, 34] on use at bounding box center [180, 34] width 4 height 4
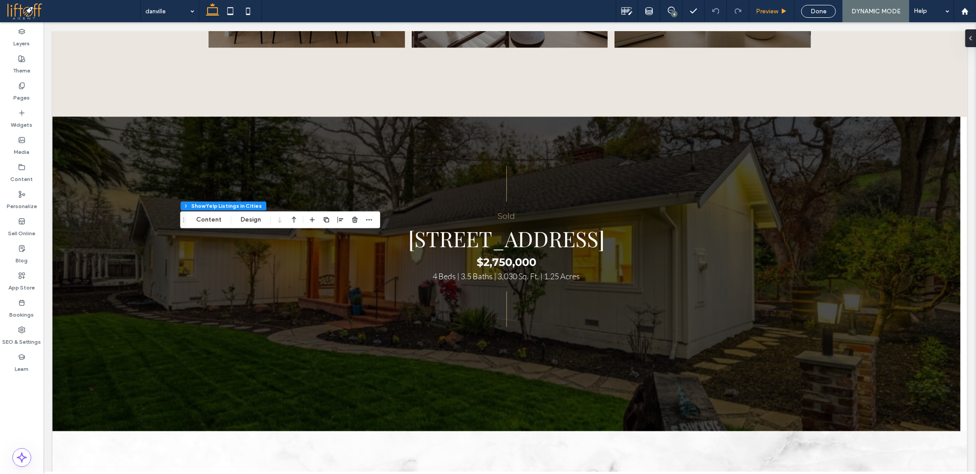
click at [774, 15] on div "Preview" at bounding box center [771, 11] width 45 height 22
click at [784, 10] on use at bounding box center [784, 10] width 4 height 5
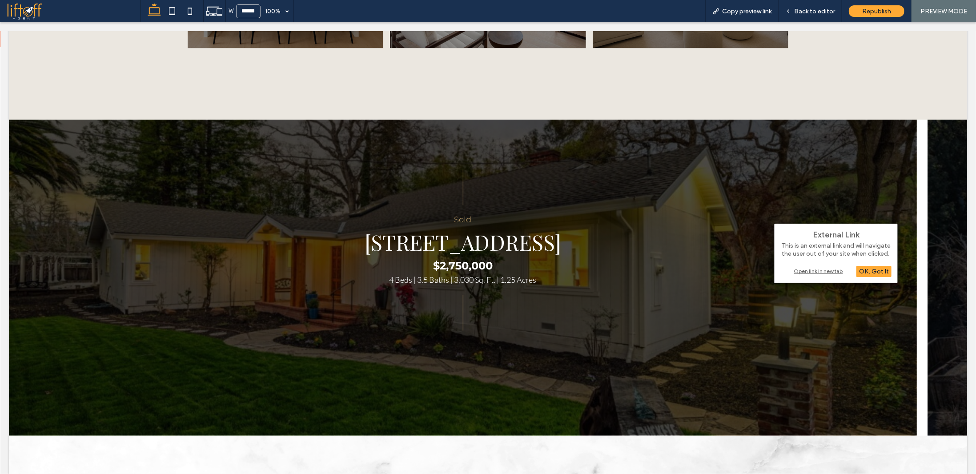
click at [810, 271] on div "Open link in new tab" at bounding box center [835, 270] width 111 height 9
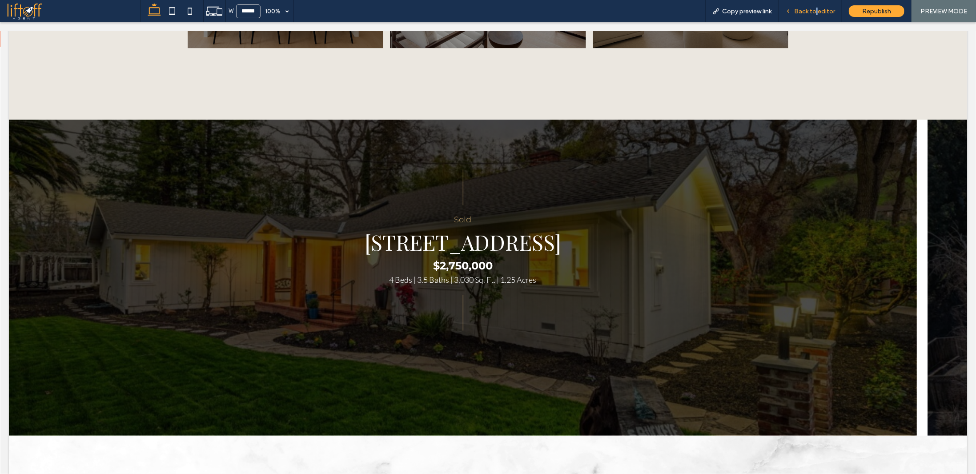
click at [819, 11] on span "Back to editor" at bounding box center [814, 12] width 41 height 8
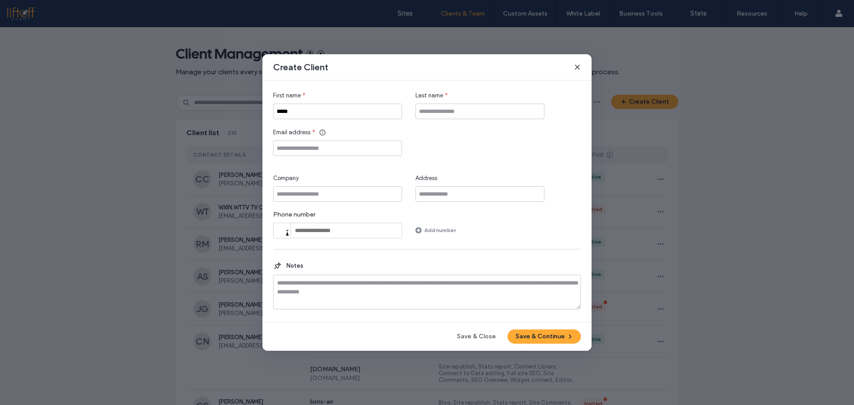
drag, startPoint x: 579, startPoint y: 68, endPoint x: 769, endPoint y: 67, distance: 189.9
click at [579, 68] on icon at bounding box center [577, 67] width 7 height 7
